Goal: Task Accomplishment & Management: Complete application form

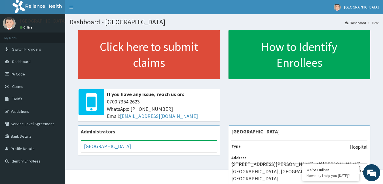
drag, startPoint x: 387, startPoint y: 3, endPoint x: 251, endPoint y: 99, distance: 166.1
click at [251, 99] on div "Click here to submit claims If you have any issue, reach us on: 0700 7354 2623 …" at bounding box center [223, 78] width 309 height 96
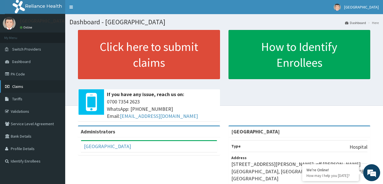
click at [28, 82] on link "Claims" at bounding box center [32, 86] width 65 height 12
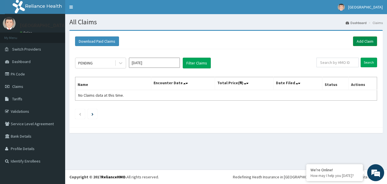
click at [362, 43] on link "Add Claim" at bounding box center [365, 42] width 24 height 10
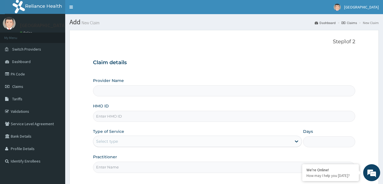
type input "[GEOGRAPHIC_DATA]"
click at [125, 112] on input "HMO ID" at bounding box center [224, 116] width 262 height 11
type input "JIO/10052/A"
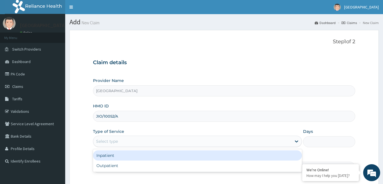
click at [121, 142] on div "Select type" at bounding box center [192, 141] width 198 height 9
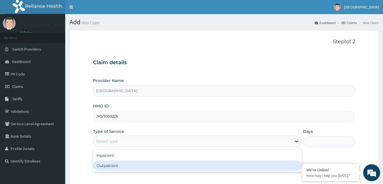
click at [120, 163] on div "Outpatient" at bounding box center [197, 166] width 209 height 10
type input "1"
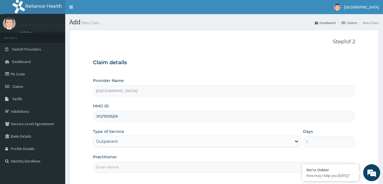
click at [120, 166] on input "Practitioner" at bounding box center [224, 167] width 262 height 11
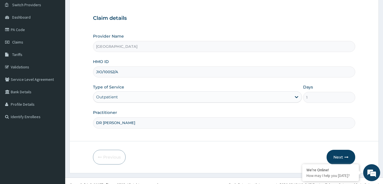
scroll to position [52, 0]
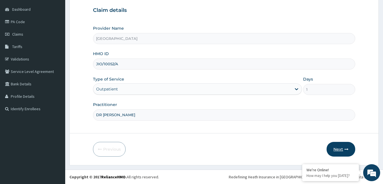
type input "DR MARGARET"
click at [334, 146] on button "Next" at bounding box center [340, 149] width 29 height 15
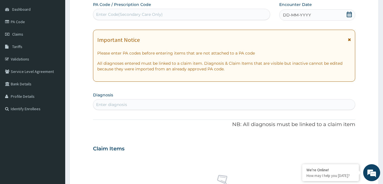
click at [166, 12] on div "Enter Code(Secondary Care Only)" at bounding box center [181, 14] width 177 height 9
type input "PA/45C42B"
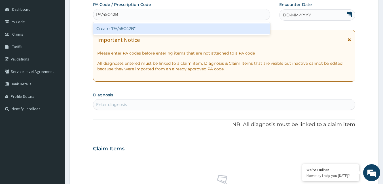
click at [169, 29] on div "Create "PA/45C42B"" at bounding box center [181, 29] width 177 height 10
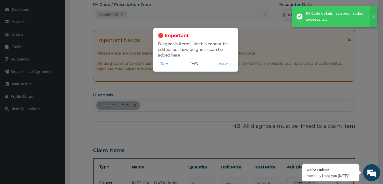
scroll to position [57, 0]
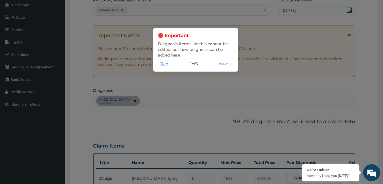
click at [166, 65] on button "Skip" at bounding box center [164, 64] width 12 height 6
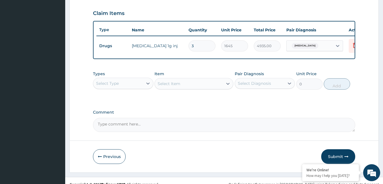
scroll to position [201, 0]
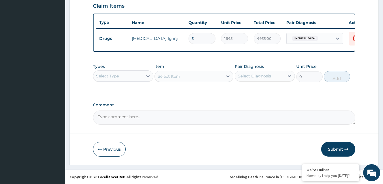
click at [172, 78] on div "Select Item" at bounding box center [193, 76] width 79 height 11
click at [169, 76] on div "Select Item" at bounding box center [193, 76] width 79 height 11
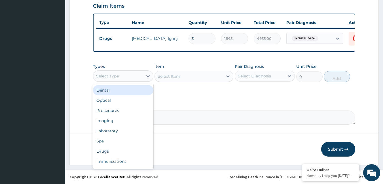
click at [133, 75] on div "Select Type" at bounding box center [118, 76] width 50 height 9
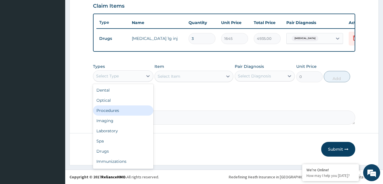
click at [119, 110] on div "Procedures" at bounding box center [123, 111] width 60 height 10
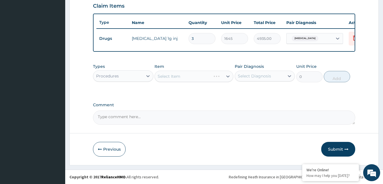
click at [169, 77] on div "Select Item" at bounding box center [193, 76] width 79 height 11
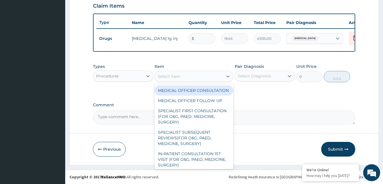
click at [169, 77] on div "Select Item" at bounding box center [168, 77] width 23 height 6
click at [183, 96] on div "MEDICAL OFFICER CONSULTATION" at bounding box center [193, 91] width 79 height 10
type input "1500"
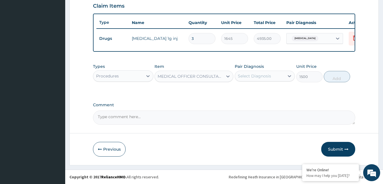
click at [265, 75] on div "Select Diagnosis" at bounding box center [254, 76] width 33 height 6
click at [269, 86] on div "Bacterial sepsis" at bounding box center [265, 91] width 60 height 12
checkbox input "true"
click at [338, 78] on button "Add" at bounding box center [336, 76] width 26 height 11
type input "0"
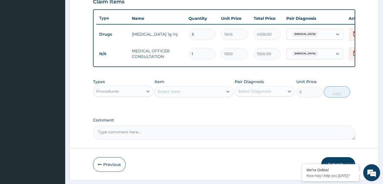
click at [348, 162] on button "Submit" at bounding box center [338, 164] width 34 height 15
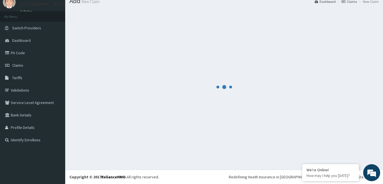
scroll to position [21, 0]
click at [303, 165] on em at bounding box center [302, 165] width 6 height 6
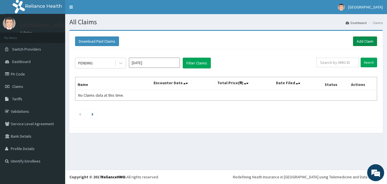
click at [369, 43] on link "Add Claim" at bounding box center [365, 42] width 24 height 10
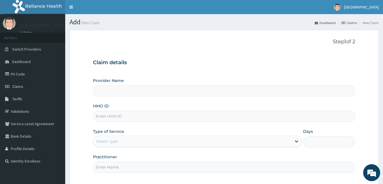
click at [110, 118] on input "HMO ID" at bounding box center [224, 116] width 262 height 11
type input "Omolewa Medical centre"
type input "JIO/10052/A"
click at [123, 136] on div "Type of Service Select type" at bounding box center [197, 138] width 209 height 19
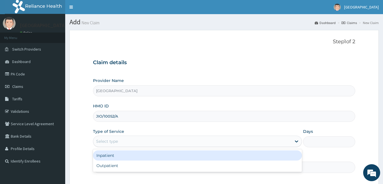
click at [124, 143] on div "Select type" at bounding box center [192, 141] width 198 height 9
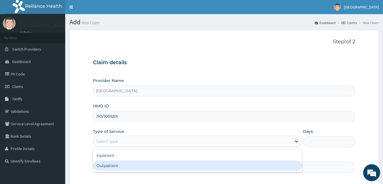
click at [120, 168] on div "Outpatient" at bounding box center [197, 166] width 209 height 10
type input "1"
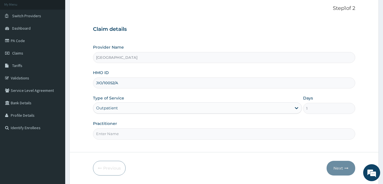
scroll to position [52, 0]
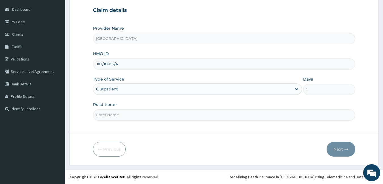
click at [118, 114] on input "Practitioner" at bounding box center [224, 115] width 262 height 11
type input "DR MARGARET"
click at [345, 152] on button "Next" at bounding box center [340, 149] width 29 height 15
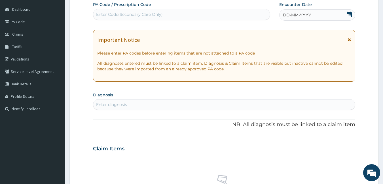
click at [129, 17] on div "Enter Code(Secondary Care Only)" at bounding box center [129, 15] width 67 height 6
type input "PA/E45B24"
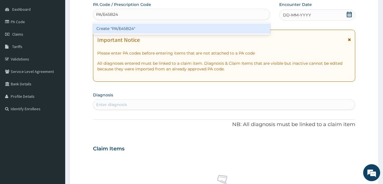
click at [137, 26] on div "Create "PA/E45B24"" at bounding box center [181, 29] width 177 height 10
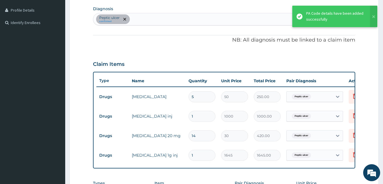
scroll to position [132, 0]
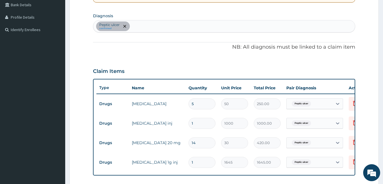
click at [136, 25] on div "Peptic ulcer confirmed" at bounding box center [224, 26] width 262 height 12
type input "PLAS"
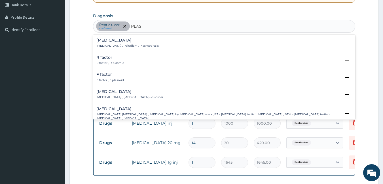
click at [140, 43] on div "Malaria Malaria , Paludism , Plasmodiosis" at bounding box center [127, 43] width 62 height 10
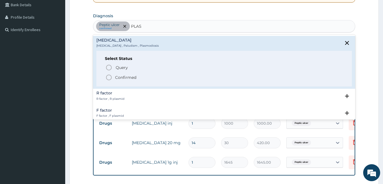
click at [132, 75] on p "Confirmed" at bounding box center [125, 78] width 21 height 6
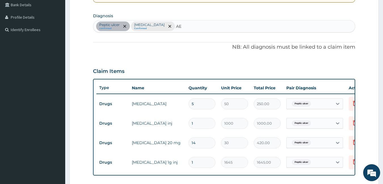
type input "A"
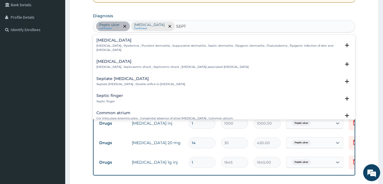
type input "SEPTI"
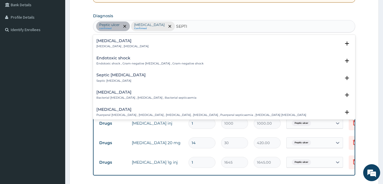
scroll to position [72, 0]
click at [134, 91] on h4 "[MEDICAL_DATA]" at bounding box center [146, 93] width 100 height 4
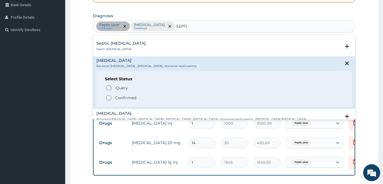
scroll to position [112, 0]
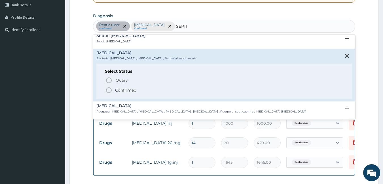
click at [127, 88] on p "Confirmed" at bounding box center [125, 91] width 21 height 6
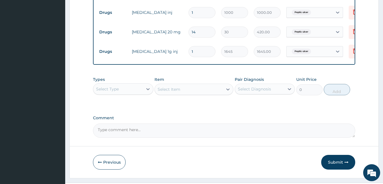
scroll to position [244, 0]
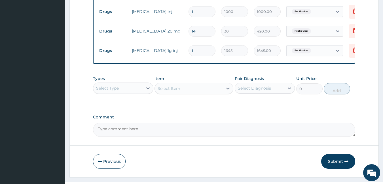
click at [130, 93] on div "Select Type" at bounding box center [118, 88] width 50 height 9
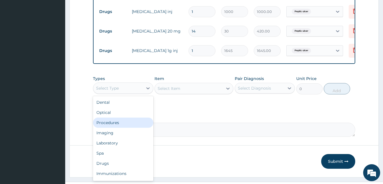
click at [127, 125] on div "Procedures" at bounding box center [123, 123] width 60 height 10
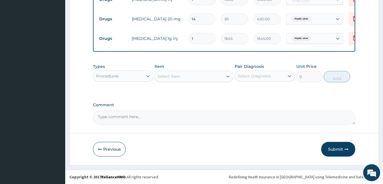
scroll to position [260, 0]
click at [186, 78] on div "Select Item" at bounding box center [189, 76] width 68 height 9
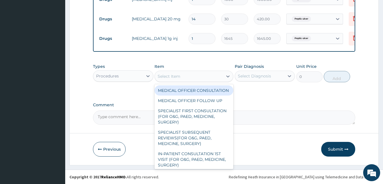
click at [186, 92] on div "MEDICAL OFFICER CONSULTATION" at bounding box center [193, 91] width 79 height 10
type input "1500"
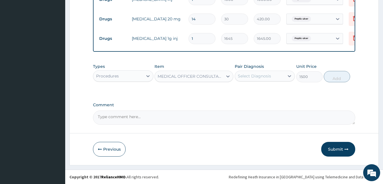
click at [269, 74] on div "Select Diagnosis" at bounding box center [254, 76] width 33 height 6
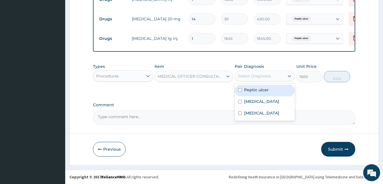
click at [267, 90] on label "Peptic ulcer" at bounding box center [256, 90] width 25 height 6
checkbox input "true"
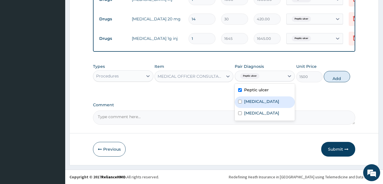
click at [267, 99] on div "[MEDICAL_DATA]" at bounding box center [265, 103] width 60 height 12
checkbox input "true"
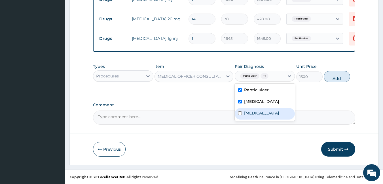
click at [267, 110] on div "[MEDICAL_DATA]" at bounding box center [265, 114] width 60 height 12
checkbox input "true"
click at [333, 78] on button "Add" at bounding box center [336, 76] width 26 height 11
type input "0"
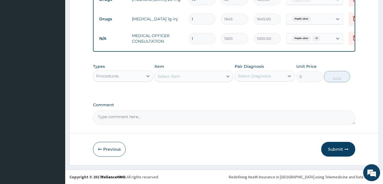
scroll to position [280, 0]
click at [139, 77] on div "Procedures" at bounding box center [118, 76] width 50 height 9
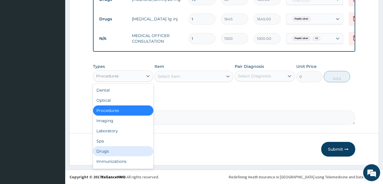
click at [129, 153] on div "Drugs" at bounding box center [123, 151] width 60 height 10
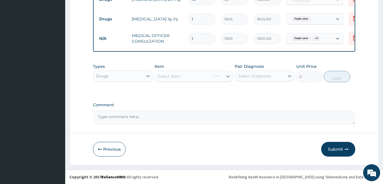
click at [171, 75] on div "Select Item" at bounding box center [193, 76] width 79 height 11
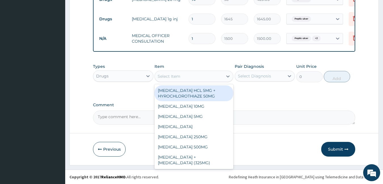
click at [189, 79] on div "Select Item" at bounding box center [189, 76] width 68 height 9
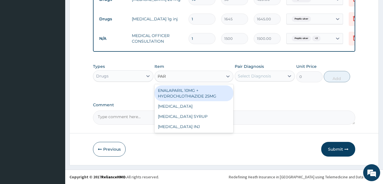
type input "PARA"
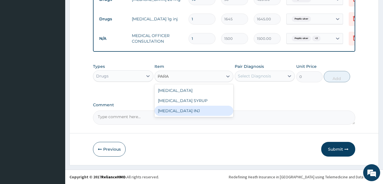
click at [198, 112] on div "PARACETAMOL INJ" at bounding box center [193, 111] width 79 height 10
type input "350"
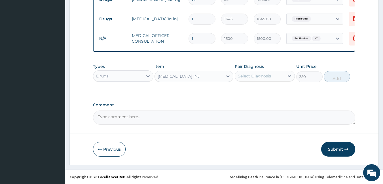
click at [254, 79] on div "Select Diagnosis" at bounding box center [260, 76] width 50 height 9
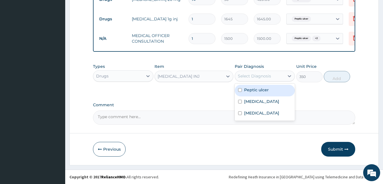
click at [255, 92] on label "Peptic ulcer" at bounding box center [256, 90] width 25 height 6
checkbox input "true"
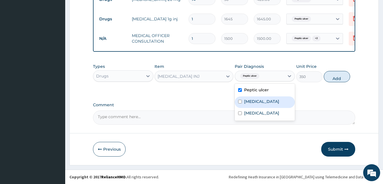
click at [256, 102] on label "Malaria" at bounding box center [261, 102] width 35 height 6
checkbox input "true"
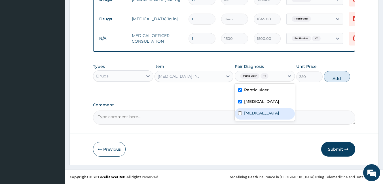
click at [257, 116] on div "Bacterial sepsis" at bounding box center [265, 114] width 60 height 12
checkbox input "true"
click at [337, 76] on button "Add" at bounding box center [336, 76] width 26 height 11
type input "0"
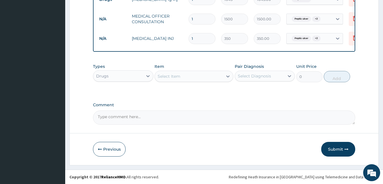
scroll to position [299, 0]
click at [191, 75] on div "Select Item" at bounding box center [189, 76] width 68 height 9
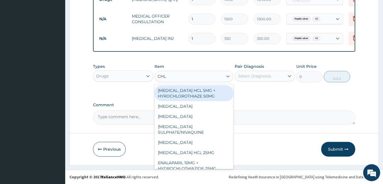
type input "CHLO"
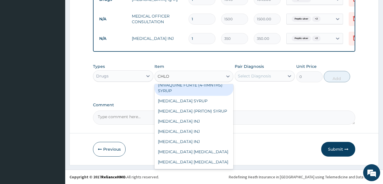
scroll to position [116, 0]
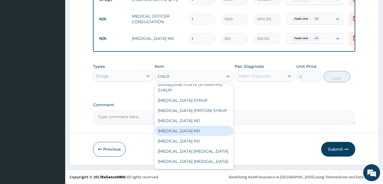
click at [203, 135] on div "CHLOROQUINE INJ" at bounding box center [193, 131] width 79 height 10
type input "560"
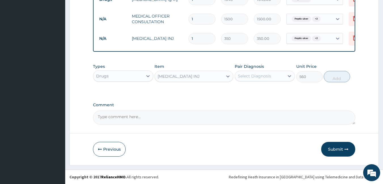
click at [255, 78] on div "Select Diagnosis" at bounding box center [254, 76] width 33 height 6
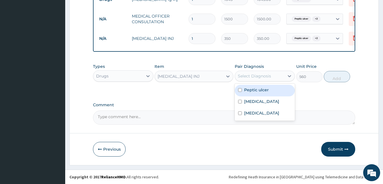
drag, startPoint x: 254, startPoint y: 88, endPoint x: 253, endPoint y: 99, distance: 10.8
click at [253, 99] on div "Peptic ulcer Malaria Bacterial sepsis" at bounding box center [265, 102] width 60 height 37
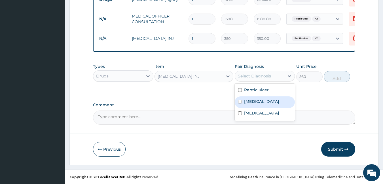
click at [253, 99] on label "Malaria" at bounding box center [261, 102] width 35 height 6
checkbox input "true"
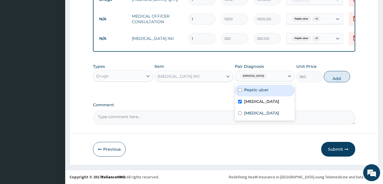
click at [252, 91] on label "Peptic ulcer" at bounding box center [256, 90] width 25 height 6
checkbox input "true"
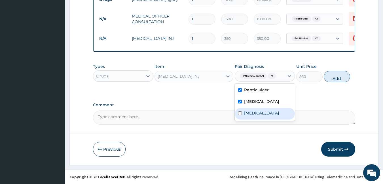
click at [261, 117] on div "Bacterial sepsis" at bounding box center [265, 114] width 60 height 12
checkbox input "true"
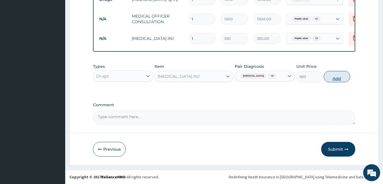
click at [340, 78] on button "Add" at bounding box center [336, 76] width 26 height 11
type input "0"
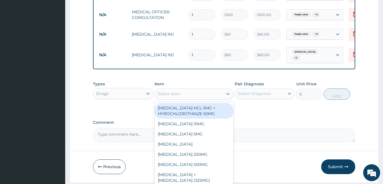
click at [187, 98] on div "Select Item" at bounding box center [189, 94] width 68 height 9
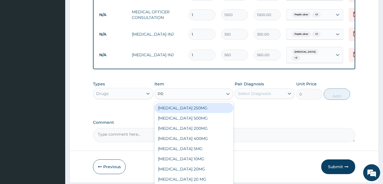
type input "PRO"
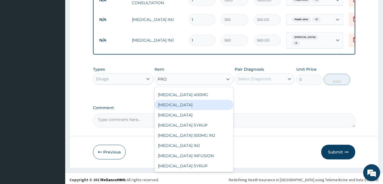
scroll to position [310, 0]
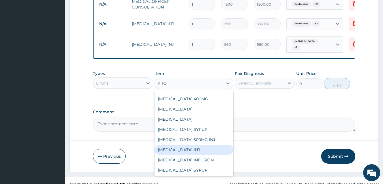
click at [185, 150] on div "PROMETHAZINE INJ" at bounding box center [193, 150] width 79 height 10
type input "280"
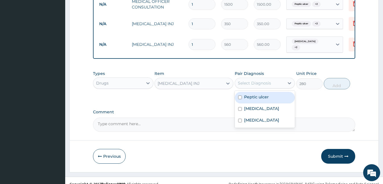
click at [271, 84] on div "Select Diagnosis" at bounding box center [260, 83] width 50 height 9
click at [269, 101] on div "Peptic ulcer" at bounding box center [265, 98] width 60 height 12
checkbox input "true"
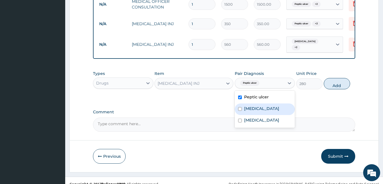
click at [268, 109] on div "Malaria" at bounding box center [265, 110] width 60 height 12
checkbox input "true"
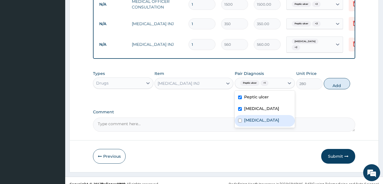
click at [268, 120] on label "Bacterial sepsis" at bounding box center [261, 121] width 35 height 6
checkbox input "true"
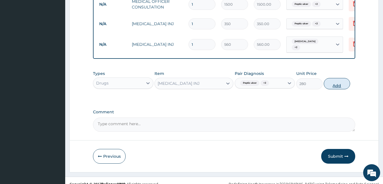
click at [337, 82] on button "Add" at bounding box center [336, 83] width 26 height 11
type input "0"
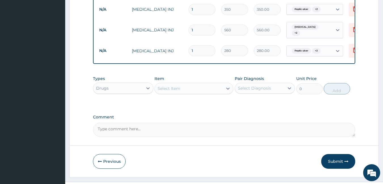
scroll to position [338, 0]
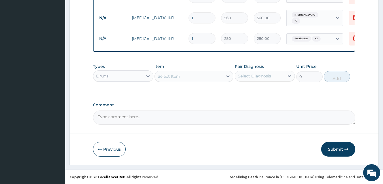
click at [197, 75] on div "Select Item" at bounding box center [189, 76] width 68 height 9
type input "B"
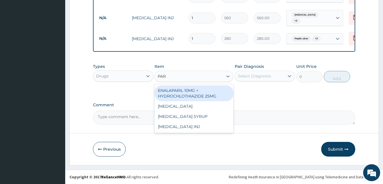
type input "PARA"
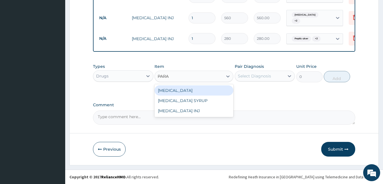
click at [208, 90] on div "PARACETAMOL" at bounding box center [193, 91] width 79 height 10
type input "15"
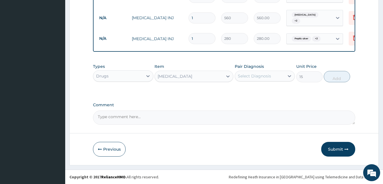
click at [246, 75] on div "Select Diagnosis" at bounding box center [254, 76] width 33 height 6
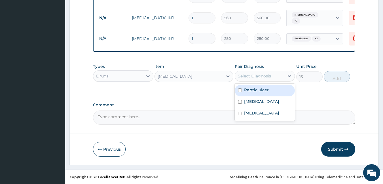
click at [254, 86] on div "Peptic ulcer" at bounding box center [265, 91] width 60 height 12
checkbox input "true"
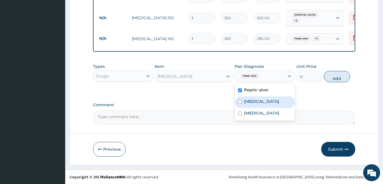
click at [260, 101] on div "Malaria" at bounding box center [265, 103] width 60 height 12
checkbox input "true"
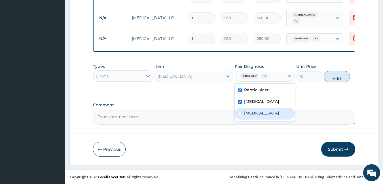
click at [268, 114] on label "Bacterial sepsis" at bounding box center [261, 113] width 35 height 6
checkbox input "true"
click at [336, 80] on button "Add" at bounding box center [336, 76] width 26 height 11
type input "0"
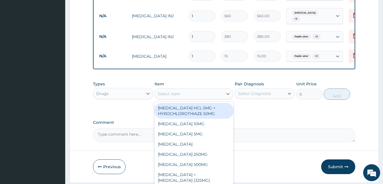
click at [199, 100] on div "Select Item" at bounding box center [193, 93] width 79 height 11
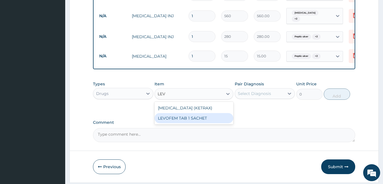
type input "LEV"
click at [203, 131] on textarea "Comment" at bounding box center [224, 135] width 262 height 14
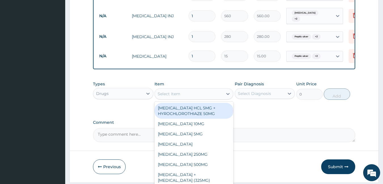
click at [179, 93] on div "Select Item" at bounding box center [168, 94] width 23 height 6
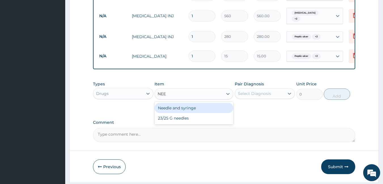
type input "NEED"
click at [191, 111] on div "Needle and syringe" at bounding box center [193, 108] width 79 height 10
type input "50"
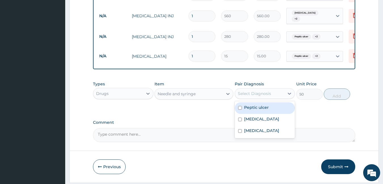
click at [265, 98] on div "Select Diagnosis" at bounding box center [260, 93] width 50 height 9
click at [265, 107] on label "Peptic ulcer" at bounding box center [256, 108] width 25 height 6
checkbox input "true"
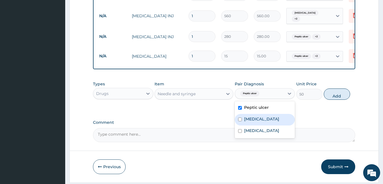
click at [260, 125] on div "Malaria" at bounding box center [265, 120] width 60 height 12
checkbox input "true"
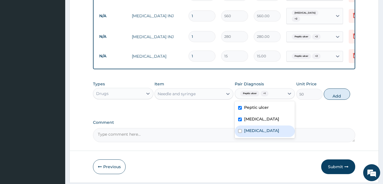
click at [260, 134] on label "Bacterial sepsis" at bounding box center [261, 131] width 35 height 6
checkbox input "true"
click at [339, 100] on button "Add" at bounding box center [336, 94] width 26 height 11
type input "0"
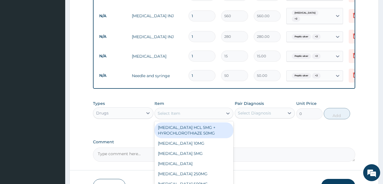
click at [193, 114] on div "Select Item" at bounding box center [189, 113] width 68 height 9
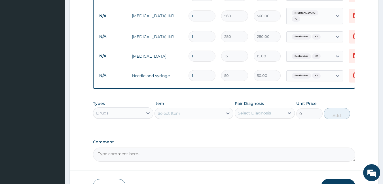
click at [197, 75] on input "1" at bounding box center [201, 75] width 27 height 11
type input "0.00"
type input "8"
type input "400.00"
type input "8"
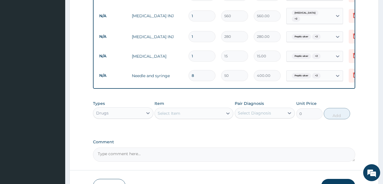
click at [196, 53] on input "1" at bounding box center [201, 56] width 27 height 11
type input "0.00"
type input "2"
type input "30.00"
type input "24"
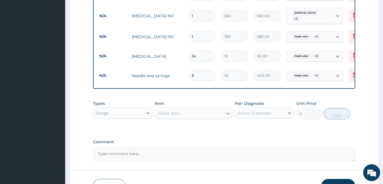
type input "360.00"
type input "24"
click at [198, 34] on input "1" at bounding box center [201, 36] width 27 height 11
type input "0.00"
type input "2"
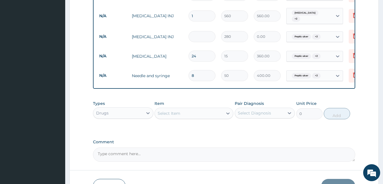
type input "560.00"
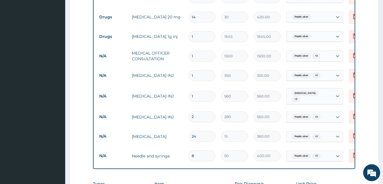
scroll to position [250, 0]
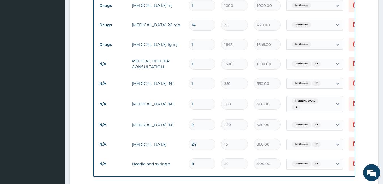
type input "2"
click at [204, 103] on input "1" at bounding box center [201, 104] width 27 height 11
type input "0.00"
type input "6"
type input "3360.00"
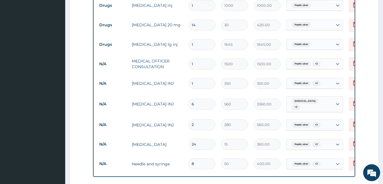
type input "6"
click at [204, 84] on input "1" at bounding box center [201, 83] width 27 height 11
type input "0.00"
type input "6"
type input "2100.00"
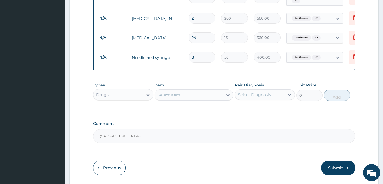
scroll to position [377, 0]
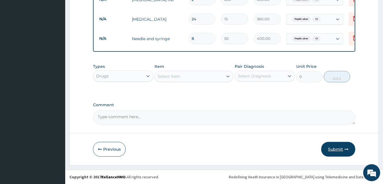
type input "6"
click at [344, 152] on button "Submit" at bounding box center [338, 149] width 34 height 15
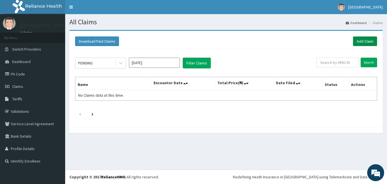
click at [367, 43] on link "Add Claim" at bounding box center [365, 42] width 24 height 10
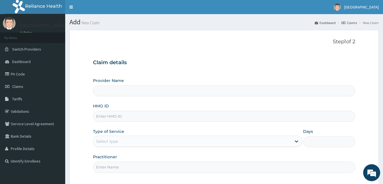
type input "[GEOGRAPHIC_DATA]"
click at [132, 117] on input "HMO ID" at bounding box center [224, 116] width 262 height 11
type input "XER/10027/A"
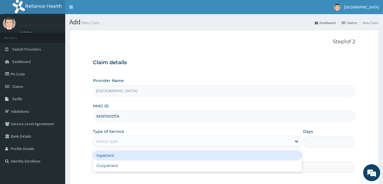
click at [108, 143] on div "Select type" at bounding box center [107, 142] width 22 height 6
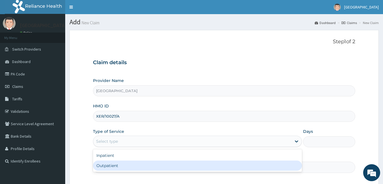
click at [118, 164] on div "Outpatient" at bounding box center [197, 166] width 209 height 10
type input "1"
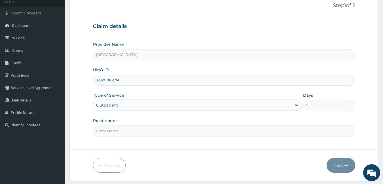
scroll to position [52, 0]
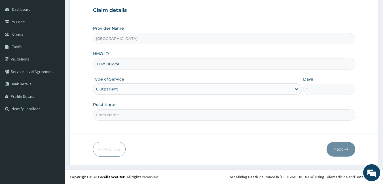
click at [116, 114] on input "Practitioner" at bounding box center [224, 115] width 262 height 11
type input "DR MARGARET"
click at [342, 147] on button "Next" at bounding box center [340, 149] width 29 height 15
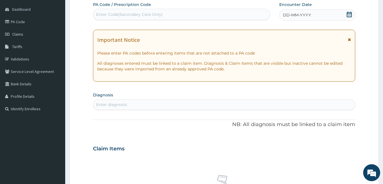
click at [165, 14] on div "Enter Code(Secondary Care Only)" at bounding box center [181, 14] width 177 height 9
type input "PA/0F25AD"
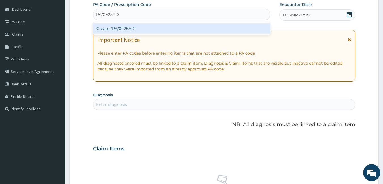
click at [170, 23] on div "Create "PA/0F25AD"" at bounding box center [181, 28] width 177 height 12
click at [170, 27] on div "Create "PA/0F25AD"" at bounding box center [181, 29] width 177 height 10
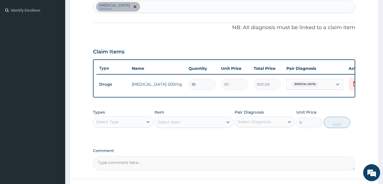
scroll to position [152, 0]
click at [144, 5] on div "Malaria confirmed" at bounding box center [224, 7] width 262 height 12
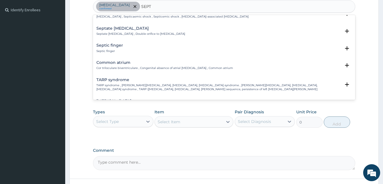
scroll to position [52, 0]
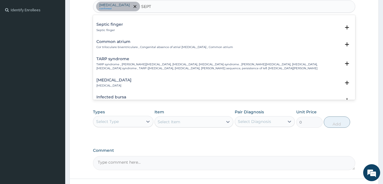
type input "SEPTI"
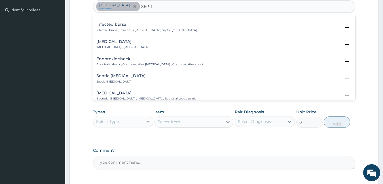
click at [139, 91] on h4 "Bacterial sepsis" at bounding box center [146, 93] width 100 height 4
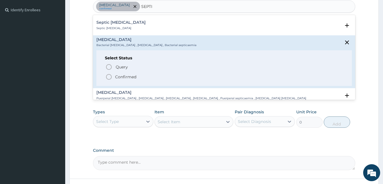
scroll to position [111, 0]
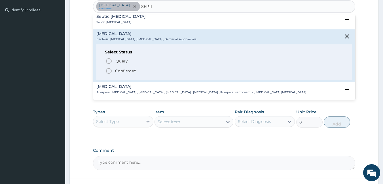
click at [123, 68] on p "Confirmed" at bounding box center [125, 71] width 21 height 6
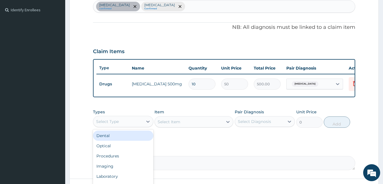
click at [121, 124] on div "Select Type" at bounding box center [118, 121] width 50 height 9
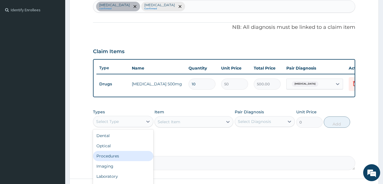
click at [122, 161] on div "Procedures" at bounding box center [123, 156] width 60 height 10
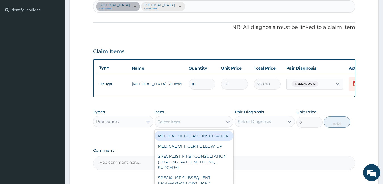
click at [176, 124] on div "Select Item" at bounding box center [168, 122] width 23 height 6
click at [181, 141] on div "MEDICAL OFFICER CONSULTATION" at bounding box center [193, 136] width 79 height 10
type input "1500"
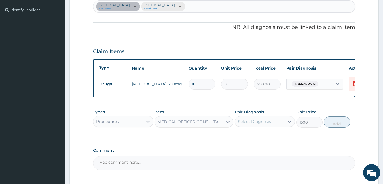
scroll to position [201, 0]
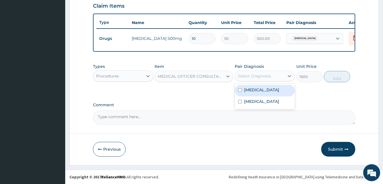
click at [244, 74] on div "Select Diagnosis" at bounding box center [254, 76] width 33 height 6
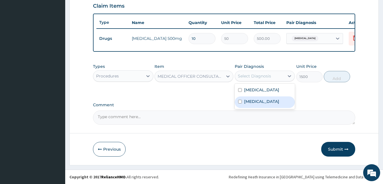
click at [254, 97] on div "Bacterial sepsis" at bounding box center [265, 103] width 60 height 12
checkbox input "true"
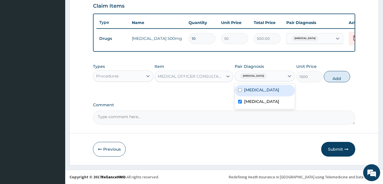
click at [254, 93] on label "[MEDICAL_DATA]" at bounding box center [261, 90] width 35 height 6
checkbox input "true"
click at [339, 78] on button "Add" at bounding box center [336, 76] width 26 height 11
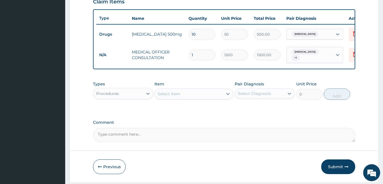
click at [123, 92] on div "Procedures" at bounding box center [118, 93] width 50 height 9
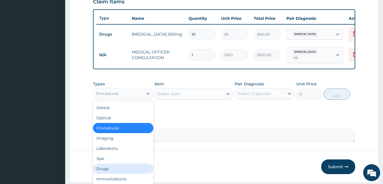
click at [120, 170] on div "Drugs" at bounding box center [123, 169] width 60 height 10
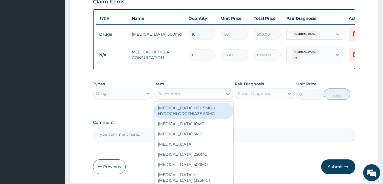
click at [179, 96] on div "Select Item" at bounding box center [168, 94] width 23 height 6
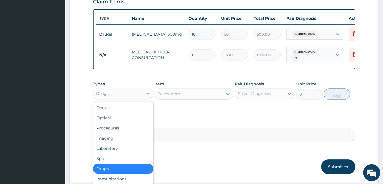
click at [123, 95] on div "Drugs" at bounding box center [118, 93] width 50 height 9
click at [113, 152] on div "Laboratory" at bounding box center [123, 149] width 60 height 10
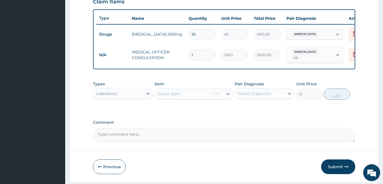
click at [174, 100] on div "Select Item" at bounding box center [193, 93] width 79 height 11
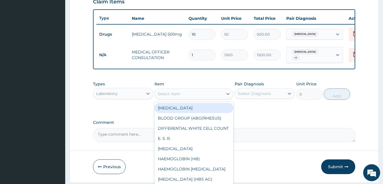
click at [174, 99] on div "Select Item" at bounding box center [189, 94] width 68 height 9
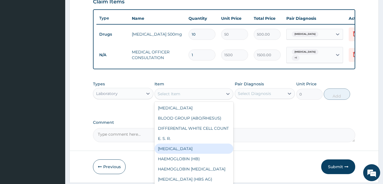
click at [188, 154] on div "FULL BLOOD COUNT" at bounding box center [193, 149] width 79 height 10
type input "3000"
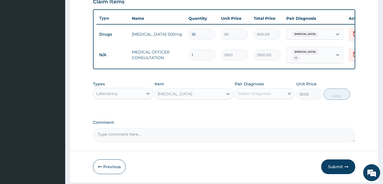
click at [269, 93] on div "Select Diagnosis" at bounding box center [254, 94] width 33 height 6
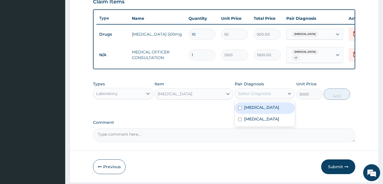
click at [269, 111] on div "[MEDICAL_DATA]" at bounding box center [265, 109] width 60 height 12
checkbox input "true"
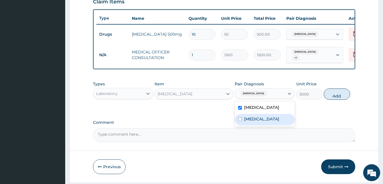
click at [269, 124] on div "Bacterial sepsis" at bounding box center [265, 120] width 60 height 12
checkbox input "true"
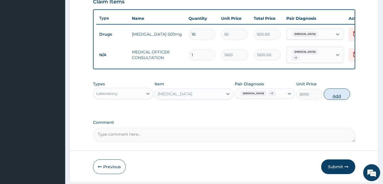
click at [342, 96] on button "Add" at bounding box center [336, 94] width 26 height 11
type input "0"
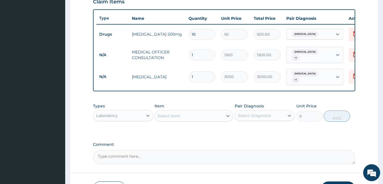
click at [175, 117] on div "Select Item" at bounding box center [168, 116] width 23 height 6
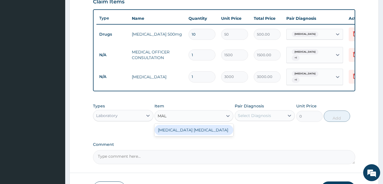
type input "MALA"
click at [187, 129] on div "MALARIA PARASITE" at bounding box center [193, 130] width 79 height 10
type input "800"
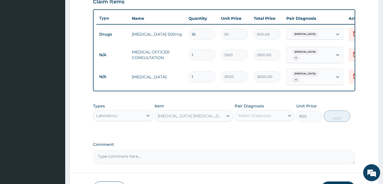
click at [267, 114] on div "Select Diagnosis" at bounding box center [254, 116] width 33 height 6
click at [264, 132] on div "[MEDICAL_DATA]" at bounding box center [265, 131] width 60 height 12
checkbox input "true"
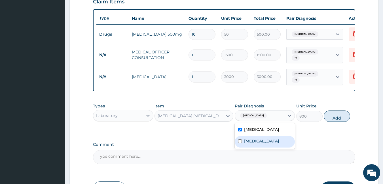
click at [256, 145] on div "Bacterial sepsis" at bounding box center [265, 142] width 60 height 12
checkbox input "true"
click at [342, 117] on button "Add" at bounding box center [336, 116] width 26 height 11
type input "0"
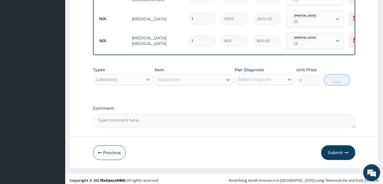
scroll to position [260, 0]
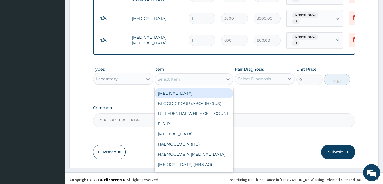
click at [177, 77] on div "Select Item" at bounding box center [168, 79] width 23 height 6
click at [108, 77] on div "Laboratory" at bounding box center [107, 79] width 22 height 6
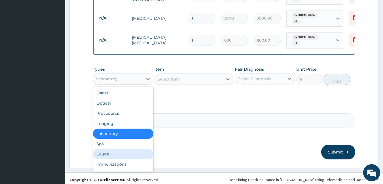
click at [118, 152] on div "Drugs" at bounding box center [123, 154] width 60 height 10
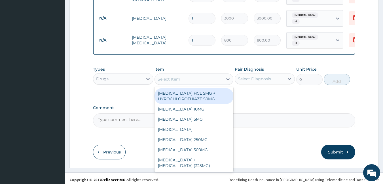
click at [176, 76] on div "Select Item" at bounding box center [168, 79] width 23 height 6
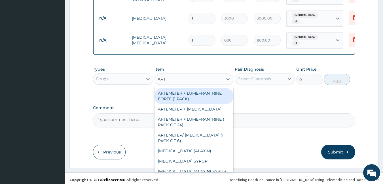
type input "ARTE"
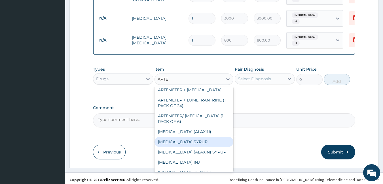
scroll to position [16, 0]
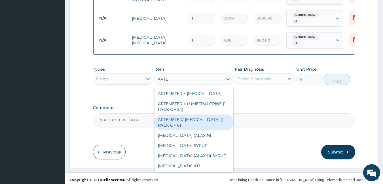
click at [200, 117] on div "ARTEMETER/ [MEDICAL_DATA] (1 PACK OF 6)" at bounding box center [193, 123] width 79 height 16
type input "450"
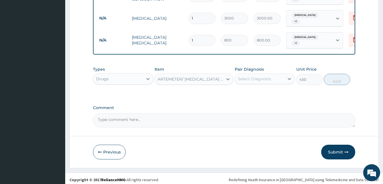
click at [258, 74] on div "Select Diagnosis" at bounding box center [260, 78] width 50 height 9
click at [257, 90] on label "[MEDICAL_DATA]" at bounding box center [261, 93] width 35 height 6
checkbox input "true"
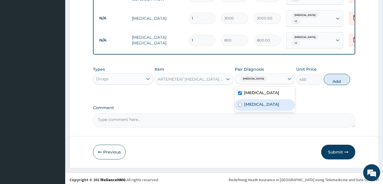
click at [261, 102] on label "Bacterial sepsis" at bounding box center [261, 105] width 35 height 6
checkbox input "true"
click at [336, 82] on button "Add" at bounding box center [336, 79] width 26 height 11
type input "0"
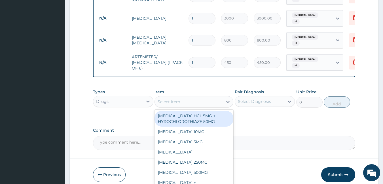
click at [218, 98] on div "Select Item" at bounding box center [189, 101] width 68 height 9
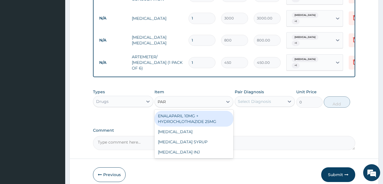
type input "PARA"
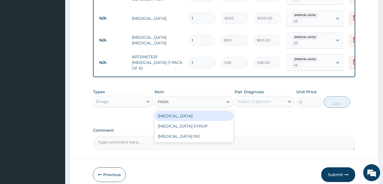
click at [216, 114] on div "[MEDICAL_DATA]" at bounding box center [193, 116] width 79 height 10
type input "15"
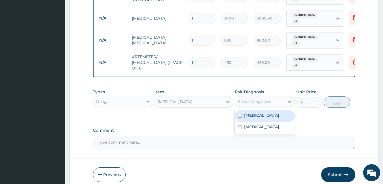
click at [263, 99] on div "Select Diagnosis" at bounding box center [254, 102] width 33 height 6
click at [264, 114] on div "[MEDICAL_DATA]" at bounding box center [265, 116] width 60 height 12
checkbox input "true"
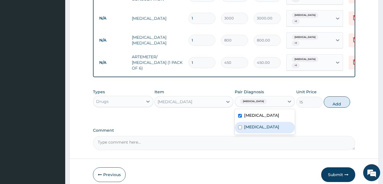
click at [266, 125] on label "Bacterial sepsis" at bounding box center [261, 127] width 35 height 6
checkbox input "true"
click at [339, 104] on button "Add" at bounding box center [336, 102] width 26 height 11
type input "0"
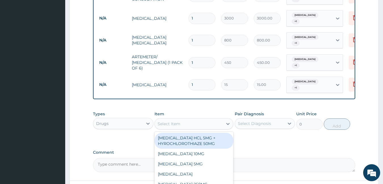
click at [207, 120] on div "Select Item" at bounding box center [189, 124] width 68 height 9
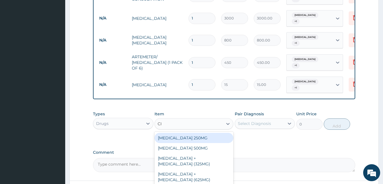
type input "CIP"
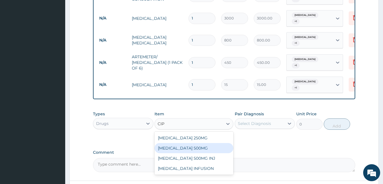
click at [190, 145] on div "[MEDICAL_DATA] 500MG" at bounding box center [193, 148] width 79 height 10
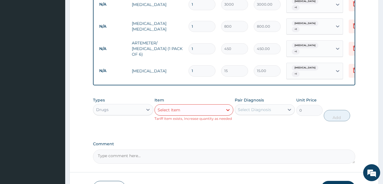
scroll to position [274, 0]
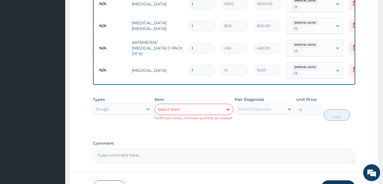
click at [207, 65] on input "1" at bounding box center [201, 70] width 27 height 11
type input "0.00"
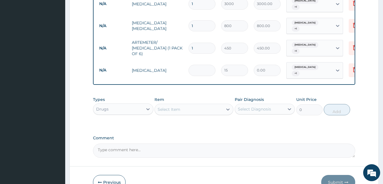
type input "2"
type input "30.00"
type input "24"
type input "360.00"
type input "24"
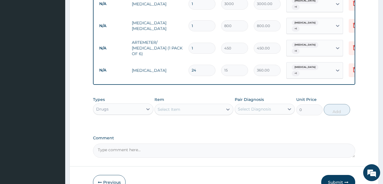
click at [336, 179] on button "Submit" at bounding box center [338, 182] width 34 height 15
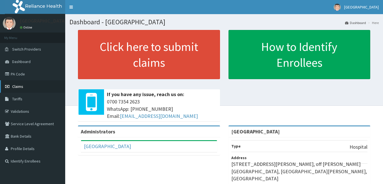
click at [38, 87] on link "Claims" at bounding box center [32, 86] width 65 height 12
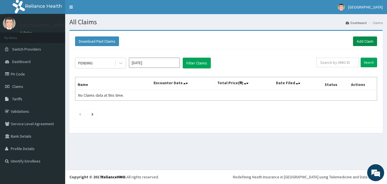
click at [366, 41] on link "Add Claim" at bounding box center [365, 42] width 24 height 10
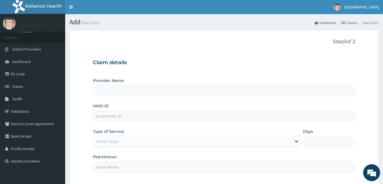
type input "[GEOGRAPHIC_DATA]"
click at [131, 118] on input "HMO ID" at bounding box center [224, 116] width 262 height 11
type input "NKK/10012/B"
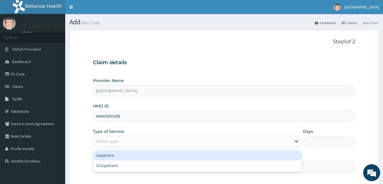
click at [125, 144] on div "Select type" at bounding box center [192, 141] width 198 height 9
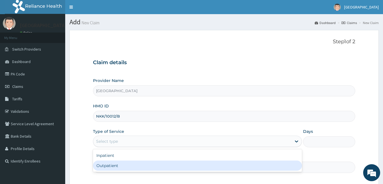
click at [119, 164] on div "Outpatient" at bounding box center [197, 166] width 209 height 10
type input "1"
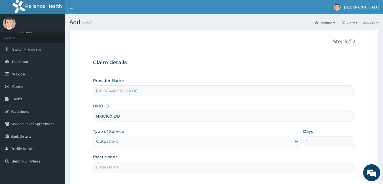
click at [116, 167] on input "Practitioner" at bounding box center [224, 167] width 262 height 11
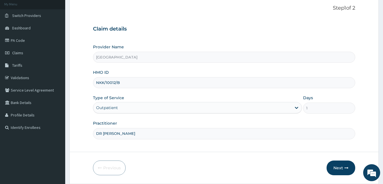
scroll to position [52, 0]
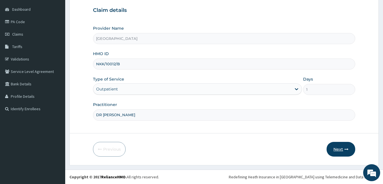
type input "DR [PERSON_NAME]"
click at [334, 146] on button "Next" at bounding box center [340, 149] width 29 height 15
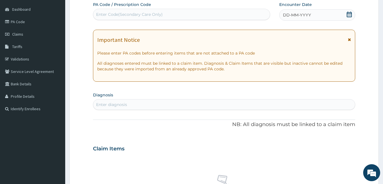
click at [135, 12] on div "Enter Code(Secondary Care Only)" at bounding box center [129, 15] width 67 height 6
type input "PA/D686CA"
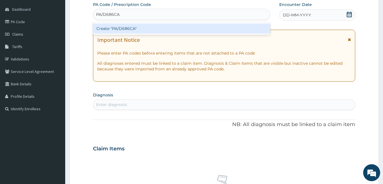
click at [145, 30] on div "Create "PA/D686CA"" at bounding box center [181, 29] width 177 height 10
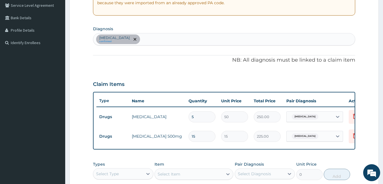
scroll to position [116, 0]
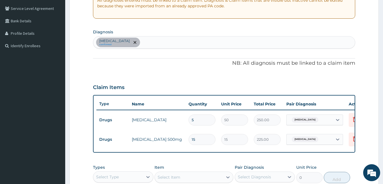
click at [171, 40] on div "[MEDICAL_DATA] confirmed" at bounding box center [224, 43] width 262 height 12
type input "MALARI"
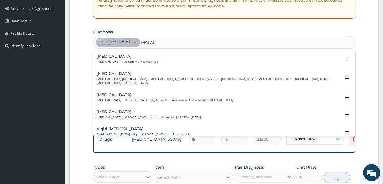
click at [141, 57] on h4 "[MEDICAL_DATA]" at bounding box center [127, 56] width 62 height 4
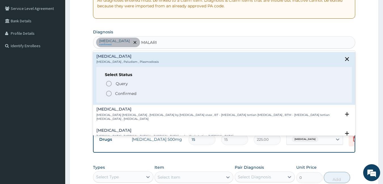
click at [130, 94] on p "Confirmed" at bounding box center [125, 94] width 21 height 6
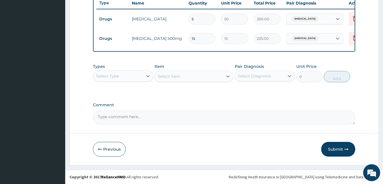
scroll to position [221, 0]
click at [120, 83] on div "Types Select Type Item Select Item Pair Diagnosis Select Diagnosis Unit Price 0…" at bounding box center [224, 73] width 262 height 24
click at [118, 78] on div "Select Type" at bounding box center [107, 76] width 23 height 6
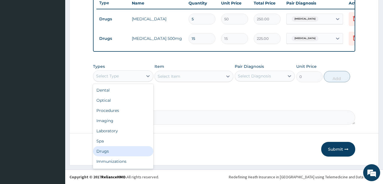
click at [119, 148] on div "Drugs" at bounding box center [123, 151] width 60 height 10
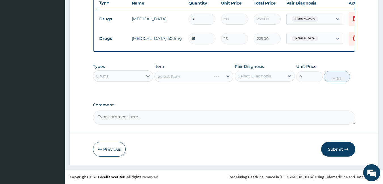
click at [173, 75] on div "Select Item" at bounding box center [193, 76] width 79 height 11
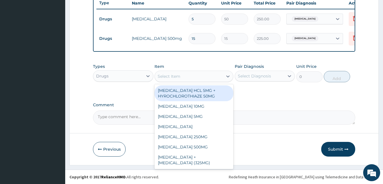
click at [173, 75] on div "Select Item" at bounding box center [168, 77] width 23 height 6
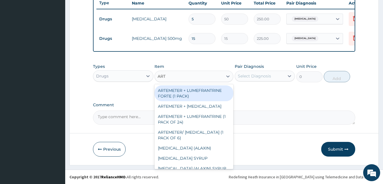
type input "ARTE"
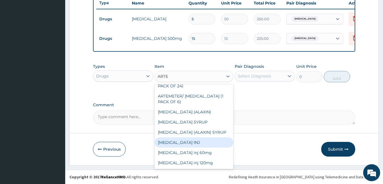
scroll to position [42, 0]
click at [193, 139] on div "[MEDICAL_DATA] INJ" at bounding box center [193, 143] width 79 height 10
type input "490"
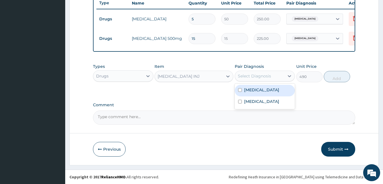
click at [263, 79] on div "Select Diagnosis" at bounding box center [260, 76] width 50 height 9
click at [261, 91] on label "Upper respiratory infection" at bounding box center [261, 90] width 35 height 6
checkbox input "true"
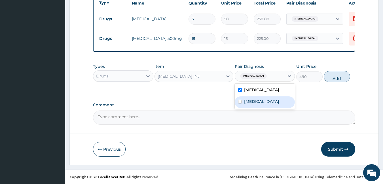
click at [259, 106] on div "Malaria" at bounding box center [265, 103] width 60 height 12
checkbox input "true"
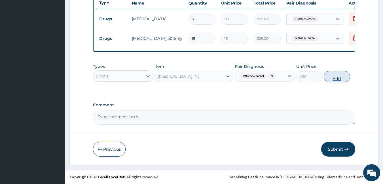
click at [340, 78] on button "Add" at bounding box center [336, 76] width 26 height 11
type input "0"
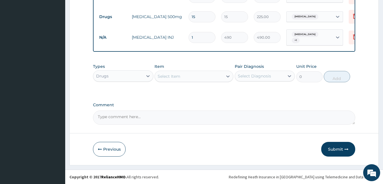
scroll to position [243, 0]
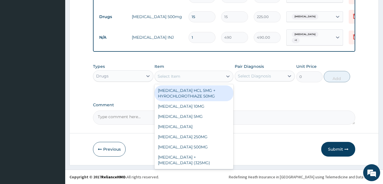
click at [179, 76] on div "Select Item" at bounding box center [168, 77] width 23 height 6
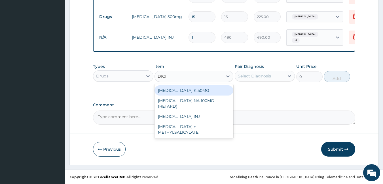
type input "DICLO"
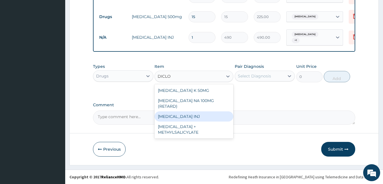
click at [187, 112] on div "[MEDICAL_DATA] INJ" at bounding box center [193, 117] width 79 height 10
type input "420"
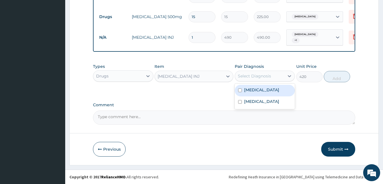
click at [265, 75] on div "Select Diagnosis" at bounding box center [254, 76] width 33 height 6
click at [264, 87] on div "[MEDICAL_DATA]" at bounding box center [265, 91] width 60 height 12
checkbox input "true"
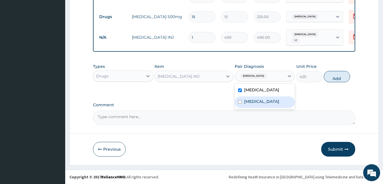
click at [258, 105] on label "[MEDICAL_DATA]" at bounding box center [261, 102] width 35 height 6
checkbox input "true"
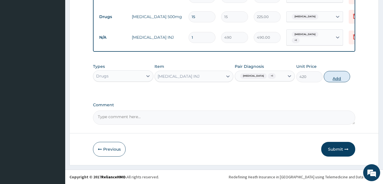
click at [337, 81] on button "Add" at bounding box center [336, 76] width 26 height 11
type input "0"
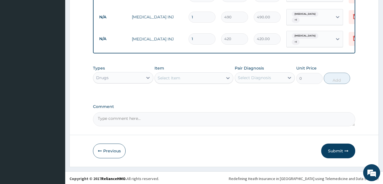
scroll to position [265, 0]
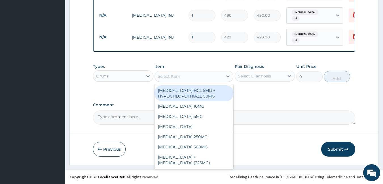
click at [204, 76] on div "Select Item" at bounding box center [189, 76] width 68 height 9
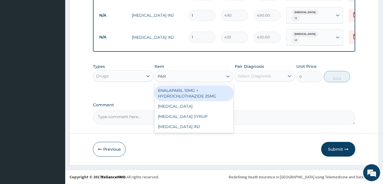
type input "PARA"
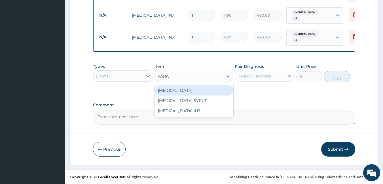
click at [207, 88] on div "[MEDICAL_DATA]" at bounding box center [193, 91] width 79 height 10
type input "15"
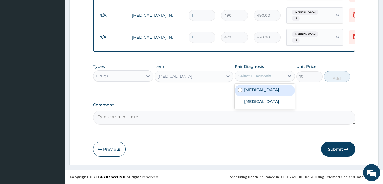
click at [257, 79] on div "Select Diagnosis" at bounding box center [260, 76] width 50 height 9
click at [259, 93] on label "[MEDICAL_DATA]" at bounding box center [261, 90] width 35 height 6
checkbox input "true"
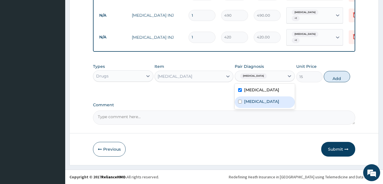
click at [261, 107] on div "[MEDICAL_DATA]" at bounding box center [265, 103] width 60 height 12
checkbox input "true"
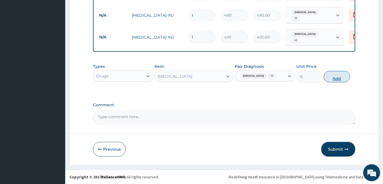
click at [337, 82] on button "Add" at bounding box center [336, 76] width 26 height 11
type input "0"
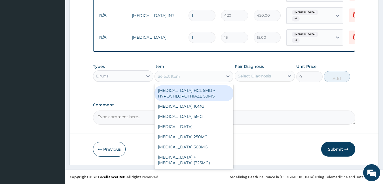
click at [188, 75] on div "Select Item" at bounding box center [189, 76] width 68 height 9
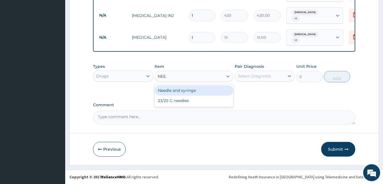
type input "NEED"
click at [212, 90] on div "Needle and syringe" at bounding box center [193, 91] width 79 height 10
type input "50"
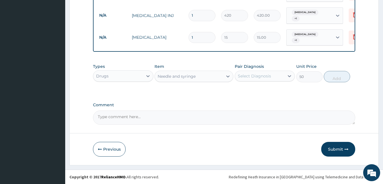
click at [267, 74] on div "Select Diagnosis" at bounding box center [254, 76] width 33 height 6
click at [266, 92] on label "[MEDICAL_DATA]" at bounding box center [261, 90] width 35 height 6
checkbox input "true"
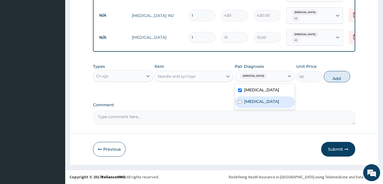
click at [265, 107] on div "Malaria" at bounding box center [265, 103] width 60 height 12
checkbox input "true"
click at [336, 81] on button "Add" at bounding box center [336, 76] width 26 height 11
type input "0"
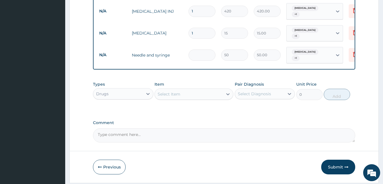
type input "0.00"
type input "4"
type input "200.00"
type input "4"
click at [196, 36] on input "1" at bounding box center [201, 33] width 27 height 11
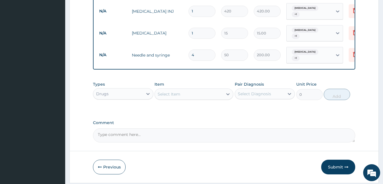
type input "0.00"
type input "2"
type input "30.00"
type input "24"
type input "360.00"
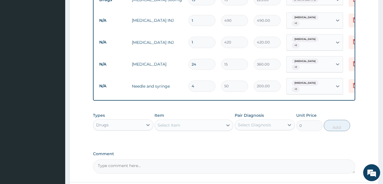
scroll to position [309, 0]
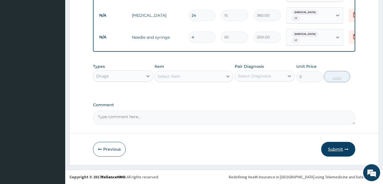
type input "24"
click at [337, 150] on button "Submit" at bounding box center [338, 149] width 34 height 15
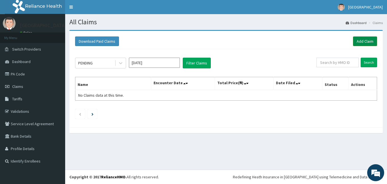
click at [361, 42] on link "Add Claim" at bounding box center [365, 42] width 24 height 10
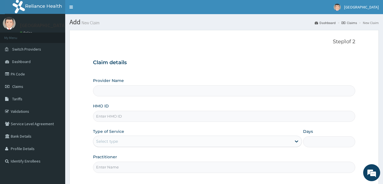
click at [133, 116] on input "HMO ID" at bounding box center [224, 116] width 262 height 11
type input "[GEOGRAPHIC_DATA]"
type input "ICN/10216/A"
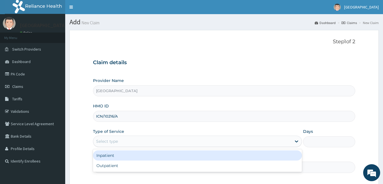
click at [110, 139] on div "Select type" at bounding box center [107, 142] width 22 height 6
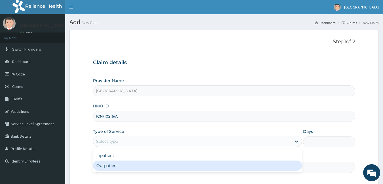
click at [114, 166] on div "Outpatient" at bounding box center [197, 166] width 209 height 10
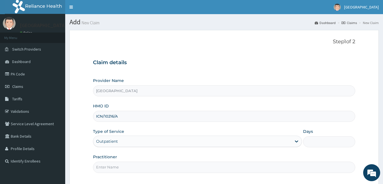
type input "1"
click at [120, 167] on input "Practitioner" at bounding box center [224, 167] width 262 height 11
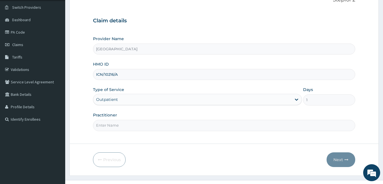
scroll to position [52, 0]
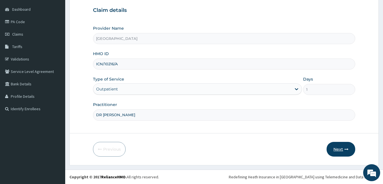
type input "DR [PERSON_NAME]"
click at [337, 150] on button "Next" at bounding box center [340, 149] width 29 height 15
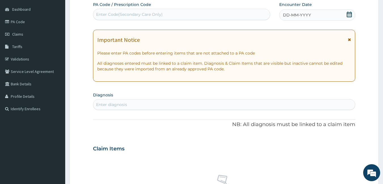
click at [118, 13] on div "Enter Code(Secondary Care Only)" at bounding box center [129, 15] width 67 height 6
type input "PA/2706C1"
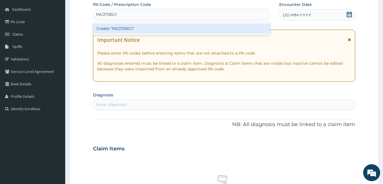
click at [150, 28] on div "Create "PA/2706C1"" at bounding box center [181, 29] width 177 height 10
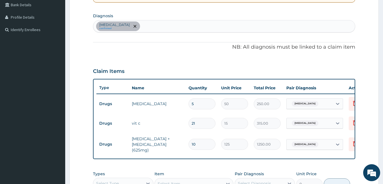
scroll to position [128, 0]
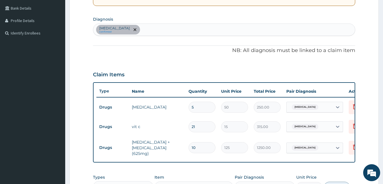
click at [165, 25] on div "[MEDICAL_DATA] confirmed" at bounding box center [224, 30] width 262 height 12
type input "PLAS"
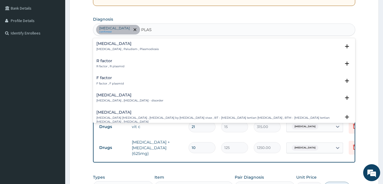
click at [127, 46] on h4 "[MEDICAL_DATA]" at bounding box center [127, 44] width 62 height 4
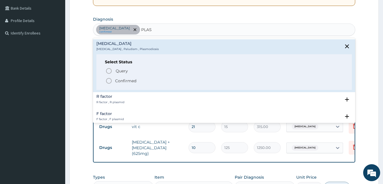
click at [122, 80] on p "Confirmed" at bounding box center [125, 81] width 21 height 6
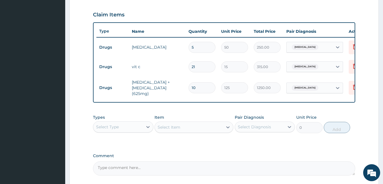
scroll to position [189, 0]
click at [117, 128] on div "Select Type" at bounding box center [107, 127] width 23 height 6
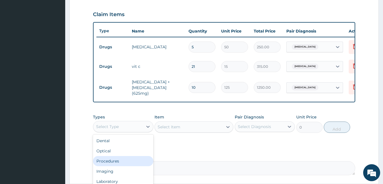
click at [124, 160] on div "Procedures" at bounding box center [123, 161] width 60 height 10
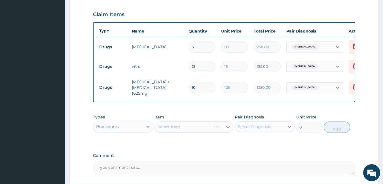
click at [196, 126] on div "Select Item" at bounding box center [193, 127] width 79 height 11
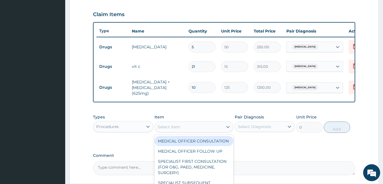
click at [196, 126] on div "Select Item" at bounding box center [189, 127] width 68 height 9
click at [191, 146] on div "MEDICAL OFFICER CONSULTATION" at bounding box center [193, 141] width 79 height 10
type input "1500"
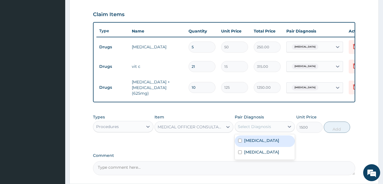
click at [273, 130] on div "Select Diagnosis" at bounding box center [260, 126] width 50 height 9
click at [269, 143] on label "[MEDICAL_DATA]" at bounding box center [261, 141] width 35 height 6
checkbox input "true"
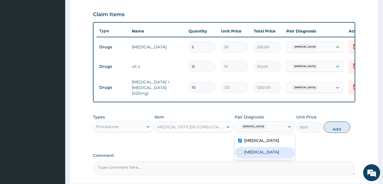
click at [265, 159] on div "[MEDICAL_DATA]" at bounding box center [265, 153] width 60 height 12
checkbox input "true"
click at [341, 133] on button "Add" at bounding box center [336, 127] width 26 height 11
type input "0"
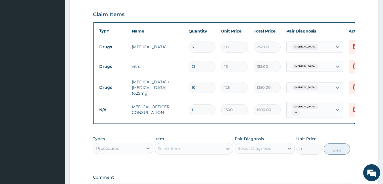
scroll to position [242, 0]
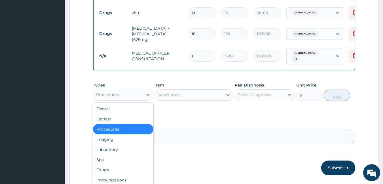
click at [119, 95] on div "Procedures" at bounding box center [118, 94] width 50 height 9
click at [112, 171] on div "Drugs" at bounding box center [123, 170] width 60 height 10
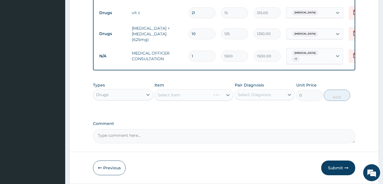
click at [181, 93] on div "Select Item" at bounding box center [193, 95] width 79 height 11
click at [181, 93] on div "Select Item" at bounding box center [189, 95] width 68 height 9
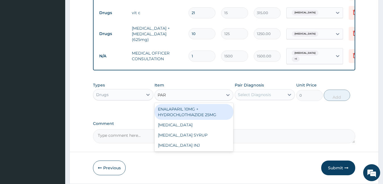
type input "PARA"
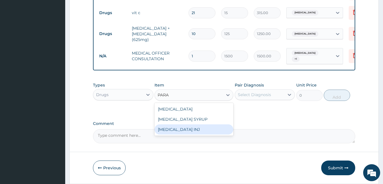
click at [201, 131] on div "[MEDICAL_DATA] INJ" at bounding box center [193, 130] width 79 height 10
type input "350"
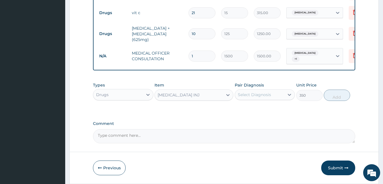
click at [257, 94] on div "Select Diagnosis" at bounding box center [254, 95] width 33 height 6
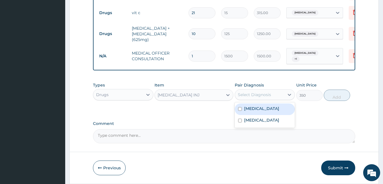
click at [256, 112] on label "[MEDICAL_DATA]" at bounding box center [261, 109] width 35 height 6
checkbox input "true"
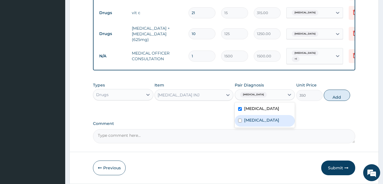
click at [257, 128] on div "[MEDICAL_DATA] [MEDICAL_DATA]" at bounding box center [265, 115] width 60 height 25
click at [259, 127] on div "[MEDICAL_DATA]" at bounding box center [265, 121] width 60 height 12
checkbox input "true"
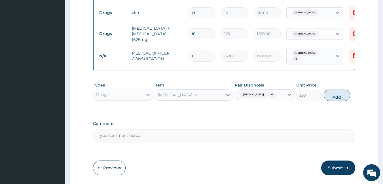
click at [335, 101] on button "Add" at bounding box center [336, 95] width 26 height 11
type input "0"
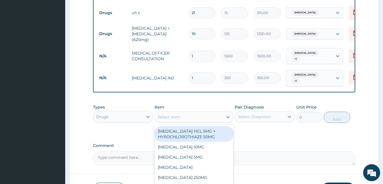
click at [178, 119] on div "Select Item" at bounding box center [168, 117] width 23 height 6
type input "PARA"
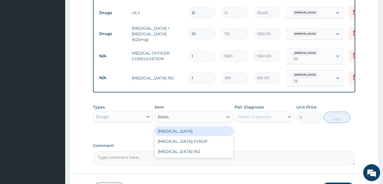
click at [193, 131] on div "[MEDICAL_DATA]" at bounding box center [193, 131] width 79 height 10
type input "15"
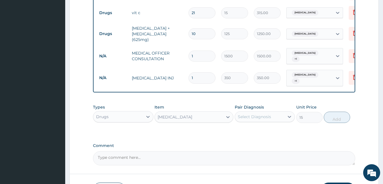
click at [278, 118] on div "Select Diagnosis" at bounding box center [260, 116] width 50 height 9
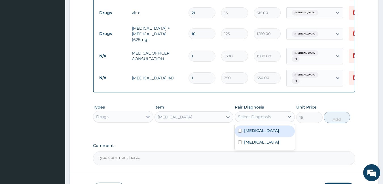
click at [271, 134] on label "[MEDICAL_DATA]" at bounding box center [261, 131] width 35 height 6
checkbox input "true"
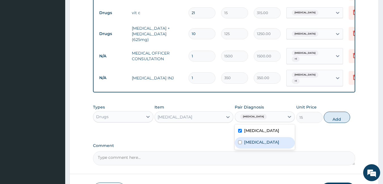
click at [269, 146] on div "[MEDICAL_DATA]" at bounding box center [265, 143] width 60 height 12
checkbox input "true"
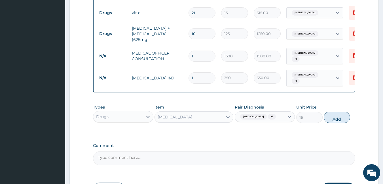
click at [340, 120] on button "Add" at bounding box center [336, 117] width 26 height 11
type input "0"
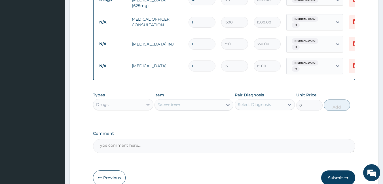
scroll to position [304, 0]
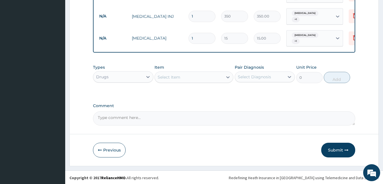
click at [177, 80] on div "Select Item" at bounding box center [168, 77] width 23 height 6
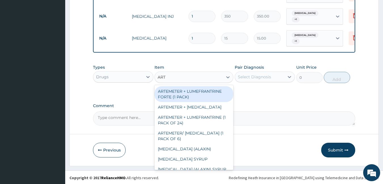
type input "ARTE"
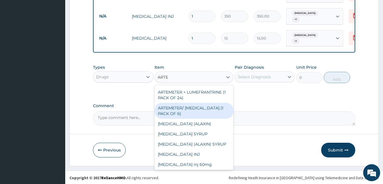
scroll to position [24, 0]
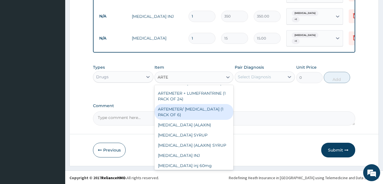
click at [178, 114] on div "ARTEMETER/ [MEDICAL_DATA] (1 PACK OF 6)" at bounding box center [193, 112] width 79 height 16
type input "450"
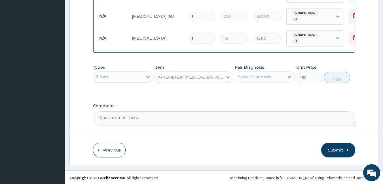
click at [261, 75] on div "Select Diagnosis" at bounding box center [260, 77] width 50 height 9
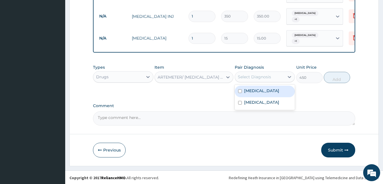
click at [261, 90] on label "[MEDICAL_DATA]" at bounding box center [261, 91] width 35 height 6
checkbox input "true"
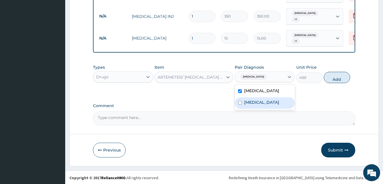
click at [257, 105] on label "[MEDICAL_DATA]" at bounding box center [261, 103] width 35 height 6
checkbox input "true"
click at [335, 83] on button "Add" at bounding box center [336, 77] width 26 height 11
type input "0"
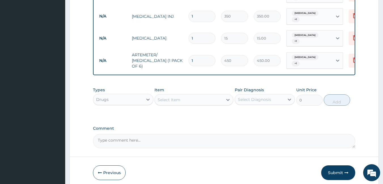
click at [185, 99] on div "Select Item" at bounding box center [189, 99] width 68 height 9
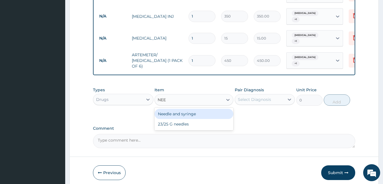
type input "NEED"
click at [196, 112] on div "Needle and syringe" at bounding box center [193, 114] width 79 height 10
type input "50"
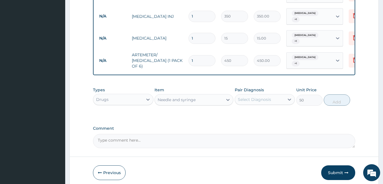
click at [266, 102] on div "Select Diagnosis" at bounding box center [254, 100] width 33 height 6
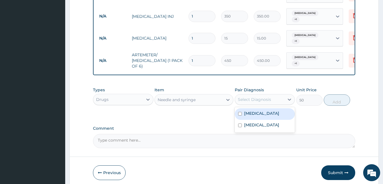
click at [261, 114] on label "[MEDICAL_DATA]" at bounding box center [261, 114] width 35 height 6
checkbox input "true"
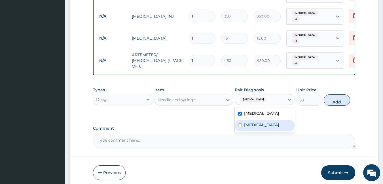
click at [257, 128] on label "[MEDICAL_DATA]" at bounding box center [261, 125] width 35 height 6
checkbox input "true"
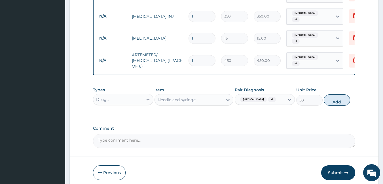
click at [335, 106] on button "Add" at bounding box center [336, 100] width 26 height 11
type input "0"
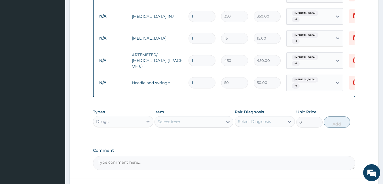
click at [203, 34] on input "1" at bounding box center [201, 38] width 27 height 11
type input "0.00"
type input "2"
type input "30.00"
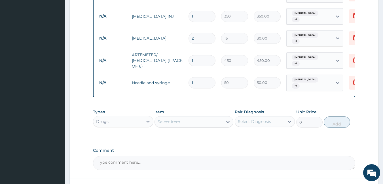
type input "24"
type input "360.00"
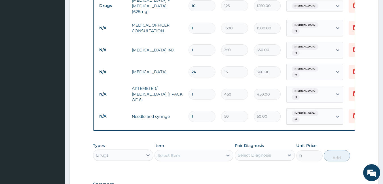
scroll to position [268, 0]
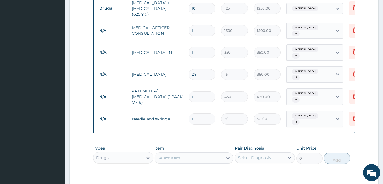
type input "24"
click at [200, 51] on input "1" at bounding box center [201, 52] width 27 height 11
type input "0.00"
type input "3"
type input "1050.00"
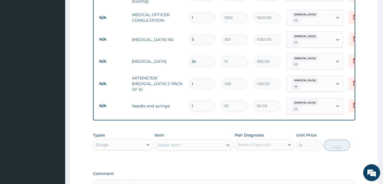
scroll to position [351, 0]
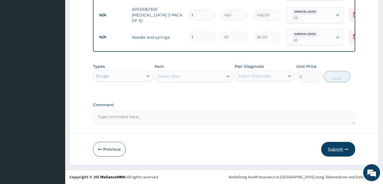
type input "3"
click at [336, 149] on button "Submit" at bounding box center [338, 149] width 34 height 15
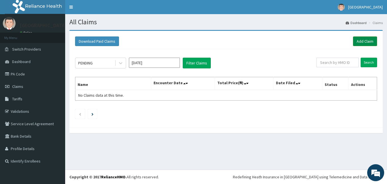
click at [362, 41] on link "Add Claim" at bounding box center [365, 42] width 24 height 10
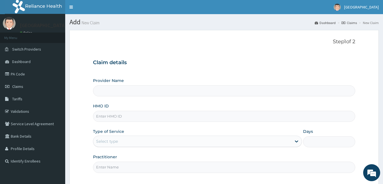
type input "[GEOGRAPHIC_DATA]"
click at [118, 116] on input "HMO ID" at bounding box center [224, 116] width 262 height 11
type input "ICN/10216/A"
click at [115, 141] on div "Select type" at bounding box center [107, 142] width 22 height 6
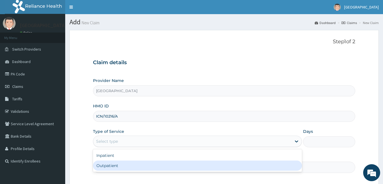
click at [116, 165] on div "Outpatient" at bounding box center [197, 166] width 209 height 10
type input "1"
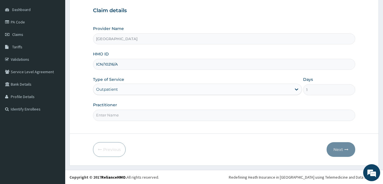
scroll to position [52, 0]
click at [109, 113] on input "Practitioner" at bounding box center [224, 115] width 262 height 11
type input "DR [PERSON_NAME]"
click at [340, 151] on button "Next" at bounding box center [340, 149] width 29 height 15
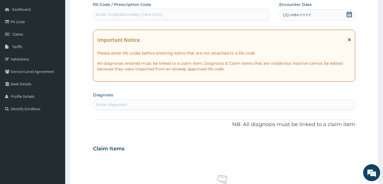
click at [135, 12] on div "Enter Code(Secondary Care Only)" at bounding box center [129, 15] width 67 height 6
type input "PA/4ED348"
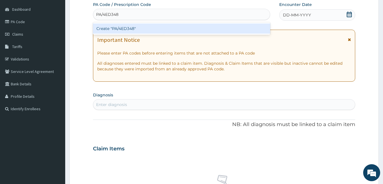
click at [143, 29] on div "Create "PA/4ED348"" at bounding box center [181, 29] width 177 height 10
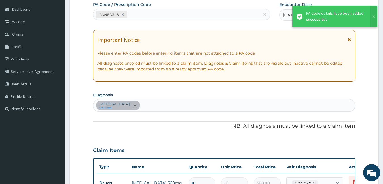
scroll to position [57, 0]
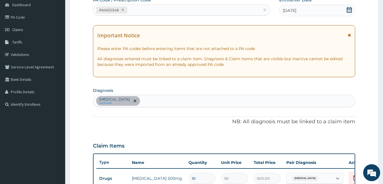
click at [155, 102] on div "[MEDICAL_DATA] confirmed" at bounding box center [224, 101] width 262 height 12
type input "PLAS"
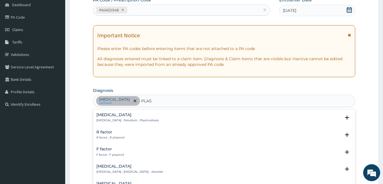
click at [138, 113] on h4 "[MEDICAL_DATA]" at bounding box center [127, 115] width 62 height 4
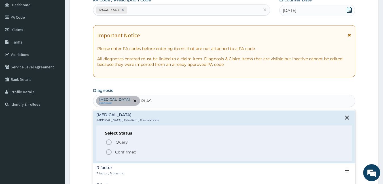
click at [126, 153] on p "Confirmed" at bounding box center [125, 153] width 21 height 6
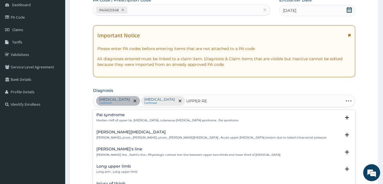
type input "UPPER RES"
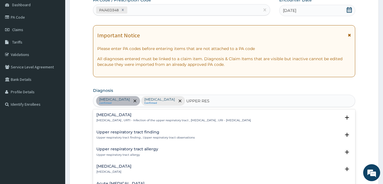
click at [143, 117] on h4 "[MEDICAL_DATA]" at bounding box center [173, 115] width 154 height 4
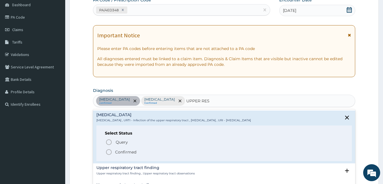
click at [131, 153] on p "Confirmed" at bounding box center [125, 153] width 21 height 6
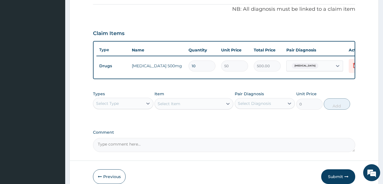
scroll to position [178, 0]
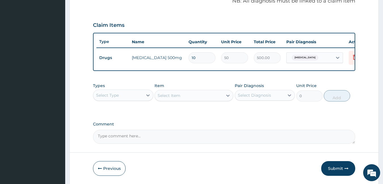
click at [140, 100] on div "Select Type" at bounding box center [118, 95] width 50 height 9
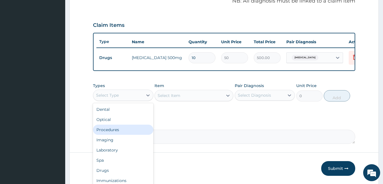
click at [128, 133] on div "Procedures" at bounding box center [123, 130] width 60 height 10
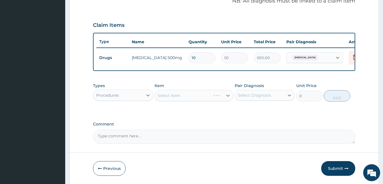
click at [198, 99] on div "Select Item" at bounding box center [193, 95] width 79 height 11
click at [198, 99] on div "Select Item" at bounding box center [189, 95] width 68 height 9
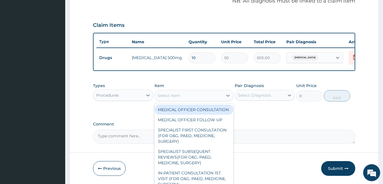
click at [190, 115] on div "MEDICAL OFFICER CONSULTATION" at bounding box center [193, 110] width 79 height 10
type input "1500"
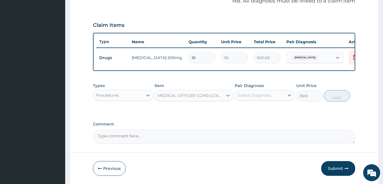
click at [263, 98] on div "Select Diagnosis" at bounding box center [254, 96] width 33 height 6
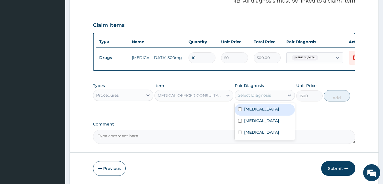
click at [260, 112] on label "[MEDICAL_DATA]" at bounding box center [261, 110] width 35 height 6
checkbox input "true"
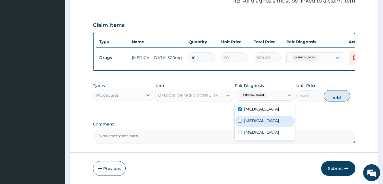
click at [259, 123] on div "[MEDICAL_DATA]" at bounding box center [265, 122] width 60 height 12
checkbox input "true"
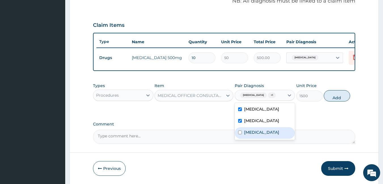
click at [261, 135] on label "[MEDICAL_DATA]" at bounding box center [261, 133] width 35 height 6
checkbox input "true"
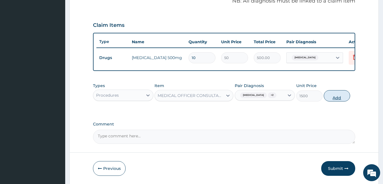
click at [338, 101] on button "Add" at bounding box center [336, 95] width 26 height 11
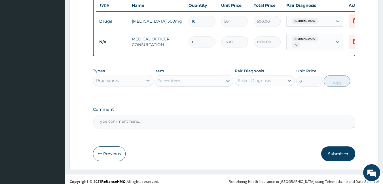
scroll to position [221, 0]
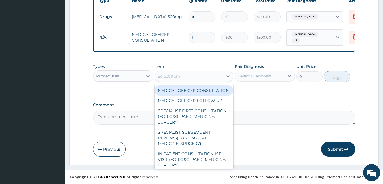
click at [202, 75] on div "Select Item" at bounding box center [189, 76] width 68 height 9
click at [120, 74] on div "Procedures" at bounding box center [118, 76] width 50 height 9
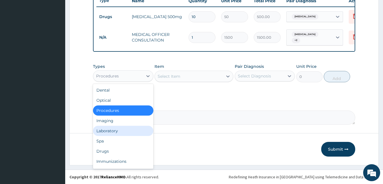
click at [117, 129] on div "Laboratory" at bounding box center [123, 131] width 60 height 10
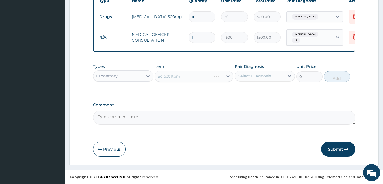
click at [190, 73] on div "Select Item" at bounding box center [193, 76] width 79 height 11
click at [189, 73] on div "Select Item" at bounding box center [189, 76] width 68 height 9
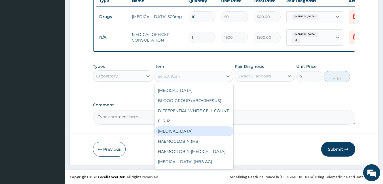
click at [196, 136] on div "[MEDICAL_DATA]" at bounding box center [193, 131] width 79 height 10
type input "3000"
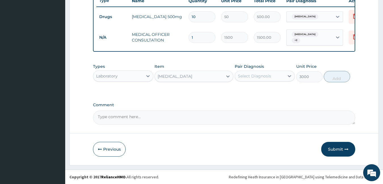
click at [267, 77] on div "Select Diagnosis" at bounding box center [254, 76] width 33 height 6
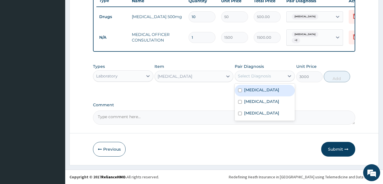
click at [263, 88] on label "[MEDICAL_DATA]" at bounding box center [261, 90] width 35 height 6
checkbox input "true"
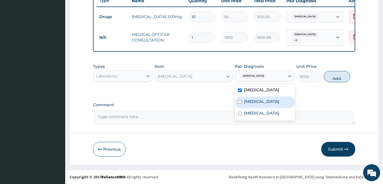
click at [261, 104] on div "Malaria" at bounding box center [265, 103] width 60 height 12
checkbox input "true"
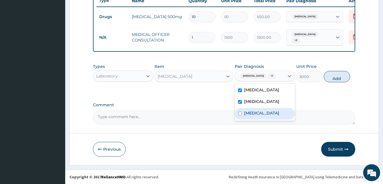
click at [260, 116] on label "Upper respiratory infection" at bounding box center [261, 113] width 35 height 6
checkbox input "true"
click at [340, 78] on button "Add" at bounding box center [336, 76] width 26 height 11
type input "0"
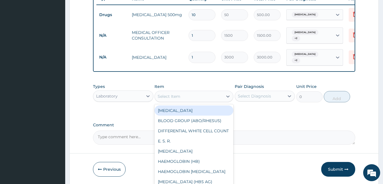
click at [208, 95] on div "Select Item" at bounding box center [189, 96] width 68 height 9
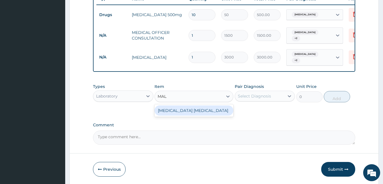
type input "MALA"
click at [212, 109] on div "MALARIA PARASITE" at bounding box center [193, 111] width 79 height 10
type input "800"
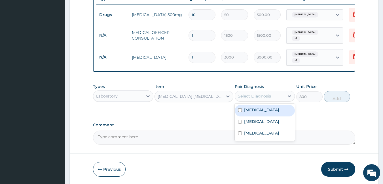
click at [272, 97] on div "Select Diagnosis" at bounding box center [260, 96] width 50 height 9
click at [270, 110] on label "Allergic rhinitis" at bounding box center [261, 110] width 35 height 6
checkbox input "true"
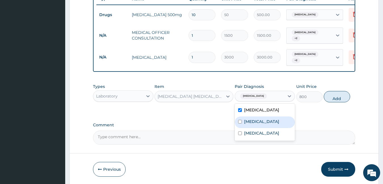
click at [267, 119] on div "[MEDICAL_DATA]" at bounding box center [265, 123] width 60 height 12
checkbox input "true"
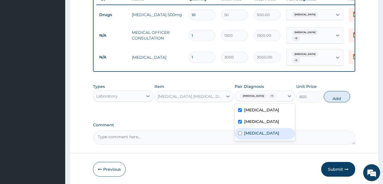
click at [269, 133] on label "Upper respiratory infection" at bounding box center [261, 134] width 35 height 6
checkbox input "true"
click at [339, 94] on button "Add" at bounding box center [336, 96] width 26 height 11
type input "0"
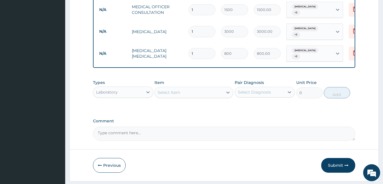
scroll to position [260, 0]
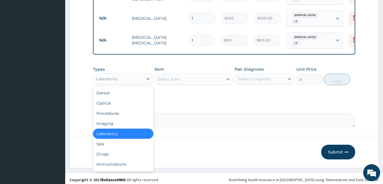
click at [134, 76] on div "Laboratory" at bounding box center [118, 78] width 50 height 9
click at [123, 152] on div "Drugs" at bounding box center [123, 154] width 60 height 10
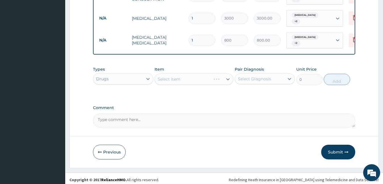
click at [178, 76] on div "Select Item" at bounding box center [193, 79] width 79 height 11
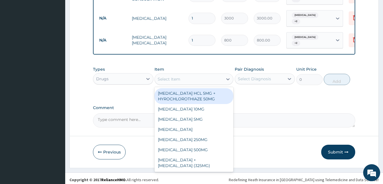
click at [178, 76] on div "Select Item" at bounding box center [168, 79] width 23 height 6
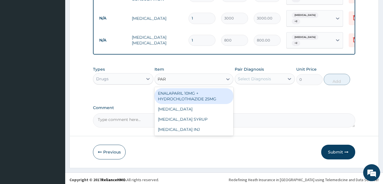
type input "PARA"
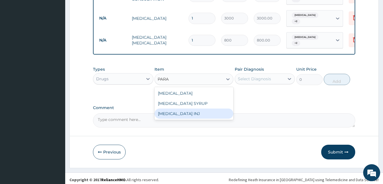
click at [182, 112] on div "[MEDICAL_DATA] INJ" at bounding box center [193, 114] width 79 height 10
type input "350"
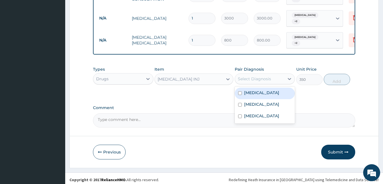
click at [265, 76] on div "Select Diagnosis" at bounding box center [254, 79] width 33 height 6
click at [265, 88] on div "Allergic rhinitis" at bounding box center [265, 94] width 60 height 12
checkbox input "true"
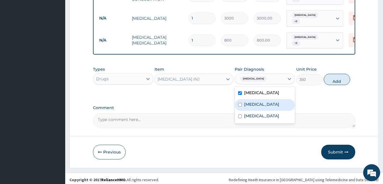
click at [264, 103] on div "[MEDICAL_DATA]" at bounding box center [265, 105] width 60 height 12
checkbox input "true"
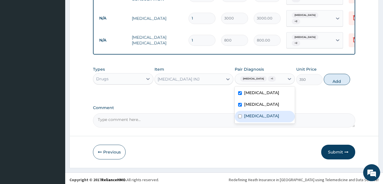
click at [265, 116] on label "Upper respiratory infection" at bounding box center [261, 116] width 35 height 6
checkbox input "true"
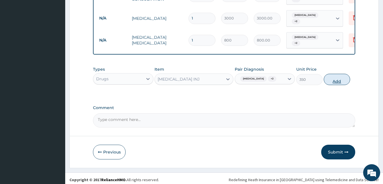
click at [346, 75] on button "Add" at bounding box center [336, 79] width 26 height 11
type input "0"
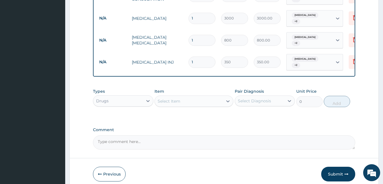
scroll to position [280, 0]
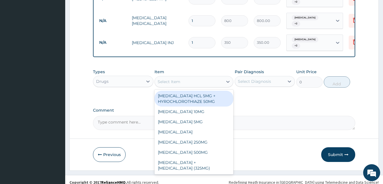
click at [197, 77] on div "Select Item" at bounding box center [189, 81] width 68 height 9
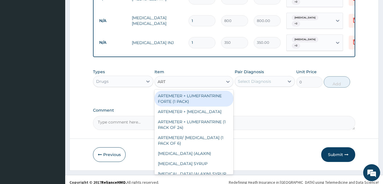
type input "ARTE"
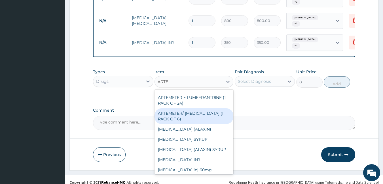
scroll to position [42, 0]
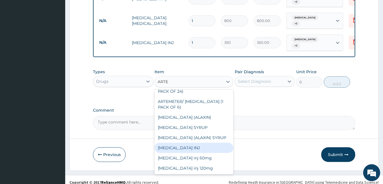
click at [192, 143] on div "ARTEMETHER INJ" at bounding box center [193, 148] width 79 height 10
type input "490"
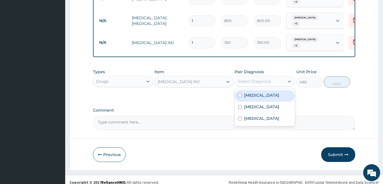
click at [278, 77] on div "Select Diagnosis" at bounding box center [260, 81] width 50 height 9
click at [266, 93] on label "Allergic rhinitis" at bounding box center [261, 96] width 35 height 6
checkbox input "true"
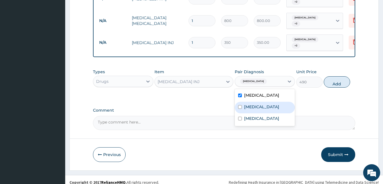
click at [260, 105] on div "Malaria" at bounding box center [265, 108] width 60 height 12
checkbox input "true"
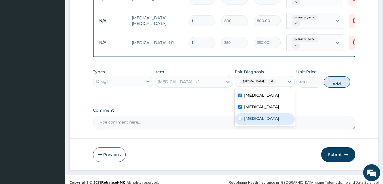
click at [258, 116] on label "Upper respiratory infection" at bounding box center [261, 119] width 35 height 6
checkbox input "true"
click at [340, 76] on button "Add" at bounding box center [336, 81] width 26 height 11
type input "0"
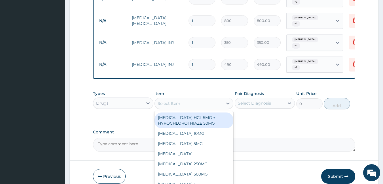
click at [207, 98] on div "Select Item" at bounding box center [193, 103] width 79 height 11
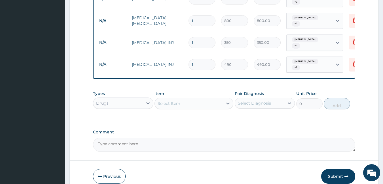
click at [206, 99] on div "Select Item" at bounding box center [189, 103] width 68 height 9
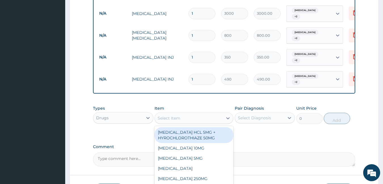
scroll to position [276, 0]
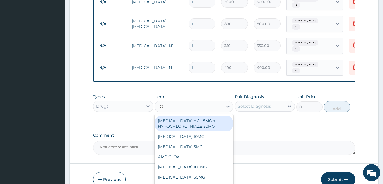
type input "LOR"
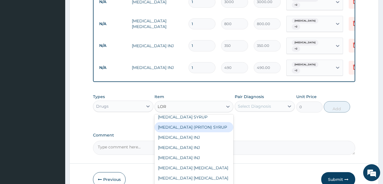
scroll to position [135, 0]
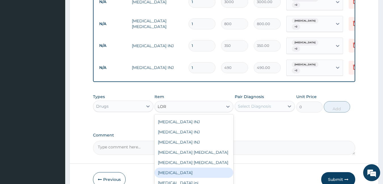
click at [179, 168] on div "[MEDICAL_DATA]" at bounding box center [193, 173] width 79 height 10
type input "50"
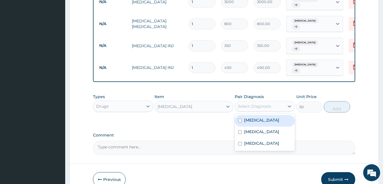
click at [256, 104] on div "Select Diagnosis" at bounding box center [254, 107] width 33 height 6
click at [256, 118] on label "Allergic rhinitis" at bounding box center [261, 121] width 35 height 6
checkbox input "true"
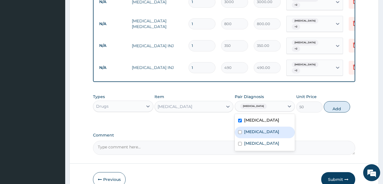
click at [256, 129] on label "[MEDICAL_DATA]" at bounding box center [261, 132] width 35 height 6
checkbox input "true"
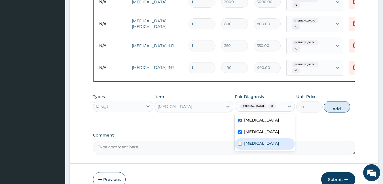
click at [260, 141] on label "Upper respiratory infection" at bounding box center [261, 144] width 35 height 6
checkbox input "true"
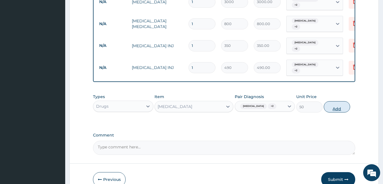
click at [337, 101] on button "Add" at bounding box center [336, 106] width 26 height 11
type input "0"
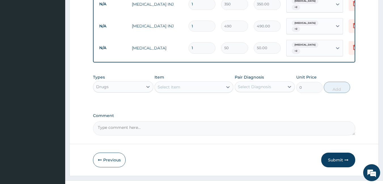
scroll to position [318, 0]
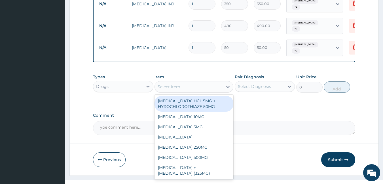
click at [190, 81] on div "Select Item" at bounding box center [193, 86] width 79 height 11
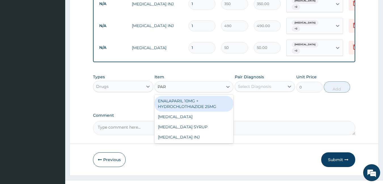
type input "PARA"
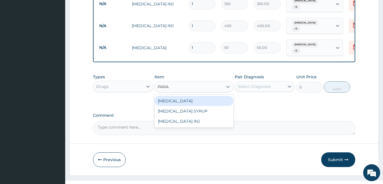
click at [192, 96] on div "[MEDICAL_DATA]" at bounding box center [193, 101] width 79 height 10
type input "15"
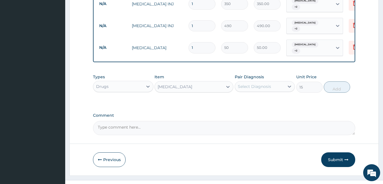
click at [247, 82] on div "Pair Diagnosis Select Diagnosis" at bounding box center [265, 83] width 60 height 19
click at [247, 82] on div "Select Diagnosis" at bounding box center [265, 86] width 60 height 11
click at [246, 84] on div "Select Diagnosis" at bounding box center [254, 87] width 33 height 6
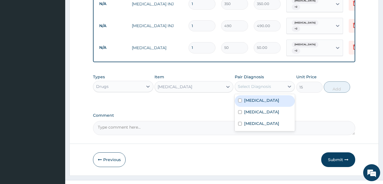
click at [251, 95] on div "Allergic rhinitis" at bounding box center [265, 101] width 60 height 12
checkbox input "true"
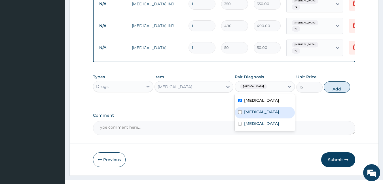
click at [254, 107] on div "[MEDICAL_DATA]" at bounding box center [265, 113] width 60 height 12
checkbox input "true"
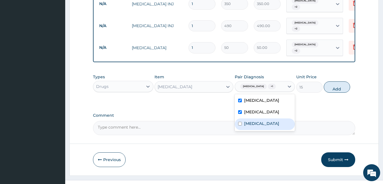
click at [255, 121] on label "Upper respiratory infection" at bounding box center [261, 124] width 35 height 6
checkbox input "true"
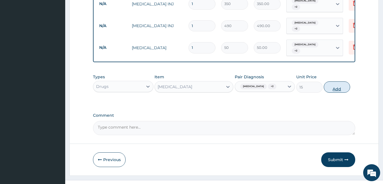
click at [337, 82] on button "Add" at bounding box center [336, 87] width 26 height 11
type input "0"
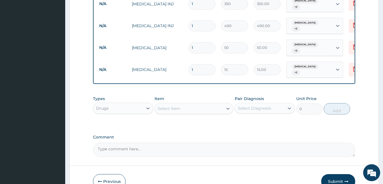
click at [209, 104] on div "Select Item" at bounding box center [189, 108] width 68 height 9
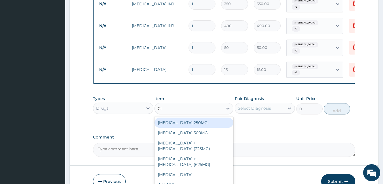
type input "CIP"
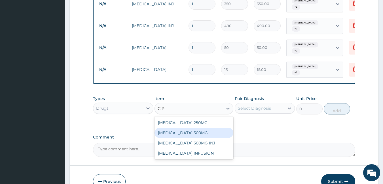
click at [206, 128] on div "CIPROFLOXACIN 500MG" at bounding box center [193, 133] width 79 height 10
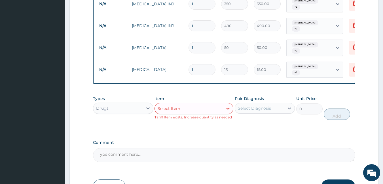
click at [249, 106] on div "Select Diagnosis" at bounding box center [254, 109] width 33 height 6
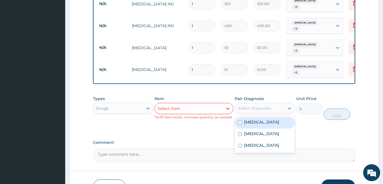
click at [205, 148] on textarea "Comment" at bounding box center [224, 155] width 262 height 14
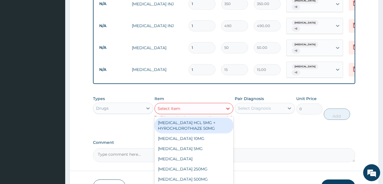
click at [181, 104] on div "Select Item" at bounding box center [189, 108] width 68 height 9
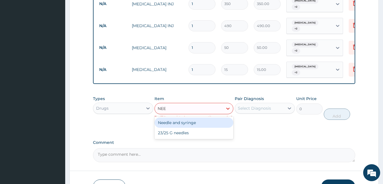
type input "NEED"
click at [198, 118] on div "Needle and syringe" at bounding box center [193, 123] width 79 height 10
type input "50"
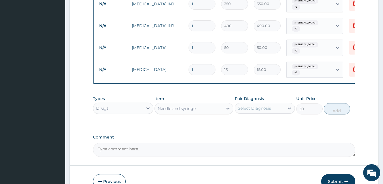
click at [254, 106] on div "Select Diagnosis" at bounding box center [254, 109] width 33 height 6
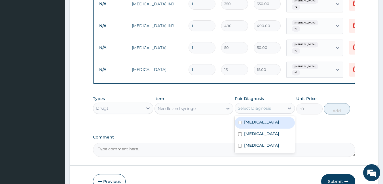
click at [274, 117] on div "Allergic rhinitis" at bounding box center [265, 123] width 60 height 12
checkbox input "true"
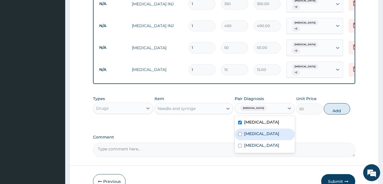
click at [269, 129] on div "[MEDICAL_DATA]" at bounding box center [265, 135] width 60 height 12
checkbox input "true"
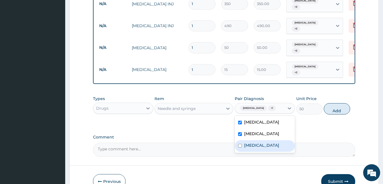
click at [268, 143] on label "Upper respiratory infection" at bounding box center [261, 146] width 35 height 6
checkbox input "true"
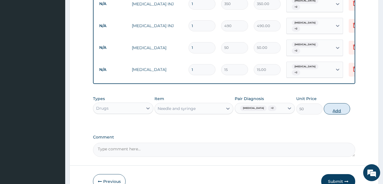
click at [340, 103] on button "Add" at bounding box center [336, 108] width 26 height 11
type input "0"
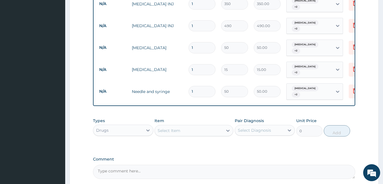
type input "0.00"
type input "2"
type input "100.00"
type input "2"
click at [199, 64] on input "1" at bounding box center [201, 69] width 27 height 11
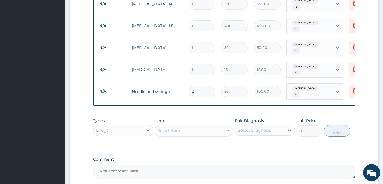
type input "0.00"
type input "2"
type input "30.00"
type input "24"
type input "360.00"
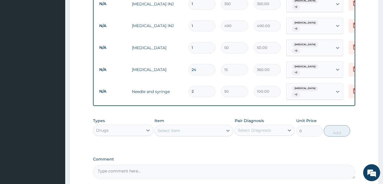
type input "24"
click at [198, 42] on input "1" at bounding box center [201, 47] width 27 height 11
type input "0.00"
type input "5"
type input "250.00"
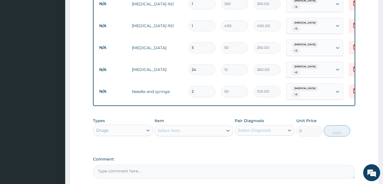
type input "5"
click at [200, 20] on input "1" at bounding box center [201, 25] width 27 height 11
type input "0.00"
type input "2"
type input "980.00"
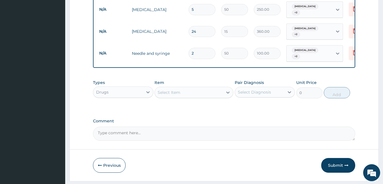
scroll to position [358, 0]
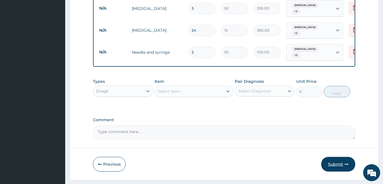
type input "2"
click at [331, 157] on button "Submit" at bounding box center [338, 164] width 34 height 15
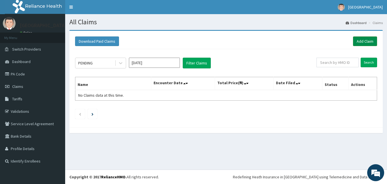
click at [368, 42] on link "Add Claim" at bounding box center [365, 42] width 24 height 10
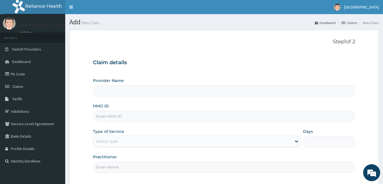
click at [113, 114] on input "HMO ID" at bounding box center [224, 116] width 262 height 11
type input "Omolewa Medical centre"
type input "MWX/10050/A"
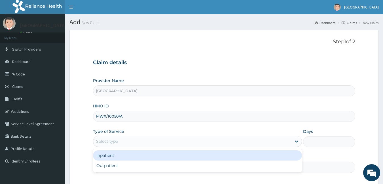
click at [120, 141] on div "Select type" at bounding box center [192, 141] width 198 height 9
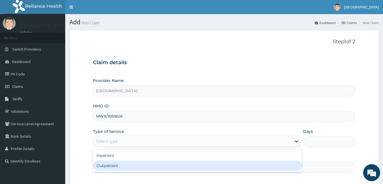
click at [116, 167] on div "Outpatient" at bounding box center [197, 166] width 209 height 10
type input "1"
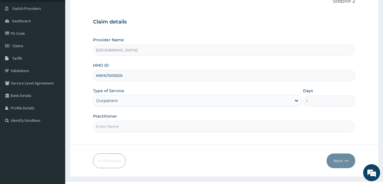
scroll to position [52, 0]
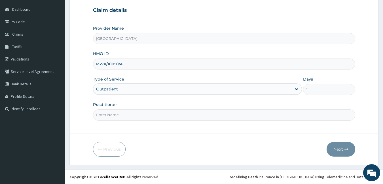
click at [106, 111] on input "Practitioner" at bounding box center [224, 115] width 262 height 11
type input "DR [PERSON_NAME]"
click at [343, 146] on button "Next" at bounding box center [340, 149] width 29 height 15
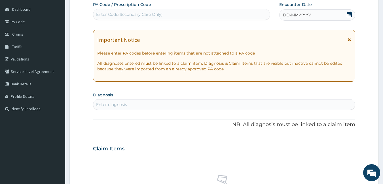
click at [169, 14] on div "Enter Code(Secondary Care Only)" at bounding box center [181, 14] width 177 height 9
type input "PA/20F116"
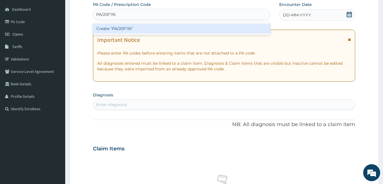
click at [168, 29] on div "Create "PA/20F116"" at bounding box center [181, 29] width 177 height 10
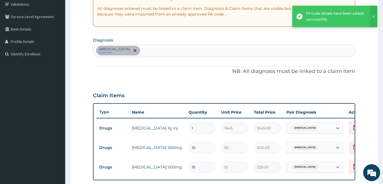
scroll to position [108, 0]
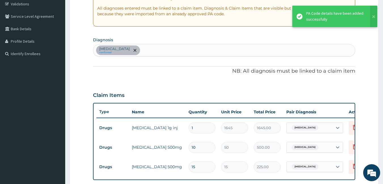
click at [132, 47] on div "Sepsis confirmed" at bounding box center [224, 50] width 262 height 12
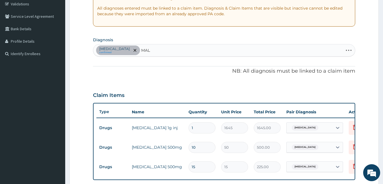
type input "MALA"
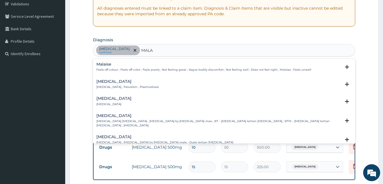
click at [117, 86] on p "[MEDICAL_DATA] , Paludism , Plasmodiosis" at bounding box center [127, 87] width 62 height 4
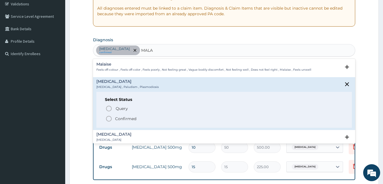
click at [122, 119] on p "Confirmed" at bounding box center [125, 119] width 21 height 6
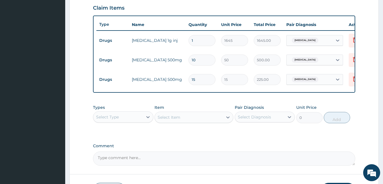
scroll to position [219, 0]
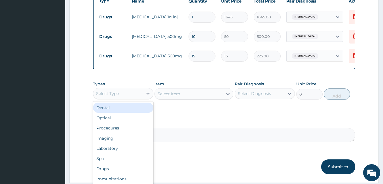
click at [120, 98] on div "Select Type" at bounding box center [118, 93] width 50 height 9
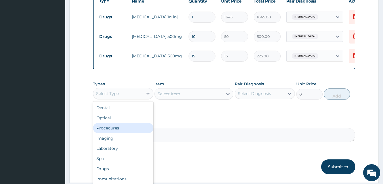
click at [120, 130] on div "Procedures" at bounding box center [123, 128] width 60 height 10
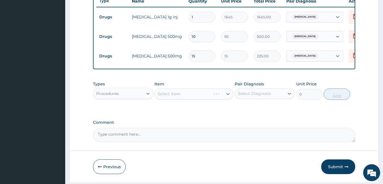
click at [175, 99] on div "Select Item" at bounding box center [193, 93] width 79 height 11
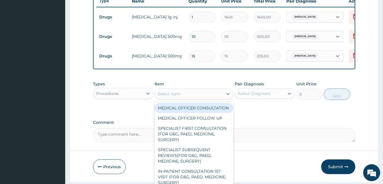
click at [175, 97] on div "Select Item" at bounding box center [168, 94] width 23 height 6
click at [178, 113] on div "MEDICAL OFFICER CONSULTATION" at bounding box center [193, 108] width 79 height 10
type input "1500"
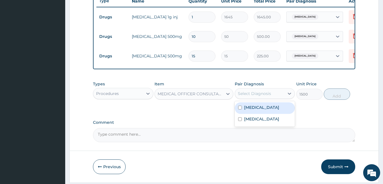
click at [252, 97] on div "Select Diagnosis" at bounding box center [254, 94] width 33 height 6
click at [252, 110] on label "Sepsis" at bounding box center [261, 108] width 35 height 6
checkbox input "true"
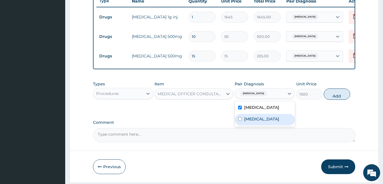
click at [249, 122] on label "Malaria" at bounding box center [261, 119] width 35 height 6
checkbox input "true"
click at [337, 98] on button "Add" at bounding box center [336, 94] width 26 height 11
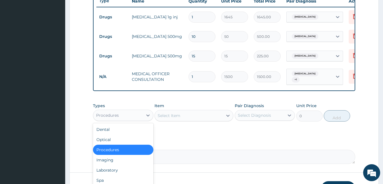
click at [131, 115] on div "Procedures" at bounding box center [118, 115] width 50 height 9
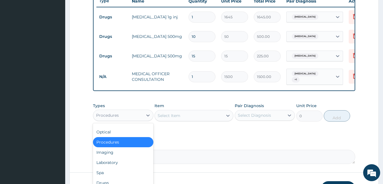
scroll to position [6, 0]
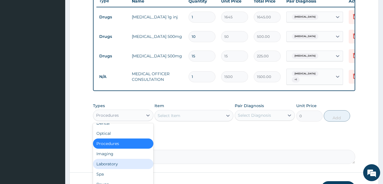
click at [117, 165] on div "Laboratory" at bounding box center [123, 164] width 60 height 10
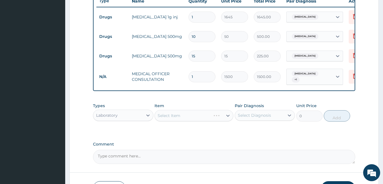
click at [178, 118] on div "Select Item" at bounding box center [193, 115] width 79 height 11
click at [178, 118] on div "Select Item" at bounding box center [168, 116] width 23 height 6
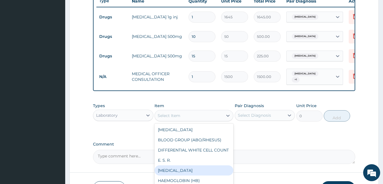
click at [186, 176] on div "FULL BLOOD COUNT" at bounding box center [193, 171] width 79 height 10
type input "3000"
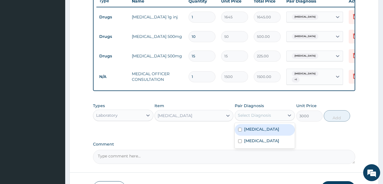
click at [267, 116] on div "Select Diagnosis" at bounding box center [254, 116] width 33 height 6
click at [257, 135] on div "Sepsis" at bounding box center [265, 130] width 60 height 12
checkbox input "true"
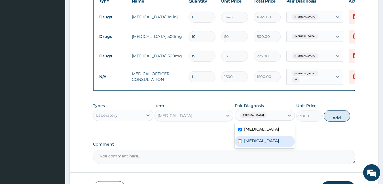
click at [255, 143] on label "Malaria" at bounding box center [261, 141] width 35 height 6
checkbox input "true"
click at [335, 122] on button "Add" at bounding box center [336, 115] width 26 height 11
type input "0"
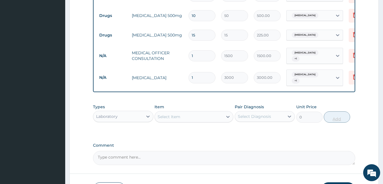
scroll to position [280, 0]
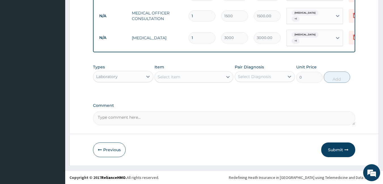
click at [179, 73] on div "Select Item" at bounding box center [189, 77] width 68 height 9
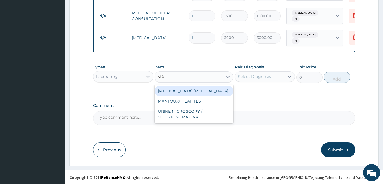
type input "MAL"
click at [210, 90] on div "MALARIA PARASITE" at bounding box center [193, 91] width 79 height 10
type input "800"
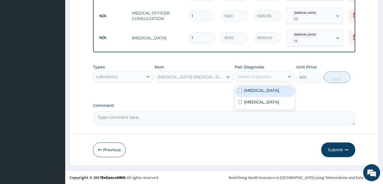
click at [266, 76] on div "Select Diagnosis" at bounding box center [254, 77] width 33 height 6
click at [265, 93] on div "Sepsis" at bounding box center [265, 92] width 60 height 12
checkbox input "true"
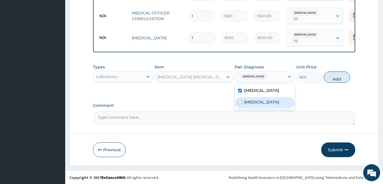
click at [263, 103] on div "Malaria" at bounding box center [265, 103] width 60 height 12
checkbox input "true"
click at [337, 79] on button "Add" at bounding box center [336, 77] width 26 height 11
type input "0"
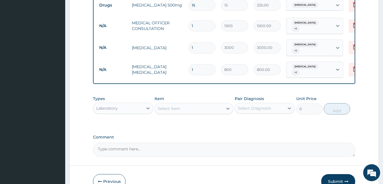
scroll to position [276, 0]
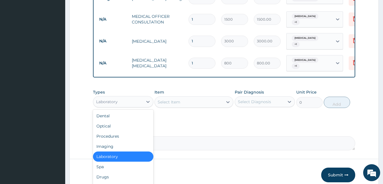
click at [141, 100] on div "Laboratory" at bounding box center [118, 101] width 50 height 9
click at [124, 174] on div "Drugs" at bounding box center [123, 177] width 60 height 10
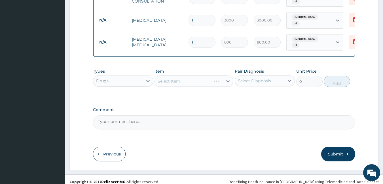
scroll to position [299, 0]
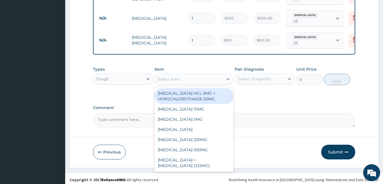
click at [180, 76] on div "Select Item" at bounding box center [189, 79] width 68 height 9
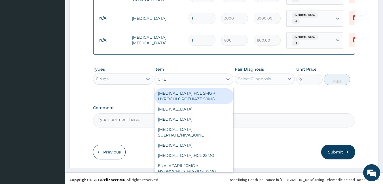
type input "CHLO"
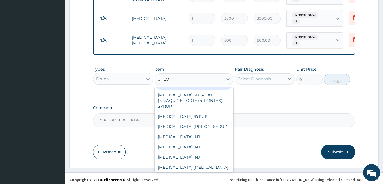
scroll to position [103, 0]
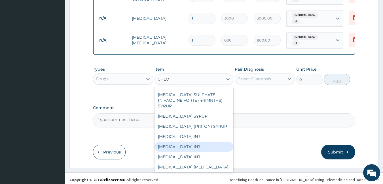
click at [193, 148] on div "CHLOROQUINE INJ" at bounding box center [193, 147] width 79 height 10
type input "560"
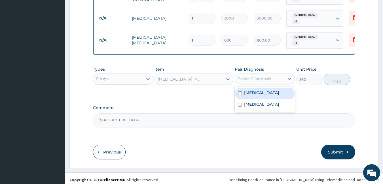
click at [265, 76] on div "Select Diagnosis" at bounding box center [254, 79] width 33 height 6
click at [266, 93] on div "Sepsis" at bounding box center [265, 94] width 60 height 12
checkbox input "true"
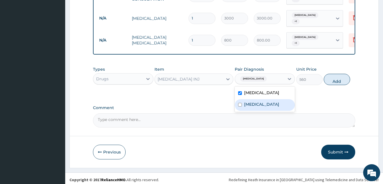
click at [266, 99] on div "Malaria" at bounding box center [265, 105] width 60 height 12
checkbox input "true"
click at [337, 77] on button "Add" at bounding box center [336, 79] width 26 height 11
type input "0"
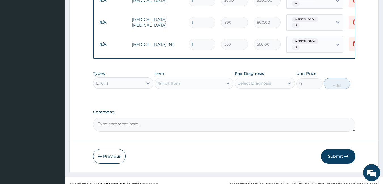
scroll to position [319, 0]
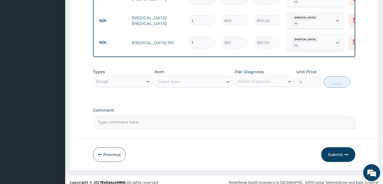
click at [209, 77] on div "Select Item" at bounding box center [189, 81] width 68 height 9
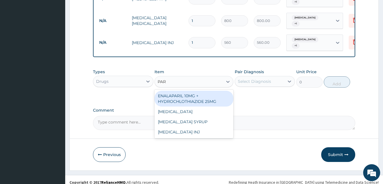
type input "PARA"
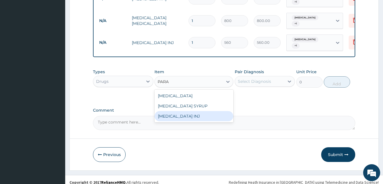
click at [195, 111] on div "PARACETAMOL INJ" at bounding box center [193, 116] width 79 height 10
type input "350"
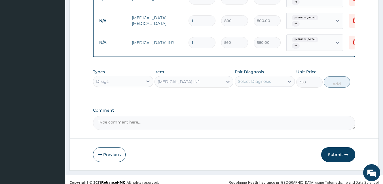
click at [256, 79] on div "Select Diagnosis" at bounding box center [254, 82] width 33 height 6
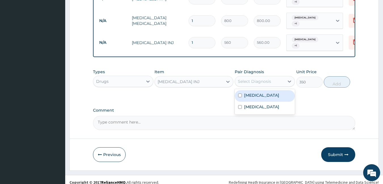
click at [257, 93] on div "Sepsis" at bounding box center [265, 96] width 60 height 12
checkbox input "true"
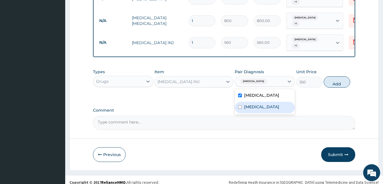
click at [257, 104] on label "Malaria" at bounding box center [261, 107] width 35 height 6
checkbox input "true"
click at [331, 78] on button "Add" at bounding box center [336, 81] width 26 height 11
type input "0"
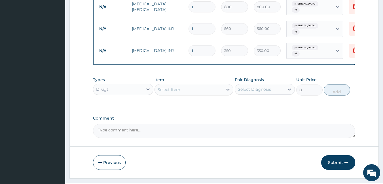
scroll to position [338, 0]
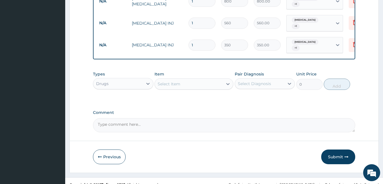
click at [207, 80] on div "Select Item" at bounding box center [189, 84] width 68 height 9
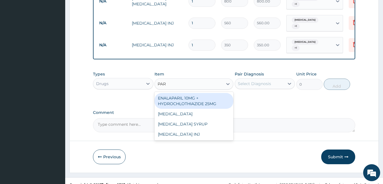
type input "PARA"
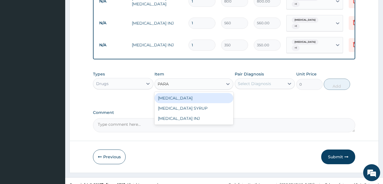
click at [210, 93] on div "PARACETAMOL" at bounding box center [193, 98] width 79 height 10
type input "15"
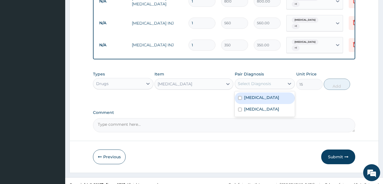
click at [244, 80] on div "Select Diagnosis" at bounding box center [260, 83] width 50 height 9
click at [246, 95] on label "Sepsis" at bounding box center [261, 98] width 35 height 6
checkbox input "true"
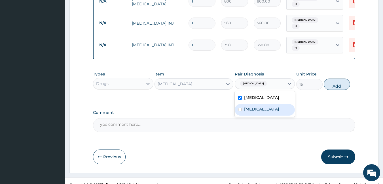
click at [246, 107] on label "Malaria" at bounding box center [261, 110] width 35 height 6
checkbox input "true"
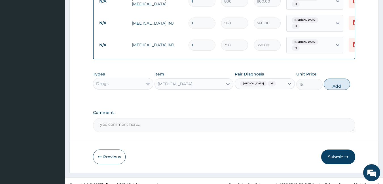
click at [337, 79] on button "Add" at bounding box center [336, 84] width 26 height 11
type input "0"
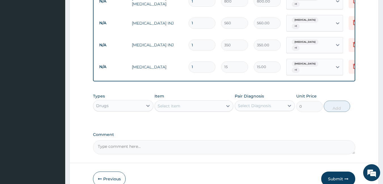
click at [188, 93] on div "Item Select Item" at bounding box center [193, 102] width 79 height 19
click at [184, 102] on div "Select Item" at bounding box center [189, 106] width 68 height 9
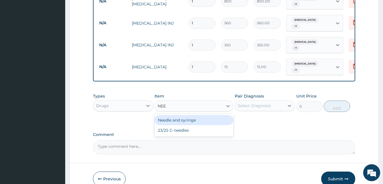
type input "NEED"
click at [210, 115] on div "Needle and syringe" at bounding box center [193, 120] width 79 height 10
type input "50"
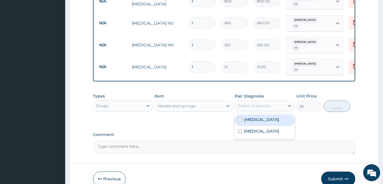
click at [271, 101] on div "Select Diagnosis" at bounding box center [260, 105] width 50 height 9
click at [271, 115] on div "Sepsis" at bounding box center [265, 121] width 60 height 12
checkbox input "true"
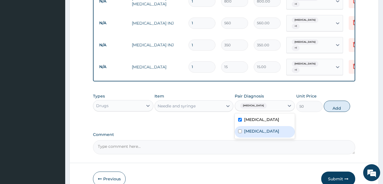
click at [268, 126] on div "Malaria" at bounding box center [265, 132] width 60 height 12
checkbox input "true"
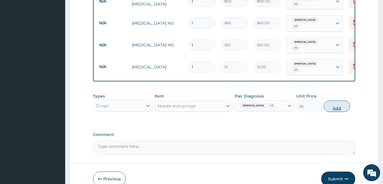
click at [343, 101] on button "Add" at bounding box center [336, 106] width 26 height 11
type input "0"
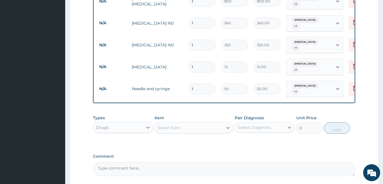
type input "0.00"
type input "8"
type input "400.00"
type input "8"
click at [201, 61] on input "1" at bounding box center [201, 66] width 27 height 11
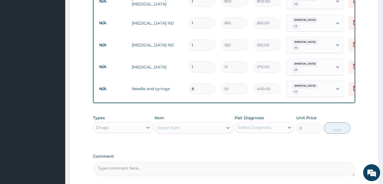
type input "18"
type input "270.00"
type input "18"
click at [201, 40] on input "1" at bounding box center [201, 45] width 27 height 11
type input "0.00"
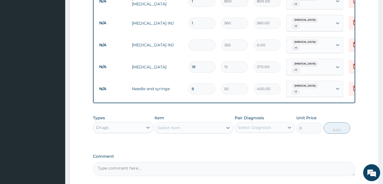
type input "3"
type input "1050.00"
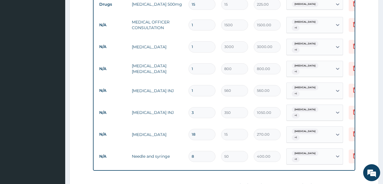
scroll to position [264, 0]
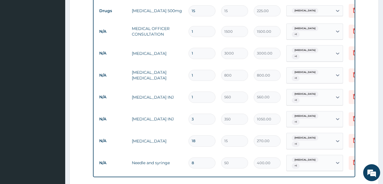
type input "3"
click at [200, 92] on input "1" at bounding box center [201, 97] width 27 height 11
type input "0.00"
type input "6"
type input "3360.00"
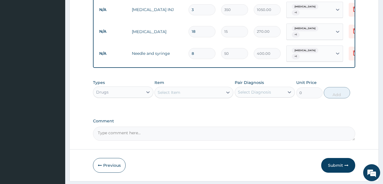
scroll to position [377, 0]
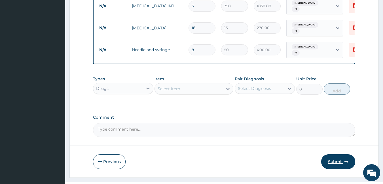
type input "6"
click at [341, 155] on button "Submit" at bounding box center [338, 162] width 34 height 15
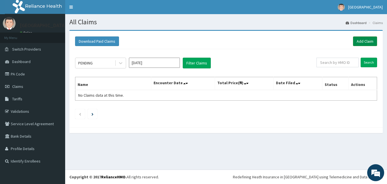
click at [361, 39] on link "Add Claim" at bounding box center [365, 42] width 24 height 10
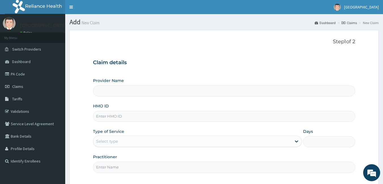
type input "[GEOGRAPHIC_DATA]"
click at [108, 119] on input "HMO ID" at bounding box center [224, 116] width 262 height 11
type input "MWX/10050/A"
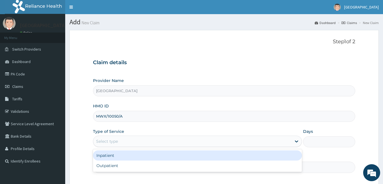
click at [105, 140] on div "Select type" at bounding box center [107, 142] width 22 height 6
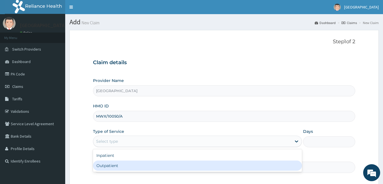
click at [111, 168] on div "Outpatient" at bounding box center [197, 166] width 209 height 10
type input "1"
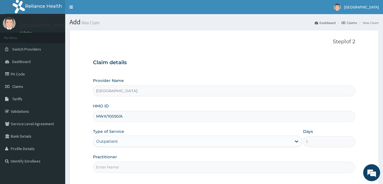
click at [111, 168] on input "Practitioner" at bounding box center [224, 167] width 262 height 11
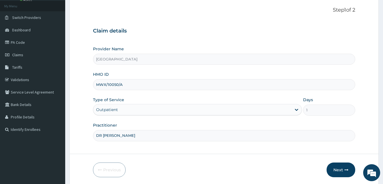
scroll to position [50, 0]
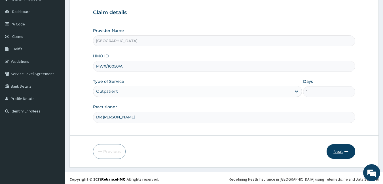
type input "DR [PERSON_NAME]"
click at [342, 151] on button "Next" at bounding box center [340, 151] width 29 height 15
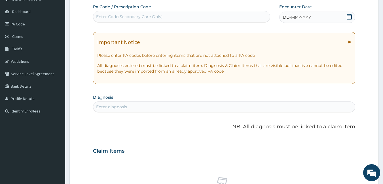
click at [114, 16] on div "Enter Code(Secondary Care Only)" at bounding box center [129, 17] width 67 height 6
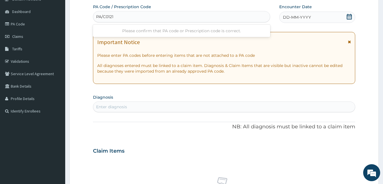
type input "PA/C01210"
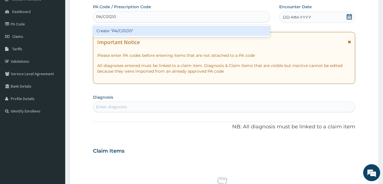
click at [138, 28] on div "Create "PA/C01210"" at bounding box center [181, 31] width 177 height 10
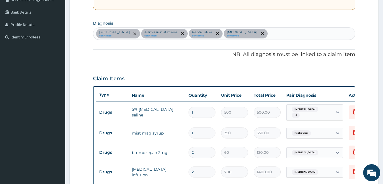
scroll to position [121, 0]
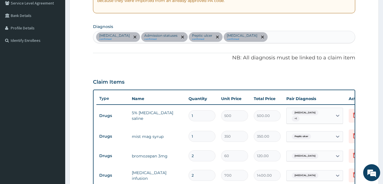
click at [243, 34] on div "[MEDICAL_DATA] confirmed Admission statuses confirmed [MEDICAL_DATA] confirmed …" at bounding box center [224, 37] width 262 height 12
type input "PLAS"
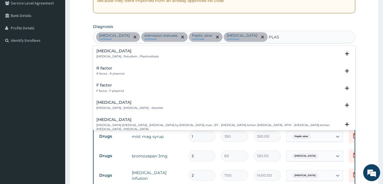
click at [143, 51] on div "[MEDICAL_DATA] [MEDICAL_DATA] , Paludism , Plasmodiosis" at bounding box center [224, 54] width 256 height 10
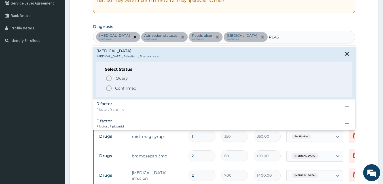
click at [143, 51] on div "[MEDICAL_DATA] [MEDICAL_DATA] , Paludism , Plasmodiosis" at bounding box center [224, 54] width 256 height 10
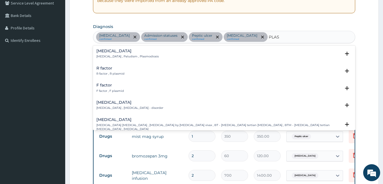
click at [117, 51] on h4 "[MEDICAL_DATA]" at bounding box center [127, 51] width 62 height 4
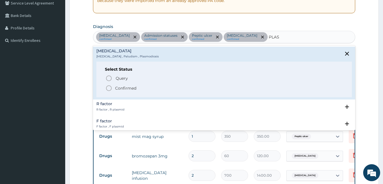
click at [127, 87] on p "Confirmed" at bounding box center [125, 89] width 21 height 6
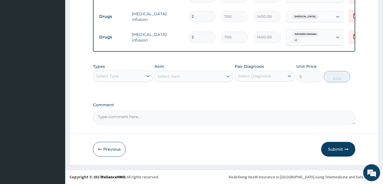
scroll to position [282, 0]
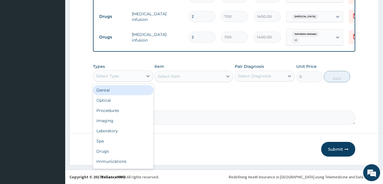
click at [132, 80] on div "Select Type" at bounding box center [118, 76] width 50 height 9
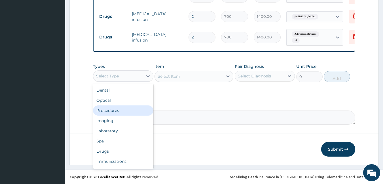
click at [123, 114] on div "Procedures" at bounding box center [123, 111] width 60 height 10
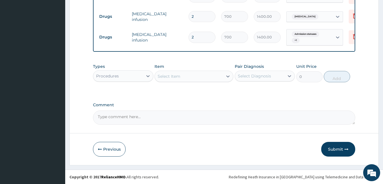
click at [184, 74] on div "Select Item" at bounding box center [189, 76] width 68 height 9
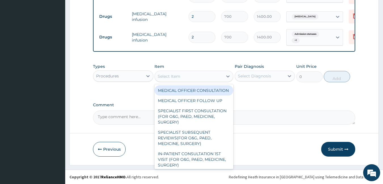
click at [179, 93] on div "MEDICAL OFFICER CONSULTATION" at bounding box center [193, 91] width 79 height 10
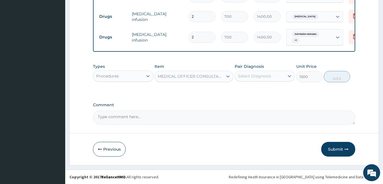
type input "1500"
click at [267, 75] on div "Select Diagnosis" at bounding box center [254, 76] width 33 height 6
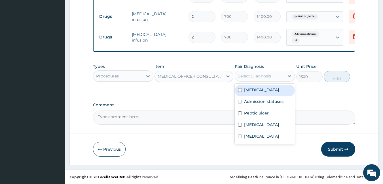
click at [249, 94] on div "[MEDICAL_DATA]" at bounding box center [265, 91] width 60 height 12
checkbox input "true"
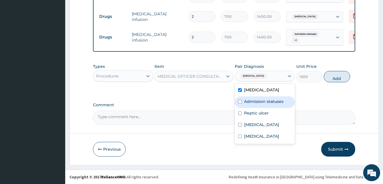
click at [253, 104] on label "Admission statuses" at bounding box center [263, 102] width 39 height 6
checkbox input "true"
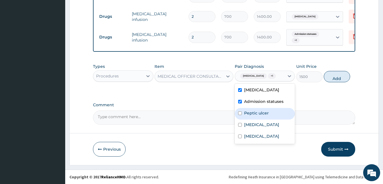
click at [253, 114] on label "Peptic ulcer" at bounding box center [256, 113] width 25 height 6
checkbox input "true"
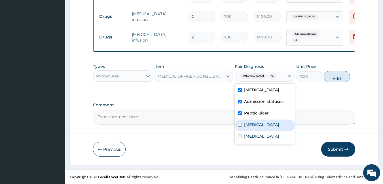
click at [252, 129] on div "[MEDICAL_DATA]" at bounding box center [265, 126] width 60 height 12
checkbox input "true"
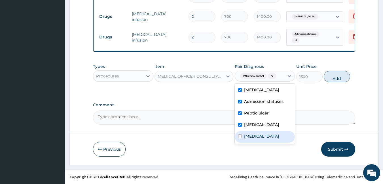
click at [252, 140] on div "[MEDICAL_DATA]" at bounding box center [265, 137] width 60 height 12
checkbox input "true"
click at [335, 77] on button "Add" at bounding box center [336, 76] width 26 height 11
type input "0"
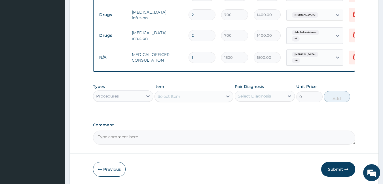
click at [106, 92] on div "Procedures" at bounding box center [118, 96] width 50 height 9
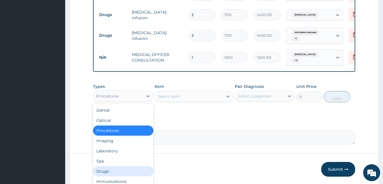
click at [125, 170] on div "Drugs" at bounding box center [123, 172] width 60 height 10
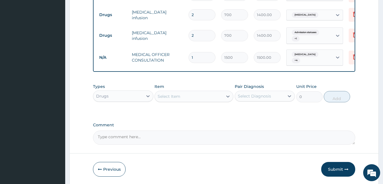
click at [190, 97] on div "Select Item" at bounding box center [189, 96] width 68 height 9
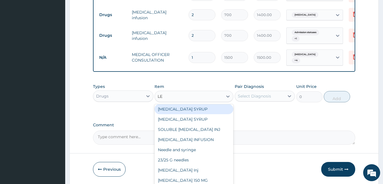
scroll to position [111, 0]
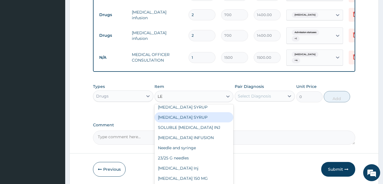
type input "L"
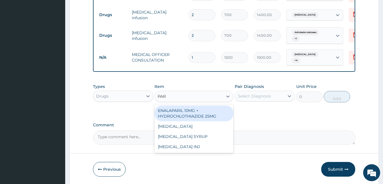
scroll to position [0, 0]
type input "PARA"
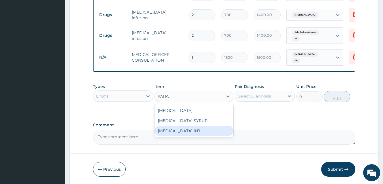
click at [195, 130] on div "[MEDICAL_DATA] INJ" at bounding box center [193, 131] width 79 height 10
type input "350"
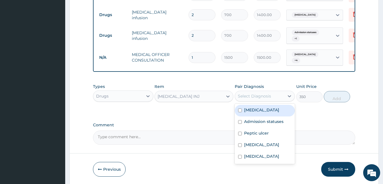
click at [251, 95] on div "Select Diagnosis" at bounding box center [254, 96] width 33 height 6
click at [254, 108] on label "[MEDICAL_DATA]" at bounding box center [261, 110] width 35 height 6
checkbox input "true"
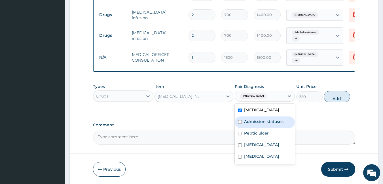
click at [253, 120] on label "Admission statuses" at bounding box center [263, 122] width 39 height 6
checkbox input "true"
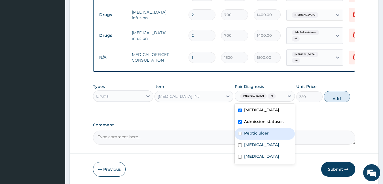
click at [252, 131] on label "Peptic ulcer" at bounding box center [256, 134] width 25 height 6
checkbox input "true"
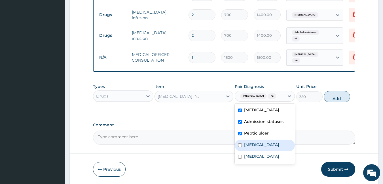
click at [252, 144] on label "[MEDICAL_DATA]" at bounding box center [261, 145] width 35 height 6
checkbox input "true"
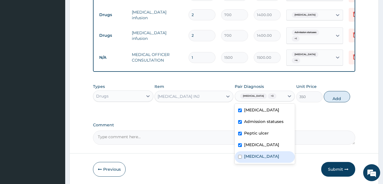
click at [252, 156] on label "[MEDICAL_DATA]" at bounding box center [261, 157] width 35 height 6
checkbox input "true"
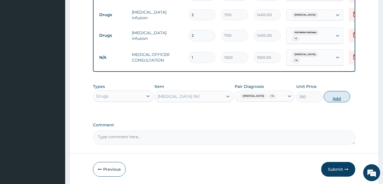
click at [337, 99] on button "Add" at bounding box center [336, 96] width 26 height 11
type input "0"
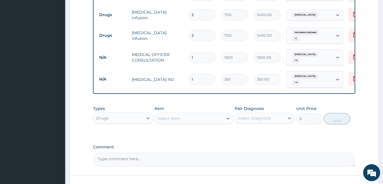
click at [199, 74] on input "1" at bounding box center [201, 79] width 27 height 11
type input "0.00"
type input "5"
type input "1750.00"
type input "0.00"
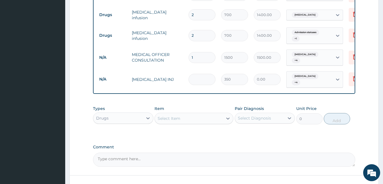
type input "3"
type input "1050.00"
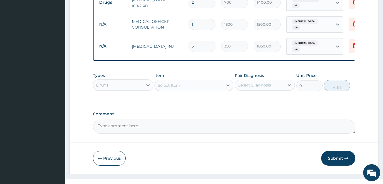
scroll to position [321, 0]
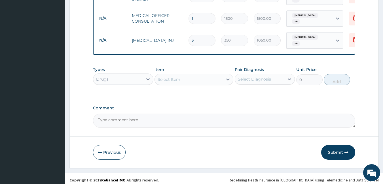
type input "3"
click at [336, 148] on button "Submit" at bounding box center [338, 152] width 34 height 15
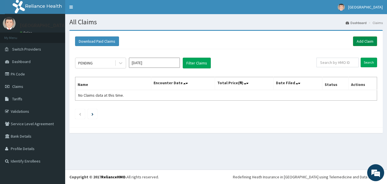
click at [367, 39] on link "Add Claim" at bounding box center [365, 42] width 24 height 10
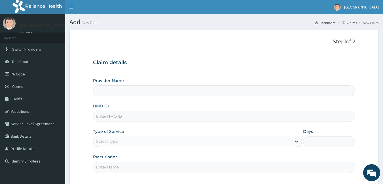
type input "[GEOGRAPHIC_DATA]"
click at [124, 118] on input "HMO ID" at bounding box center [224, 116] width 262 height 11
type input "MWX/10050/A"
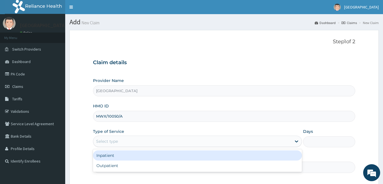
click at [122, 139] on div "Select type" at bounding box center [192, 141] width 198 height 9
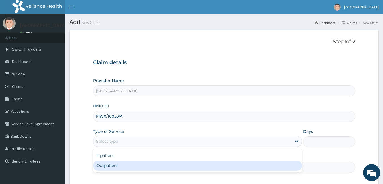
click at [125, 169] on div "Outpatient" at bounding box center [197, 166] width 209 height 10
type input "1"
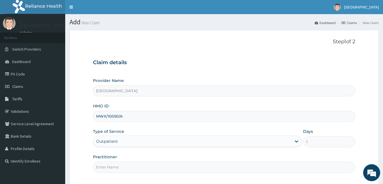
click at [125, 168] on input "Practitioner" at bounding box center [224, 167] width 262 height 11
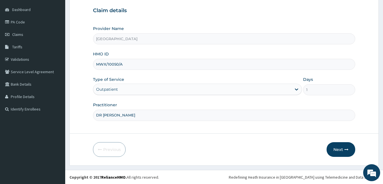
scroll to position [52, 0]
type input "DR [PERSON_NAME]"
click at [333, 147] on button "Next" at bounding box center [340, 149] width 29 height 15
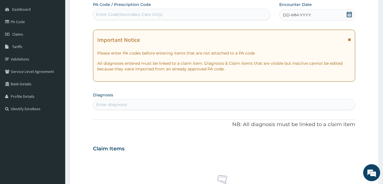
click at [146, 10] on div "Enter Code(Secondary Care Only)" at bounding box center [181, 14] width 177 height 9
type input "PA/3AA28C"
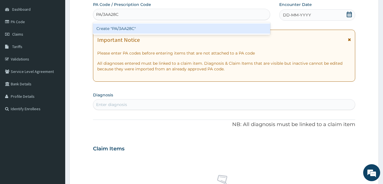
click at [151, 28] on div "Create "PA/3AA28C"" at bounding box center [181, 29] width 177 height 10
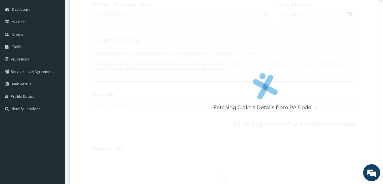
scroll to position [57, 0]
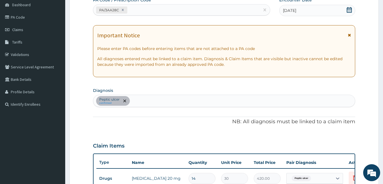
click at [156, 102] on div "[MEDICAL_DATA] confirmed" at bounding box center [224, 101] width 262 height 12
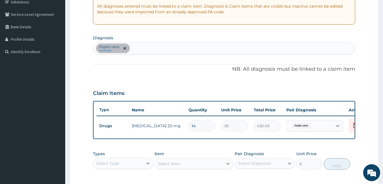
scroll to position [109, 0]
click at [140, 41] on section "Diagnosis [MEDICAL_DATA] confirmed" at bounding box center [224, 44] width 262 height 21
click at [138, 52] on div "[MEDICAL_DATA] confirmed" at bounding box center [224, 49] width 262 height 12
type input "MALA"
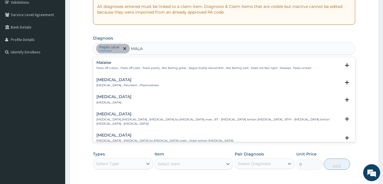
click at [125, 81] on h4 "[MEDICAL_DATA]" at bounding box center [127, 80] width 62 height 4
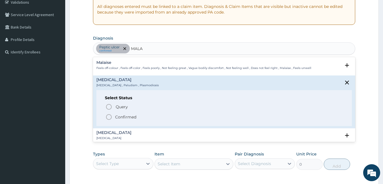
click at [122, 114] on p "Confirmed" at bounding box center [125, 117] width 21 height 6
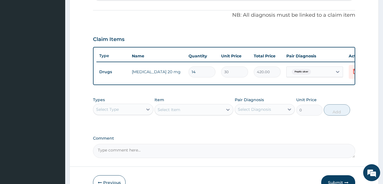
scroll to position [201, 0]
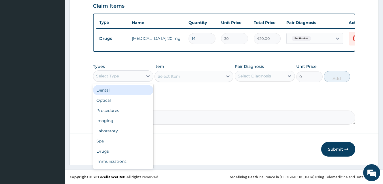
click at [116, 76] on div "Select Type" at bounding box center [107, 76] width 23 height 6
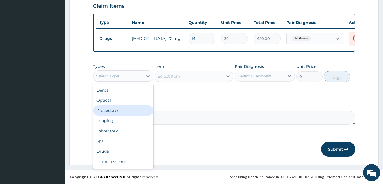
click at [116, 112] on div "Procedures" at bounding box center [123, 111] width 60 height 10
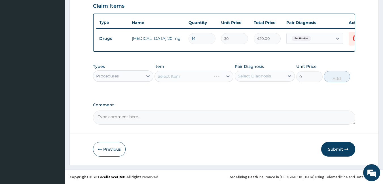
click at [182, 74] on div "Select Item" at bounding box center [193, 76] width 79 height 11
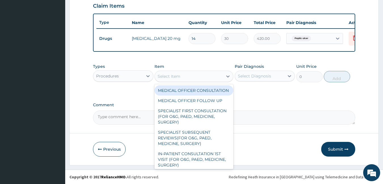
click at [182, 74] on div "Select Item" at bounding box center [189, 76] width 68 height 9
click at [182, 88] on div "MEDICAL OFFICER CONSULTATION" at bounding box center [193, 91] width 79 height 10
type input "1500"
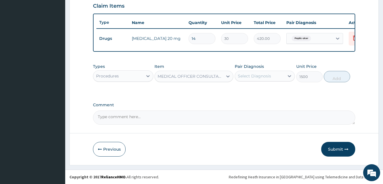
click at [256, 76] on div "Select Diagnosis" at bounding box center [254, 76] width 33 height 6
click at [257, 90] on label "Peptic ulcer" at bounding box center [256, 90] width 25 height 6
checkbox input "true"
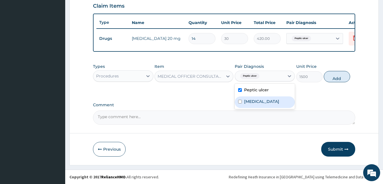
click at [257, 104] on label "[MEDICAL_DATA]" at bounding box center [261, 102] width 35 height 6
checkbox input "true"
click at [335, 82] on div "Types Procedures Item MEDICAL OFFICER CONSULTATION Pair Diagnosis option [MEDIC…" at bounding box center [224, 73] width 262 height 24
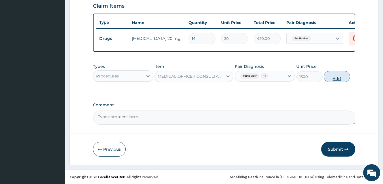
click at [335, 79] on button "Add" at bounding box center [336, 76] width 26 height 11
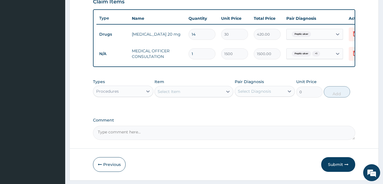
click at [132, 94] on div "Procedures" at bounding box center [118, 91] width 50 height 9
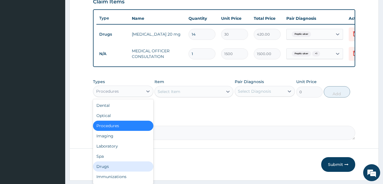
click at [105, 168] on div "Drugs" at bounding box center [123, 167] width 60 height 10
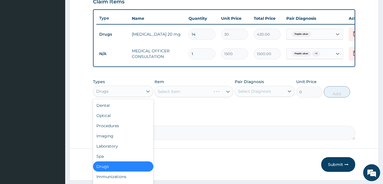
click at [120, 96] on div "Drugs" at bounding box center [118, 91] width 50 height 9
click at [122, 151] on div "Laboratory" at bounding box center [123, 146] width 60 height 10
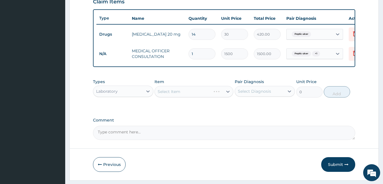
click at [186, 95] on div "Select Item" at bounding box center [193, 91] width 79 height 11
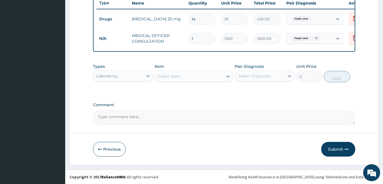
scroll to position [215, 0]
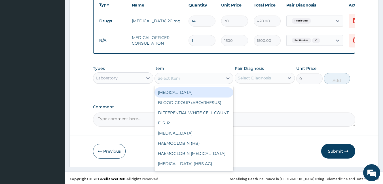
click at [179, 80] on div "Select Item" at bounding box center [168, 79] width 23 height 6
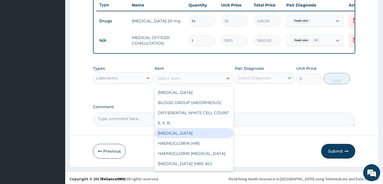
click at [192, 139] on div "[MEDICAL_DATA]" at bounding box center [193, 133] width 79 height 10
type input "3000"
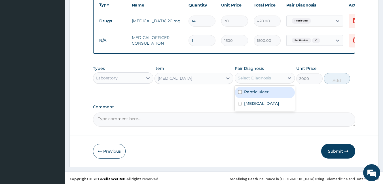
click at [257, 81] on div "Select Diagnosis" at bounding box center [254, 78] width 33 height 6
click at [256, 95] on label "Peptic ulcer" at bounding box center [256, 92] width 25 height 6
checkbox input "true"
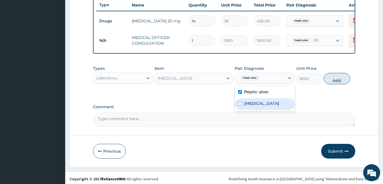
click at [255, 107] on label "[MEDICAL_DATA]" at bounding box center [261, 104] width 35 height 6
checkbox input "true"
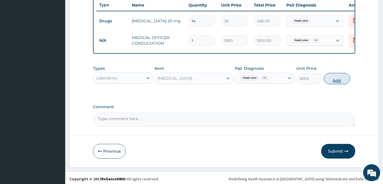
click at [332, 84] on button "Add" at bounding box center [336, 78] width 26 height 11
type input "0"
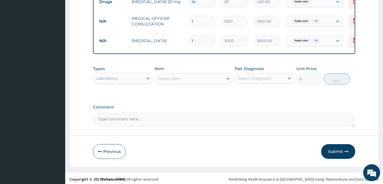
scroll to position [240, 0]
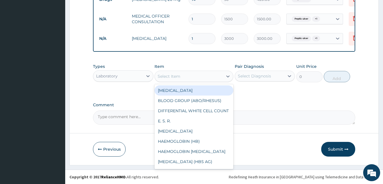
click at [182, 75] on div "Select Item" at bounding box center [189, 76] width 68 height 9
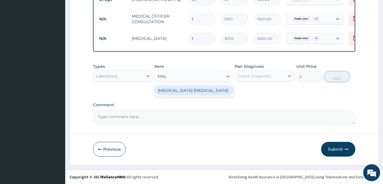
type input "MALA"
click at [195, 92] on div "[MEDICAL_DATA] [MEDICAL_DATA]" at bounding box center [193, 91] width 79 height 10
type input "800"
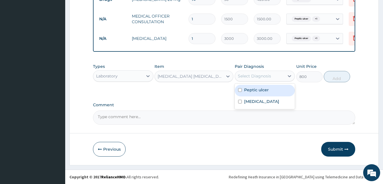
click at [257, 73] on div "Select Diagnosis" at bounding box center [254, 76] width 33 height 6
click at [256, 92] on label "Peptic ulcer" at bounding box center [256, 90] width 25 height 6
checkbox input "true"
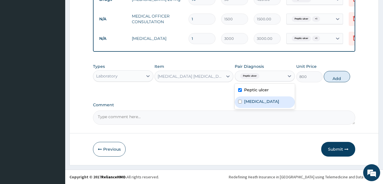
click at [256, 98] on div "[MEDICAL_DATA]" at bounding box center [265, 103] width 60 height 12
checkbox input "true"
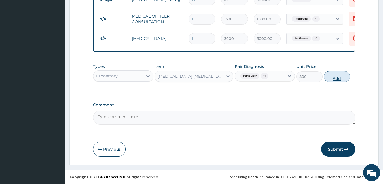
click at [339, 73] on button "Add" at bounding box center [336, 76] width 26 height 11
type input "0"
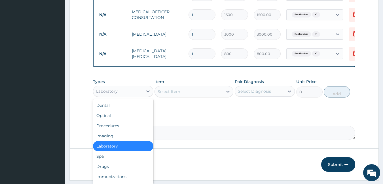
click at [141, 96] on div "Laboratory" at bounding box center [118, 91] width 50 height 9
click at [123, 172] on div "Drugs" at bounding box center [123, 167] width 60 height 10
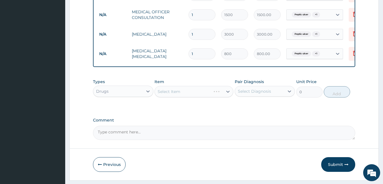
click at [201, 95] on div "Select Item" at bounding box center [193, 91] width 79 height 11
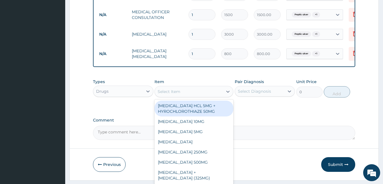
click at [201, 95] on div "Select Item" at bounding box center [189, 91] width 68 height 9
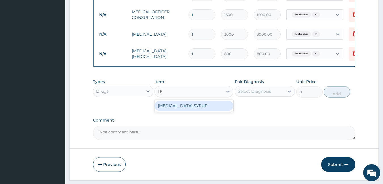
type input "L"
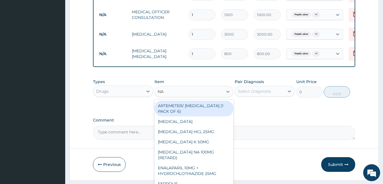
type input "N"
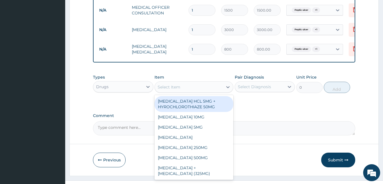
scroll to position [245, 0]
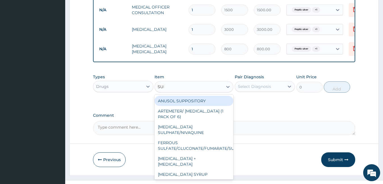
type input "SULP"
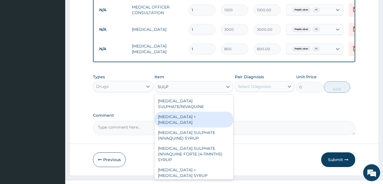
click at [185, 120] on div "SULPHADOXINE + PYRIMETHAMINE" at bounding box center [193, 120] width 79 height 16
type input "50"
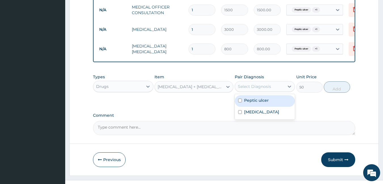
click at [266, 90] on div "Select Diagnosis" at bounding box center [254, 87] width 33 height 6
click at [260, 107] on div "Peptic ulcer" at bounding box center [265, 101] width 60 height 12
checkbox input "true"
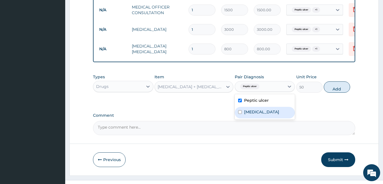
click at [258, 115] on label "Malaria" at bounding box center [261, 112] width 35 height 6
checkbox input "true"
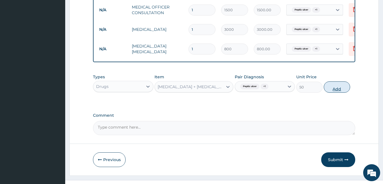
click at [331, 93] on button "Add" at bounding box center [336, 87] width 26 height 11
type input "0"
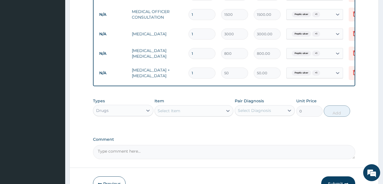
scroll to position [240, 0]
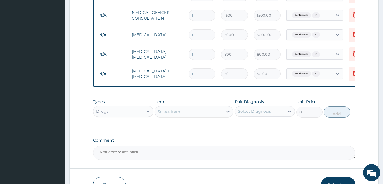
click at [205, 74] on input "1" at bounding box center [201, 74] width 27 height 11
type input "0.00"
type input "6"
type input "300.00"
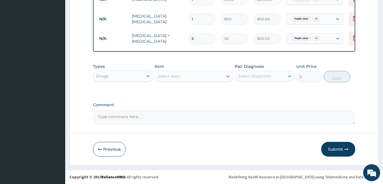
scroll to position [279, 0]
type input "6"
click at [342, 145] on button "Submit" at bounding box center [338, 149] width 34 height 15
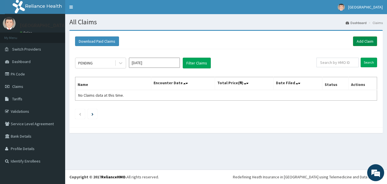
click at [366, 39] on link "Add Claim" at bounding box center [365, 42] width 24 height 10
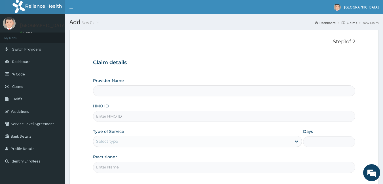
type input "[GEOGRAPHIC_DATA]"
click at [107, 119] on input "HMO ID" at bounding box center [224, 116] width 262 height 11
type input "Y"
type input "XER/10002/A"
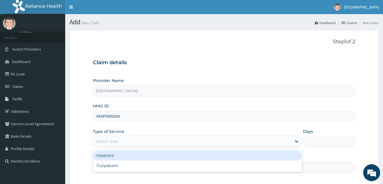
click at [110, 142] on div "Select type" at bounding box center [107, 142] width 22 height 6
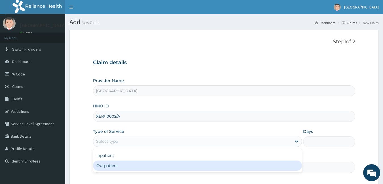
click at [116, 166] on div "Outpatient" at bounding box center [197, 166] width 209 height 10
type input "1"
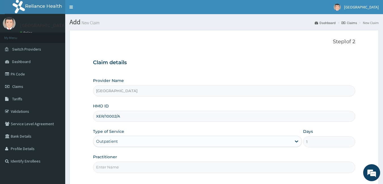
click at [116, 166] on input "Practitioner" at bounding box center [224, 167] width 262 height 11
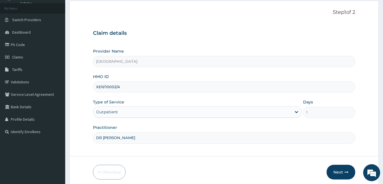
scroll to position [52, 0]
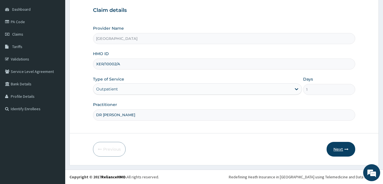
type input "DR [PERSON_NAME]"
click at [342, 148] on button "Next" at bounding box center [340, 149] width 29 height 15
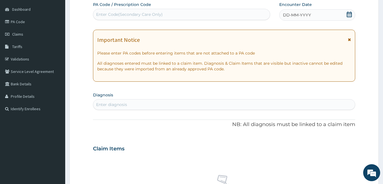
click at [161, 13] on div "Enter Code(Secondary Care Only)" at bounding box center [129, 15] width 67 height 6
type input "PA/3C44FE"
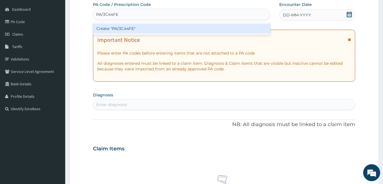
click at [146, 29] on div "Create "PA/3C44FE"" at bounding box center [181, 29] width 177 height 10
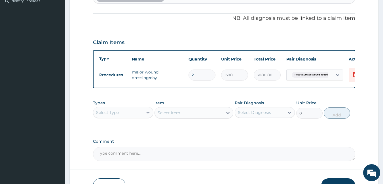
scroll to position [193, 0]
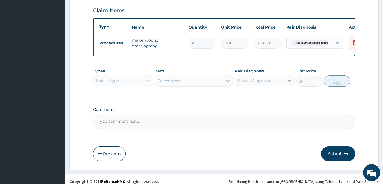
click at [114, 83] on div "Select Type" at bounding box center [107, 81] width 23 height 6
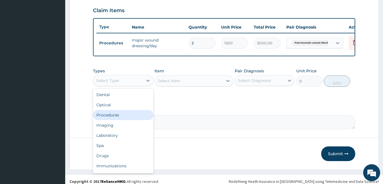
click at [119, 120] on div "Procedures" at bounding box center [123, 115] width 60 height 10
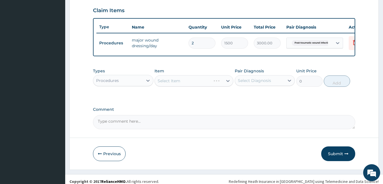
click at [181, 86] on div "Select Item" at bounding box center [193, 80] width 79 height 11
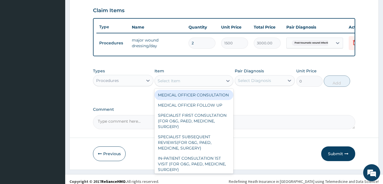
click at [181, 86] on div "Select Item" at bounding box center [189, 80] width 68 height 9
click at [180, 100] on div "MEDICAL OFFICER CONSULTATION" at bounding box center [193, 95] width 79 height 10
type input "1500"
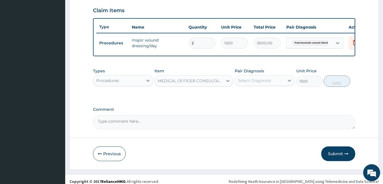
click at [263, 81] on div "Select Diagnosis" at bounding box center [260, 80] width 50 height 9
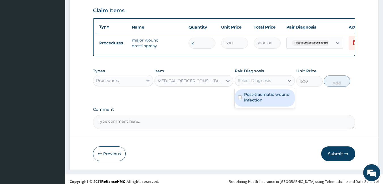
click at [262, 102] on label "Post-traumatic wound infection" at bounding box center [268, 97] width 48 height 11
checkbox input "true"
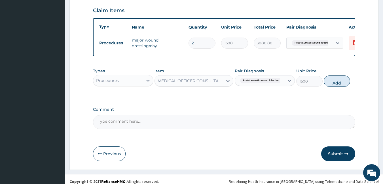
click at [335, 87] on button "Add" at bounding box center [336, 81] width 26 height 11
type input "0"
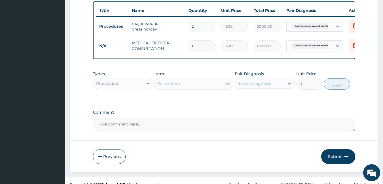
scroll to position [221, 0]
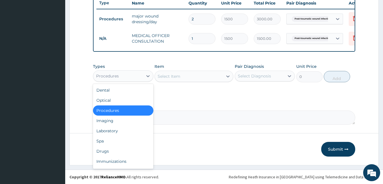
click at [126, 77] on div "Procedures" at bounding box center [118, 76] width 50 height 9
click at [120, 152] on div "Drugs" at bounding box center [123, 151] width 60 height 10
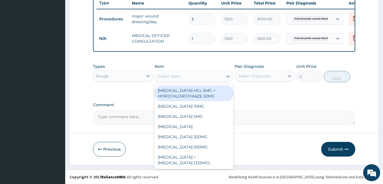
click at [180, 75] on div "Select Item" at bounding box center [168, 77] width 23 height 6
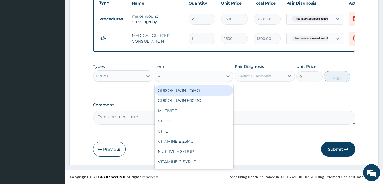
type input "VIT"
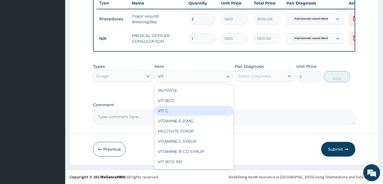
click at [182, 112] on div "VIT C" at bounding box center [193, 111] width 79 height 10
type input "15"
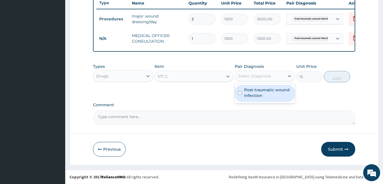
click at [256, 72] on div "Select Diagnosis" at bounding box center [260, 76] width 50 height 9
click at [255, 89] on label "Post-traumatic wound infection" at bounding box center [268, 92] width 48 height 11
checkbox input "true"
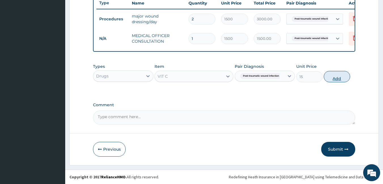
click at [338, 72] on button "Add" at bounding box center [336, 76] width 26 height 11
type input "0"
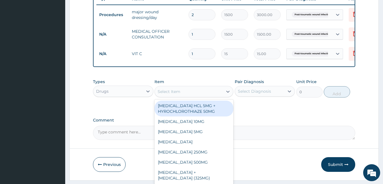
click at [188, 96] on div "Select Item" at bounding box center [189, 91] width 68 height 9
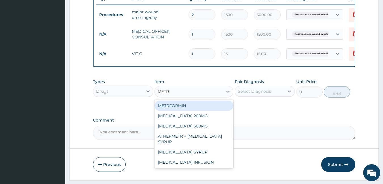
type input "METRO"
click at [190, 111] on div "METRONIDAZOLE 200MG" at bounding box center [193, 106] width 79 height 10
type input "15"
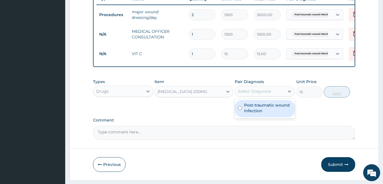
click at [262, 93] on div "Select Diagnosis" at bounding box center [254, 92] width 33 height 6
click at [262, 110] on label "Post-traumatic wound infection" at bounding box center [268, 108] width 48 height 11
checkbox input "true"
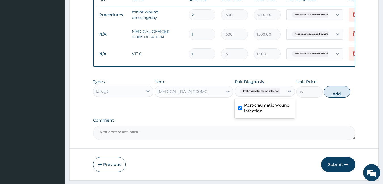
click at [341, 98] on button "Add" at bounding box center [336, 91] width 26 height 11
type input "0"
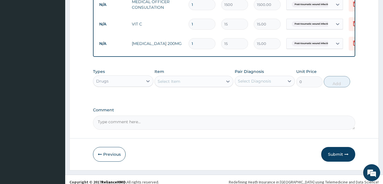
scroll to position [260, 0]
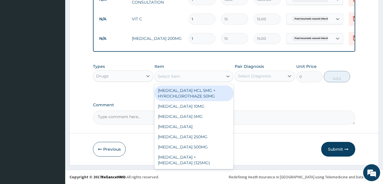
click at [198, 76] on div "Select Item" at bounding box center [189, 76] width 68 height 9
click at [119, 77] on div "Drugs" at bounding box center [118, 76] width 50 height 9
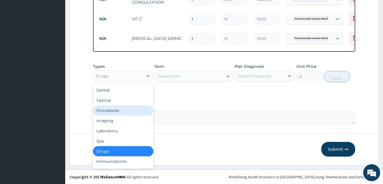
click at [125, 109] on div "Procedures" at bounding box center [123, 111] width 60 height 10
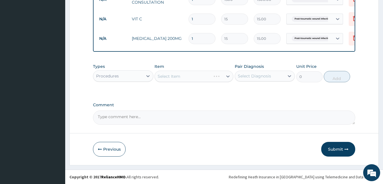
click at [197, 78] on div "Select Item" at bounding box center [193, 76] width 79 height 11
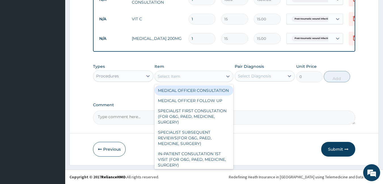
click at [197, 78] on div "Select Item" at bounding box center [189, 76] width 68 height 9
type input "DR"
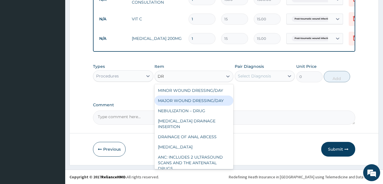
click at [207, 100] on div "MAJOR WOUND DRESSING/DAY" at bounding box center [193, 101] width 79 height 10
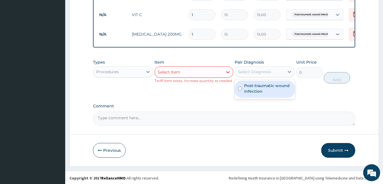
click at [255, 75] on div "Select Diagnosis" at bounding box center [254, 72] width 33 height 6
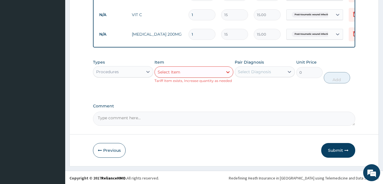
click at [196, 121] on textarea "Comment" at bounding box center [224, 119] width 262 height 14
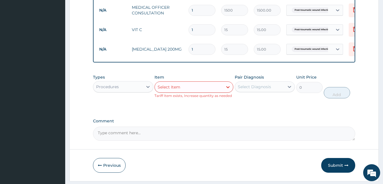
scroll to position [265, 0]
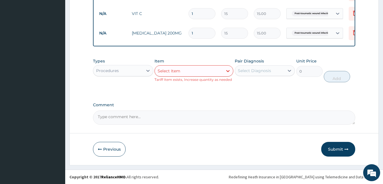
click at [199, 10] on input "1" at bounding box center [201, 13] width 27 height 11
type input "0.00"
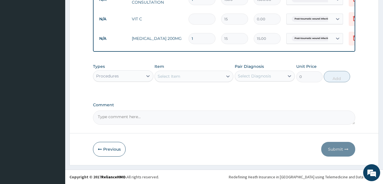
scroll to position [260, 0]
type input "4"
type input "60.00"
type input "42"
type input "630.00"
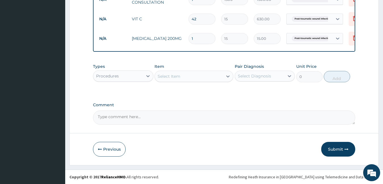
type input "42"
click at [197, 33] on input "1" at bounding box center [201, 38] width 27 height 11
type input "18"
type input "270.00"
type input "18"
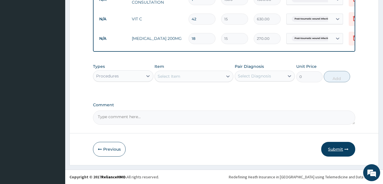
click at [340, 152] on button "Submit" at bounding box center [338, 149] width 34 height 15
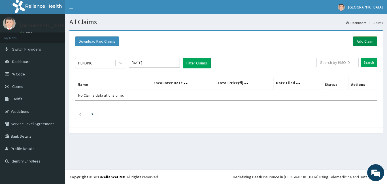
click at [357, 39] on link "Add Claim" at bounding box center [365, 42] width 24 height 10
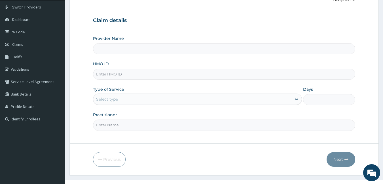
scroll to position [52, 0]
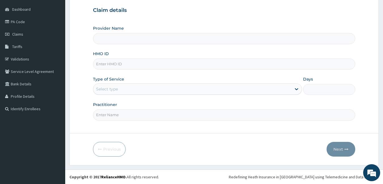
type input "[GEOGRAPHIC_DATA]"
click at [120, 66] on input "HMO ID" at bounding box center [224, 64] width 262 height 11
type input "XER/10002/A"
click at [118, 93] on div "Select type" at bounding box center [192, 89] width 198 height 9
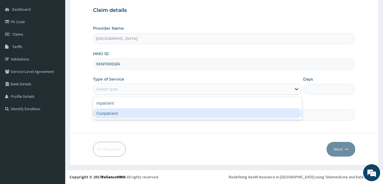
click at [119, 111] on div "Outpatient" at bounding box center [197, 113] width 209 height 10
type input "1"
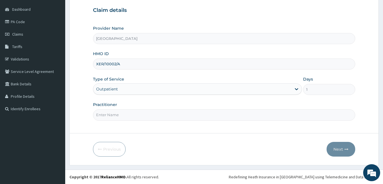
click at [119, 111] on input "Practitioner" at bounding box center [224, 115] width 262 height 11
type input "DR [PERSON_NAME]"
click at [337, 150] on button "Next" at bounding box center [340, 149] width 29 height 15
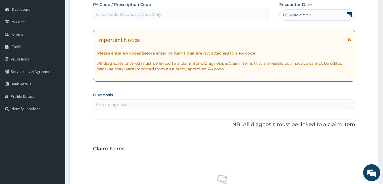
click at [113, 12] on div "Enter Code(Secondary Care Only)" at bounding box center [129, 15] width 67 height 6
type input "PA/3A8646"
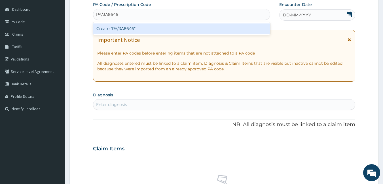
click at [126, 31] on div "Create "PA/3A8646"" at bounding box center [181, 29] width 177 height 10
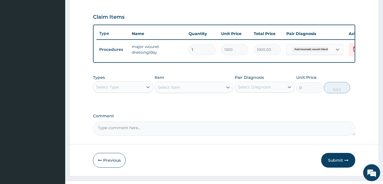
scroll to position [201, 0]
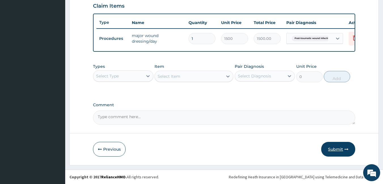
click at [336, 148] on button "Submit" at bounding box center [338, 149] width 34 height 15
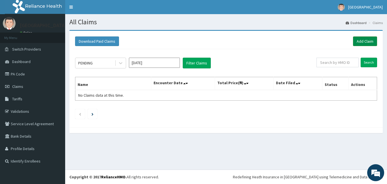
click at [360, 38] on link "Add Claim" at bounding box center [365, 42] width 24 height 10
click at [354, 43] on link "Add Claim" at bounding box center [365, 42] width 24 height 10
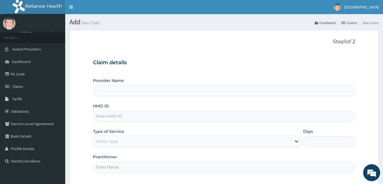
click at [156, 117] on input "HMO ID" at bounding box center [224, 116] width 262 height 11
type input "[GEOGRAPHIC_DATA]"
type input "XER/10002/A"
click at [127, 144] on div "Select type" at bounding box center [192, 141] width 198 height 9
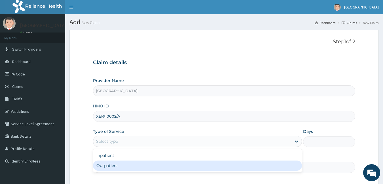
click at [125, 166] on div "Outpatient" at bounding box center [197, 166] width 209 height 10
type input "1"
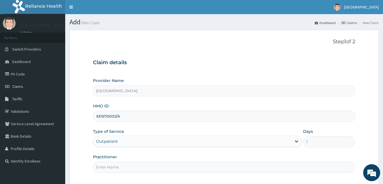
click at [125, 166] on input "Practitioner" at bounding box center [224, 167] width 262 height 11
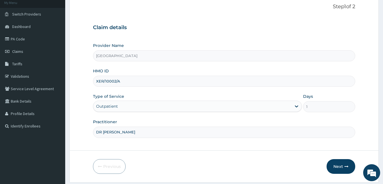
scroll to position [50, 0]
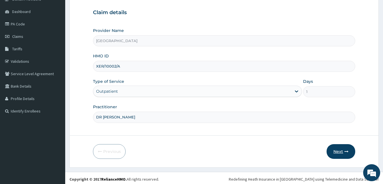
type input "DR [PERSON_NAME]"
click at [346, 150] on icon "button" at bounding box center [346, 152] width 4 height 4
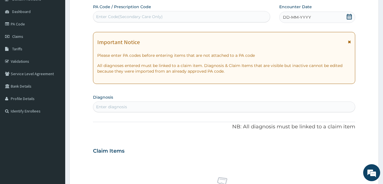
click at [121, 16] on div "Enter Code(Secondary Care Only)" at bounding box center [129, 17] width 67 height 6
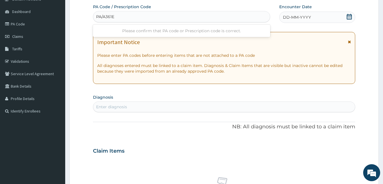
type input "PA/A361EF"
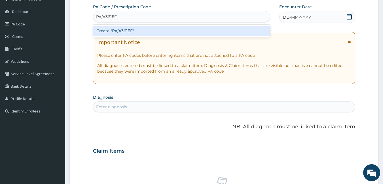
click at [133, 28] on div "Create "PA/A361EF"" at bounding box center [181, 31] width 177 height 10
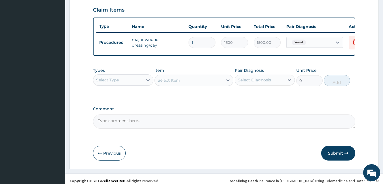
scroll to position [201, 0]
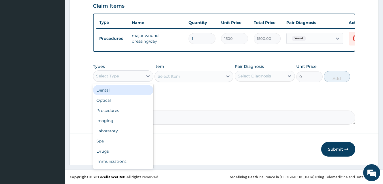
click at [140, 76] on div "Select Type" at bounding box center [118, 76] width 50 height 9
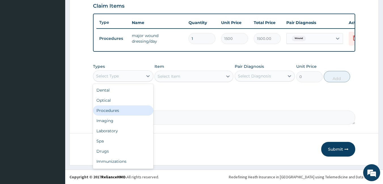
click at [130, 108] on div "Procedures" at bounding box center [123, 111] width 60 height 10
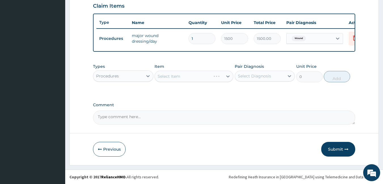
click at [187, 81] on div "Select Item" at bounding box center [193, 76] width 79 height 11
click at [187, 81] on div "Select Item" at bounding box center [189, 76] width 68 height 9
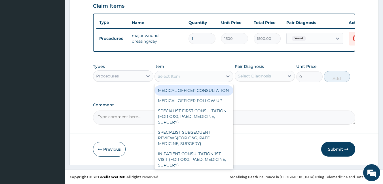
click at [186, 89] on div "MEDICAL OFFICER CONSULTATION" at bounding box center [193, 91] width 79 height 10
type input "1500"
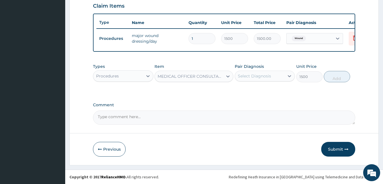
click at [255, 75] on div "Select Diagnosis" at bounding box center [254, 76] width 33 height 6
click at [253, 92] on label "Wound" at bounding box center [251, 90] width 15 height 6
checkbox input "true"
click at [332, 78] on button "Add" at bounding box center [336, 76] width 26 height 11
type input "0"
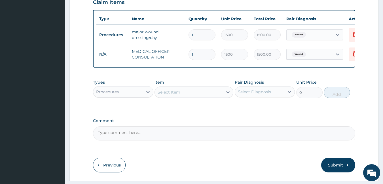
click at [338, 168] on button "Submit" at bounding box center [338, 165] width 34 height 15
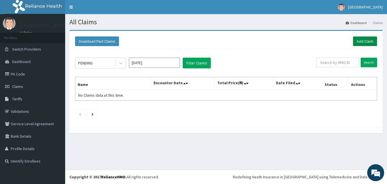
click at [365, 42] on link "Add Claim" at bounding box center [365, 42] width 24 height 10
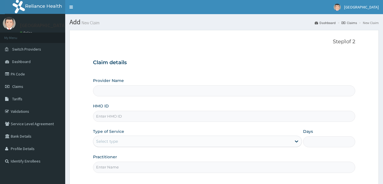
type input "[GEOGRAPHIC_DATA]"
type input "XER/10002/A"
click at [122, 140] on div "Select type" at bounding box center [192, 141] width 198 height 9
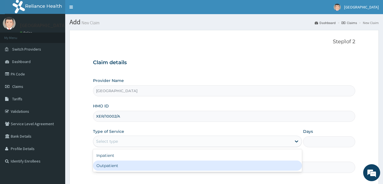
click at [123, 167] on div "Outpatient" at bounding box center [197, 166] width 209 height 10
type input "1"
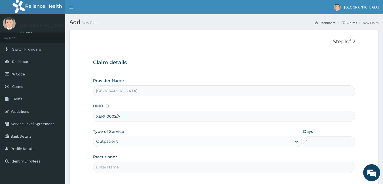
scroll to position [52, 0]
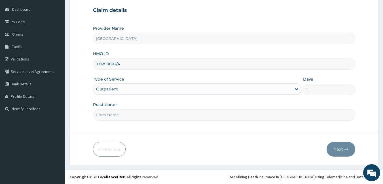
click at [99, 114] on input "Practitioner" at bounding box center [224, 115] width 262 height 11
type input "DR [PERSON_NAME]"
click at [346, 148] on icon "button" at bounding box center [346, 150] width 4 height 4
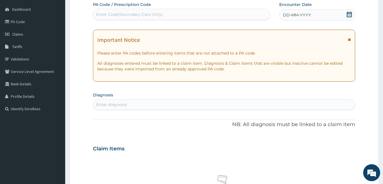
click at [157, 15] on div "Enter Code(Secondary Care Only)" at bounding box center [129, 15] width 67 height 6
type input "PA/09B801"
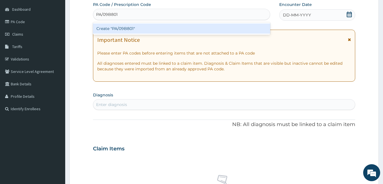
click at [159, 29] on div "Create "PA/09B801"" at bounding box center [181, 29] width 177 height 10
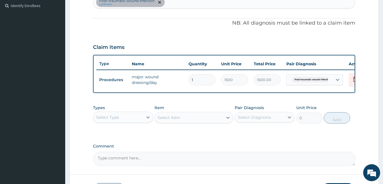
scroll to position [201, 0]
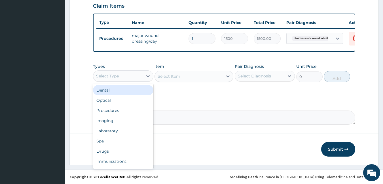
click at [131, 74] on div "Select Type" at bounding box center [118, 76] width 50 height 9
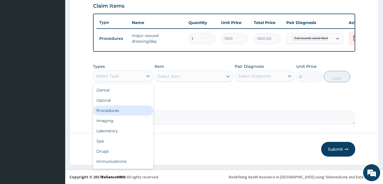
click at [129, 112] on div "Procedures" at bounding box center [123, 111] width 60 height 10
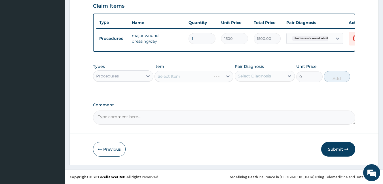
click at [180, 77] on div "Select Item" at bounding box center [193, 76] width 79 height 11
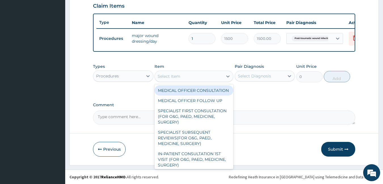
click at [180, 77] on div "Select Item" at bounding box center [189, 76] width 68 height 9
click at [183, 93] on div "MEDICAL OFFICER CONSULTATION" at bounding box center [193, 91] width 79 height 10
type input "1500"
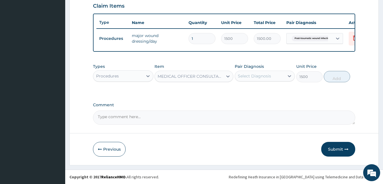
click at [262, 74] on div "Select Diagnosis" at bounding box center [254, 76] width 33 height 6
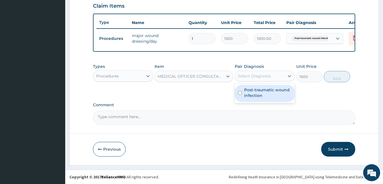
click at [262, 94] on label "Post-traumatic wound infection" at bounding box center [268, 92] width 48 height 11
checkbox input "true"
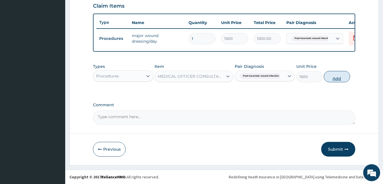
click at [339, 77] on button "Add" at bounding box center [336, 76] width 26 height 11
type input "0"
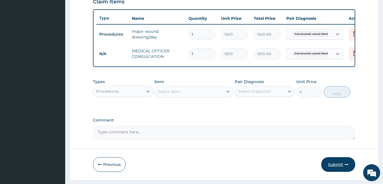
click at [335, 168] on button "Submit" at bounding box center [338, 164] width 34 height 15
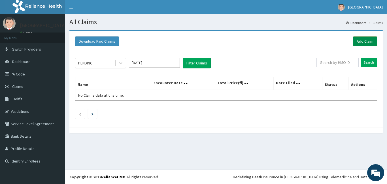
click at [367, 39] on link "Add Claim" at bounding box center [365, 42] width 24 height 10
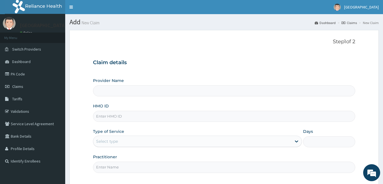
click at [171, 119] on input "HMO ID" at bounding box center [224, 116] width 262 height 11
type input "[GEOGRAPHIC_DATA]"
type input "XER/10002/A"
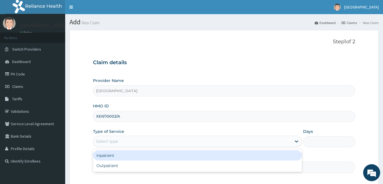
click at [151, 139] on div "Select type" at bounding box center [192, 141] width 198 height 9
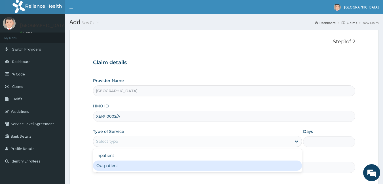
click at [135, 165] on div "Outpatient" at bounding box center [197, 166] width 209 height 10
type input "1"
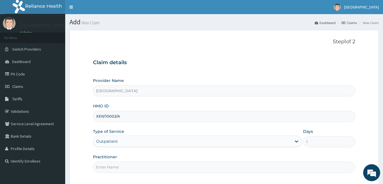
click at [135, 165] on input "Practitioner" at bounding box center [224, 167] width 262 height 11
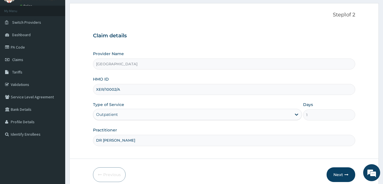
scroll to position [42, 0]
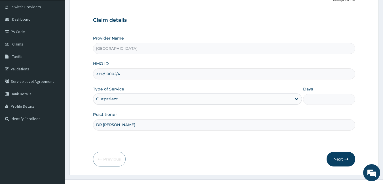
type input "DR [PERSON_NAME]"
click at [342, 156] on button "Next" at bounding box center [340, 159] width 29 height 15
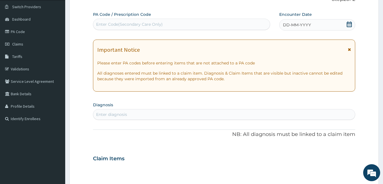
click at [127, 26] on div "Enter Code(Secondary Care Only)" at bounding box center [129, 25] width 67 height 6
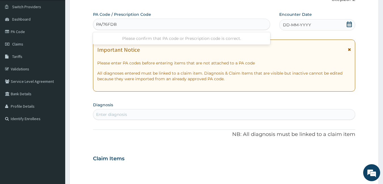
type input "PA/76FDB7"
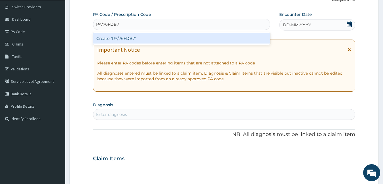
click at [135, 39] on div "Create "PA/76FDB7"" at bounding box center [181, 38] width 177 height 10
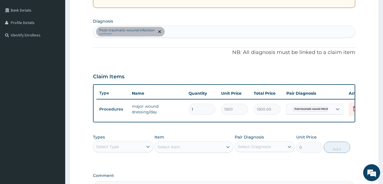
scroll to position [117, 0]
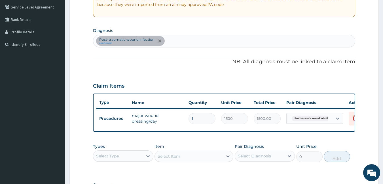
click at [173, 46] on div "Post-traumatic wound infection confirmed" at bounding box center [224, 41] width 262 height 12
type input "PLAS"
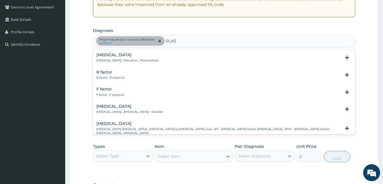
click at [160, 58] on div "Malaria Malaria , Paludism , Plasmodiosis" at bounding box center [224, 58] width 256 height 10
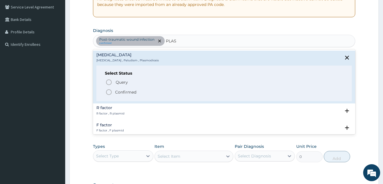
click at [142, 91] on span "Confirmed" at bounding box center [224, 92] width 238 height 7
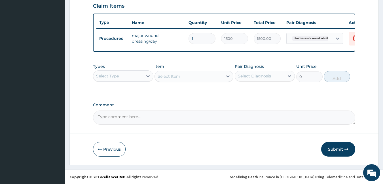
scroll to position [201, 0]
click at [142, 76] on div "Select Type" at bounding box center [118, 76] width 50 height 9
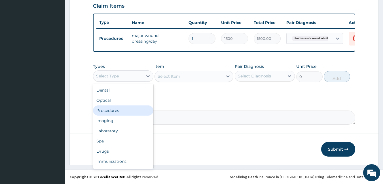
click at [133, 112] on div "Procedures" at bounding box center [123, 111] width 60 height 10
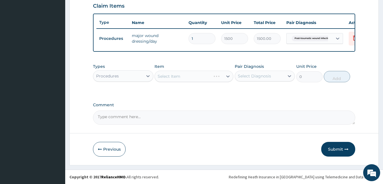
click at [196, 76] on div "Select Item" at bounding box center [193, 76] width 79 height 11
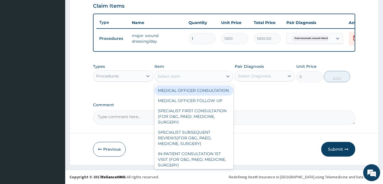
click at [185, 76] on div "Select Item" at bounding box center [189, 76] width 68 height 9
click at [184, 96] on div "MEDICAL OFFICER CONSULTATION" at bounding box center [193, 91] width 79 height 10
type input "1500"
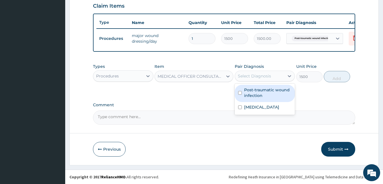
click at [252, 74] on div "Select Diagnosis" at bounding box center [254, 76] width 33 height 6
click at [254, 93] on label "Post-traumatic wound infection" at bounding box center [268, 92] width 48 height 11
checkbox input "true"
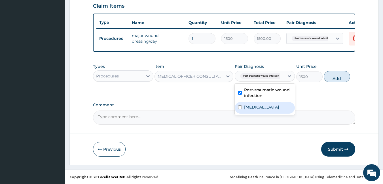
click at [254, 105] on label "Malaria" at bounding box center [261, 108] width 35 height 6
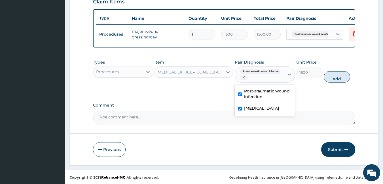
checkbox input "true"
click at [330, 78] on button "Add" at bounding box center [336, 76] width 26 height 11
type input "0"
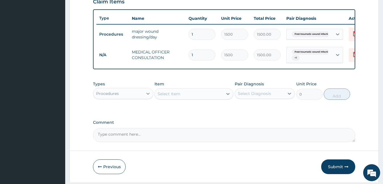
click at [143, 95] on div at bounding box center [148, 94] width 10 height 10
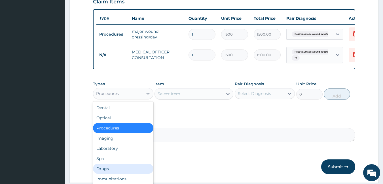
click at [115, 173] on div "Drugs" at bounding box center [123, 169] width 60 height 10
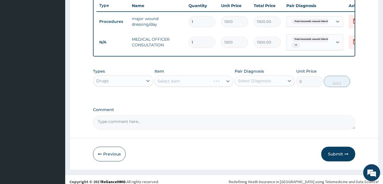
scroll to position [223, 0]
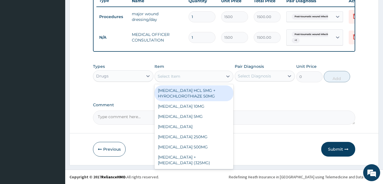
click at [188, 74] on div "Select Item" at bounding box center [189, 76] width 68 height 9
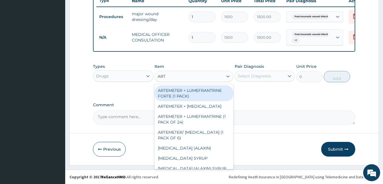
type input "ARTE"
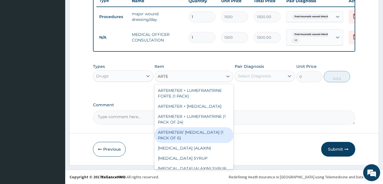
click at [198, 135] on div "ARTEMETER/ ARTESUNATE (1 PACK OF 6)" at bounding box center [193, 135] width 79 height 16
type input "450"
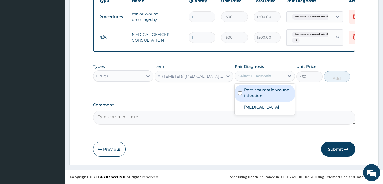
click at [280, 75] on div "Select Diagnosis" at bounding box center [260, 76] width 50 height 9
click at [268, 96] on label "Post-traumatic wound infection" at bounding box center [268, 92] width 48 height 11
checkbox input "true"
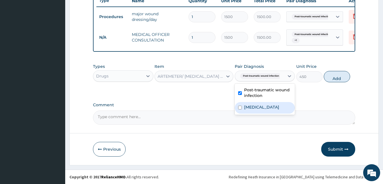
click at [264, 111] on div "Malaria" at bounding box center [265, 108] width 60 height 12
checkbox input "true"
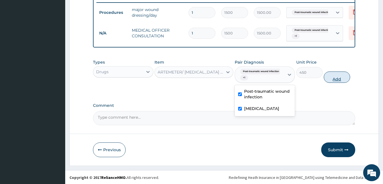
click at [341, 81] on button "Add" at bounding box center [336, 77] width 26 height 11
type input "0"
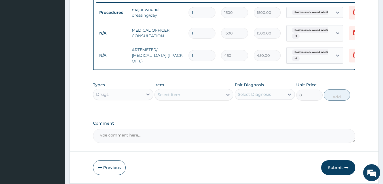
click at [199, 97] on div "Select Item" at bounding box center [189, 94] width 68 height 9
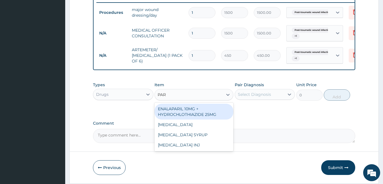
type input "PARA"
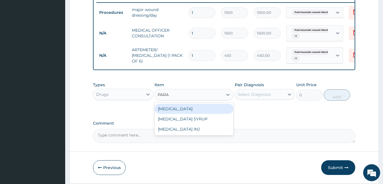
click at [199, 111] on div "PARACETAMOL" at bounding box center [193, 109] width 79 height 10
type input "15"
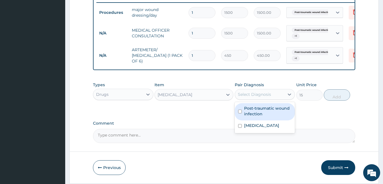
click at [269, 97] on div "Select Diagnosis" at bounding box center [254, 95] width 33 height 6
click at [263, 121] on div "Post-traumatic wound infection" at bounding box center [265, 111] width 60 height 17
checkbox input "true"
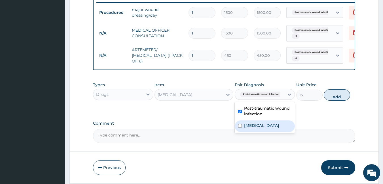
click at [260, 132] on div "Malaria" at bounding box center [265, 127] width 60 height 12
checkbox input "true"
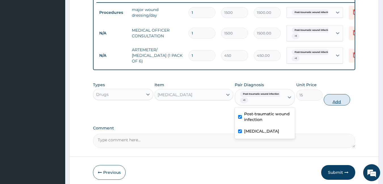
click at [336, 105] on button "Add" at bounding box center [336, 99] width 26 height 11
type input "0"
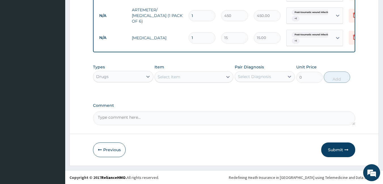
scroll to position [268, 0]
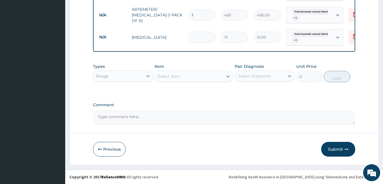
type input "0.00"
type input "2"
type input "30.00"
type input "24"
type input "360.00"
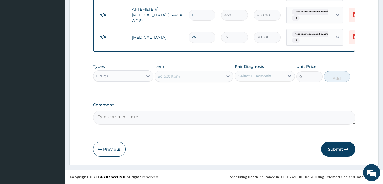
type input "24"
click at [336, 148] on button "Submit" at bounding box center [338, 149] width 34 height 15
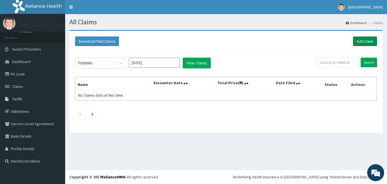
click at [363, 44] on link "Add Claim" at bounding box center [365, 42] width 24 height 10
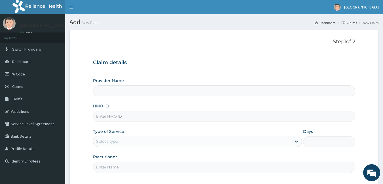
type input "[GEOGRAPHIC_DATA]"
click at [107, 116] on input "HMO ID" at bounding box center [224, 116] width 262 height 11
type input "XER/10002/A"
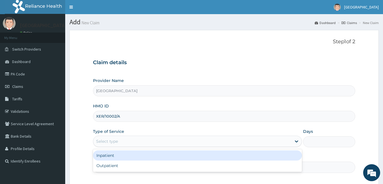
click at [117, 142] on div "Select type" at bounding box center [107, 142] width 22 height 6
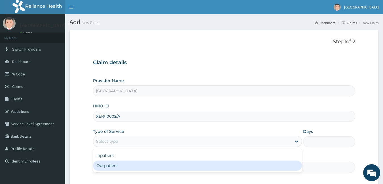
click at [118, 163] on div "Outpatient" at bounding box center [197, 166] width 209 height 10
type input "1"
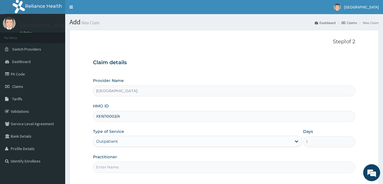
click at [118, 166] on input "Practitioner" at bounding box center [224, 167] width 262 height 11
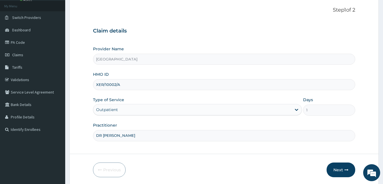
scroll to position [52, 0]
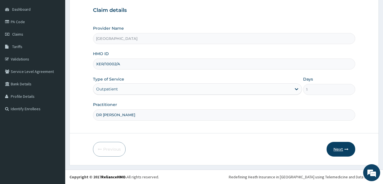
type input "DR [PERSON_NAME]"
click at [342, 150] on button "Next" at bounding box center [340, 149] width 29 height 15
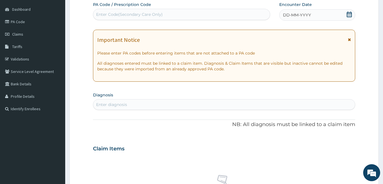
click at [112, 13] on div "Enter Code(Secondary Care Only)" at bounding box center [129, 15] width 67 height 6
type input "PA/DFF8E8"
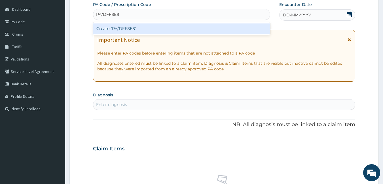
click at [141, 28] on div "Create "PA/DFF8E8"" at bounding box center [181, 29] width 177 height 10
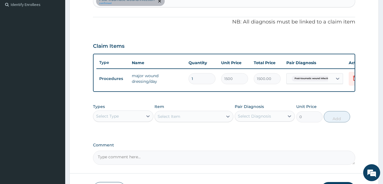
scroll to position [185, 0]
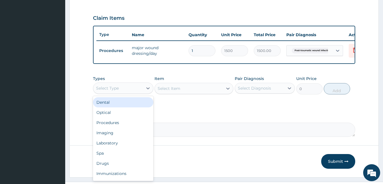
click at [136, 89] on div "Select Type" at bounding box center [118, 88] width 50 height 9
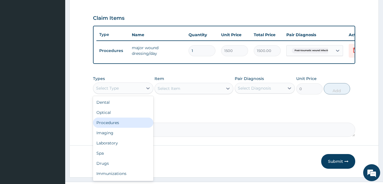
click at [131, 127] on div "Procedures" at bounding box center [123, 123] width 60 height 10
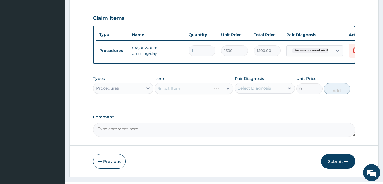
click at [179, 92] on div "Select Item" at bounding box center [193, 88] width 79 height 11
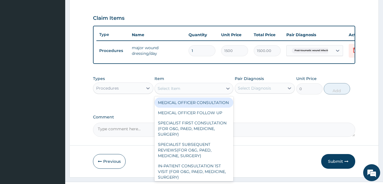
click at [179, 91] on div "Select Item" at bounding box center [168, 89] width 23 height 6
click at [180, 108] on div "MEDICAL OFFICER CONSULTATION" at bounding box center [193, 103] width 79 height 10
type input "1500"
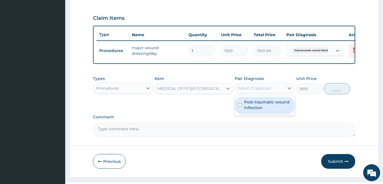
click at [263, 91] on div "Select Diagnosis" at bounding box center [254, 89] width 33 height 6
click at [262, 106] on label "Post-traumatic wound infection" at bounding box center [268, 104] width 48 height 11
checkbox input "true"
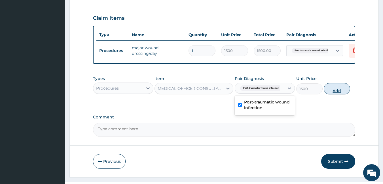
click at [335, 90] on button "Add" at bounding box center [336, 88] width 26 height 11
type input "0"
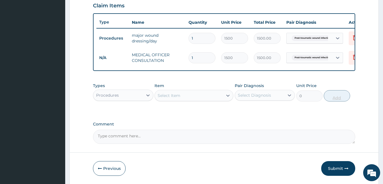
scroll to position [221, 0]
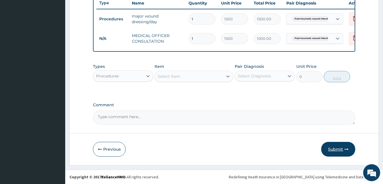
click at [337, 145] on button "Submit" at bounding box center [338, 149] width 34 height 15
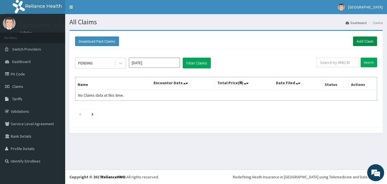
click at [362, 41] on link "Add Claim" at bounding box center [365, 42] width 24 height 10
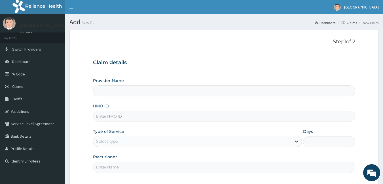
type input "[GEOGRAPHIC_DATA]"
type input "XER/10002/A"
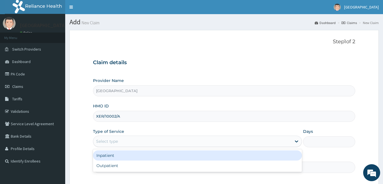
click at [135, 136] on div "Select type" at bounding box center [197, 141] width 209 height 11
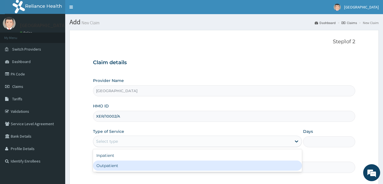
click at [131, 166] on div "Outpatient" at bounding box center [197, 166] width 209 height 10
type input "1"
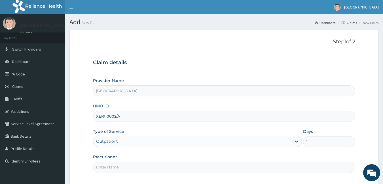
click at [118, 164] on input "Practitioner" at bounding box center [224, 167] width 262 height 11
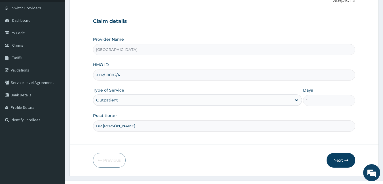
scroll to position [52, 0]
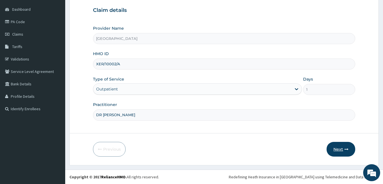
type input "DR [PERSON_NAME]"
click at [342, 148] on button "Next" at bounding box center [340, 149] width 29 height 15
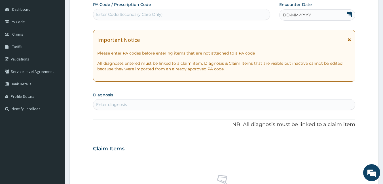
click at [138, 11] on div "Enter Code(Secondary Care Only)" at bounding box center [181, 14] width 177 height 9
type input "PA/D9F245"
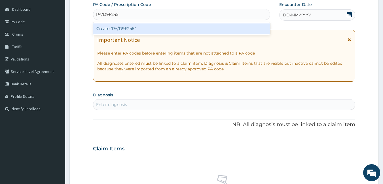
click at [141, 28] on div "Create "PA/D9F245"" at bounding box center [181, 29] width 177 height 10
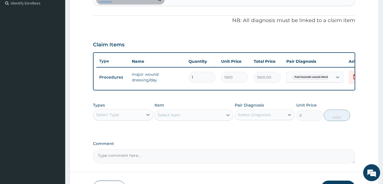
scroll to position [201, 0]
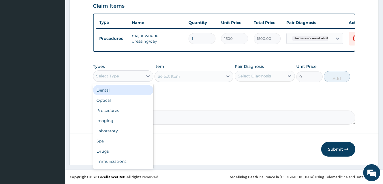
click at [128, 73] on div "Select Type" at bounding box center [118, 76] width 50 height 9
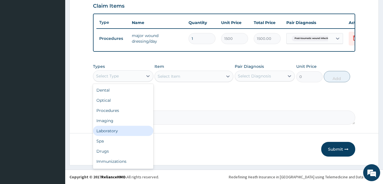
click at [124, 131] on div "Laboratory" at bounding box center [123, 131] width 60 height 10
click at [126, 77] on div "Laboratory" at bounding box center [118, 76] width 50 height 9
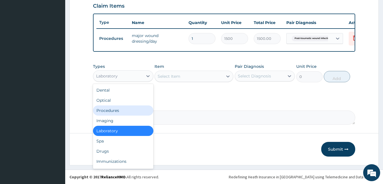
click at [129, 113] on div "Procedures" at bounding box center [123, 111] width 60 height 10
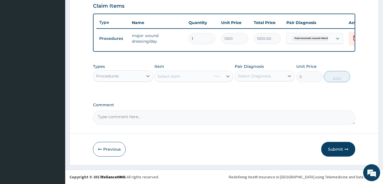
click at [186, 77] on div "Select Item" at bounding box center [193, 76] width 79 height 11
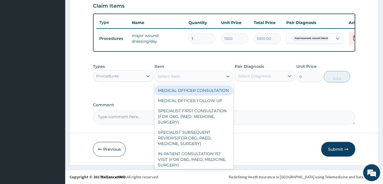
click at [186, 77] on div "Select Item" at bounding box center [189, 76] width 68 height 9
click at [188, 93] on div "MEDICAL OFFICER CONSULTATION" at bounding box center [193, 91] width 79 height 10
type input "1500"
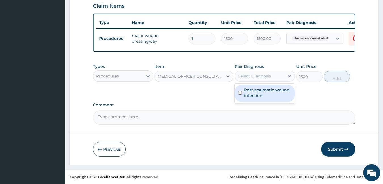
click at [251, 76] on div "Select Diagnosis" at bounding box center [254, 76] width 33 height 6
click at [259, 92] on label "Post-traumatic wound infection" at bounding box center [268, 92] width 48 height 11
checkbox input "true"
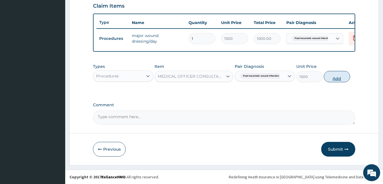
click at [342, 78] on button "Add" at bounding box center [336, 76] width 26 height 11
type input "0"
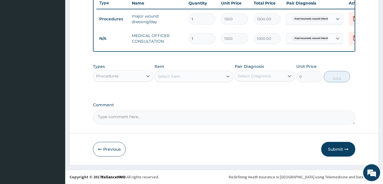
scroll to position [221, 0]
click at [341, 153] on button "Submit" at bounding box center [338, 149] width 34 height 15
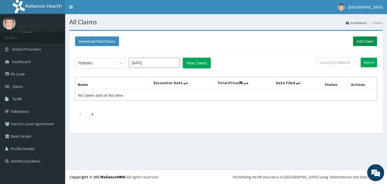
click at [369, 38] on link "Add Claim" at bounding box center [365, 42] width 24 height 10
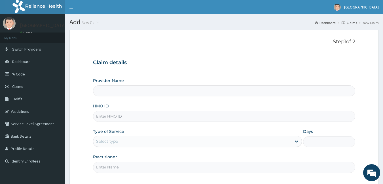
click at [107, 115] on input "HMO ID" at bounding box center [224, 116] width 262 height 11
type input "[GEOGRAPHIC_DATA]"
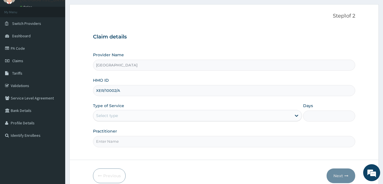
scroll to position [52, 0]
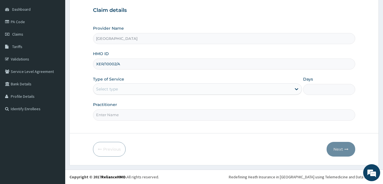
type input "XER/10002/A"
click at [118, 90] on div "Select type" at bounding box center [192, 89] width 198 height 9
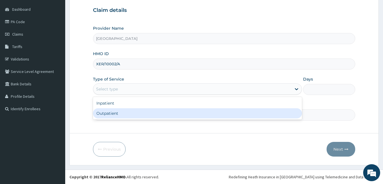
click at [121, 114] on div "Outpatient" at bounding box center [197, 113] width 209 height 10
type input "1"
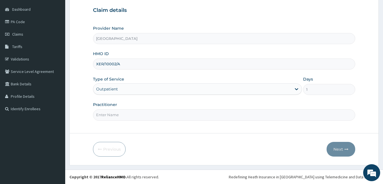
click at [121, 114] on input "Practitioner" at bounding box center [224, 115] width 262 height 11
type input "DR [PERSON_NAME]"
click at [336, 149] on button "Next" at bounding box center [340, 149] width 29 height 15
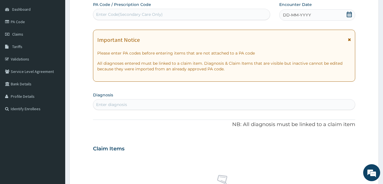
click at [131, 14] on div "Enter Code(Secondary Care Only)" at bounding box center [129, 15] width 67 height 6
type input "PA/92F56E"
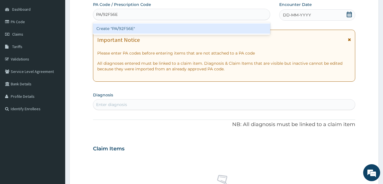
click at [150, 27] on div "Create "PA/92F56E"" at bounding box center [181, 29] width 177 height 10
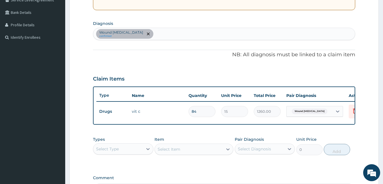
scroll to position [147, 0]
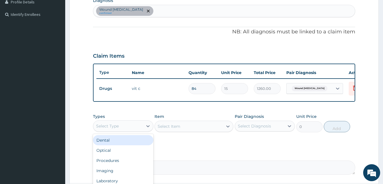
click at [120, 131] on div "Select Type" at bounding box center [118, 126] width 50 height 9
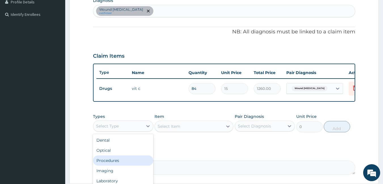
click at [123, 166] on div "Procedures" at bounding box center [123, 161] width 60 height 10
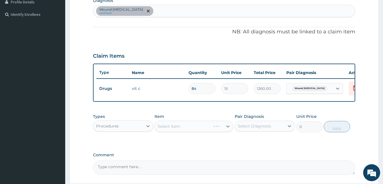
click at [178, 130] on div "Select Item" at bounding box center [193, 126] width 79 height 11
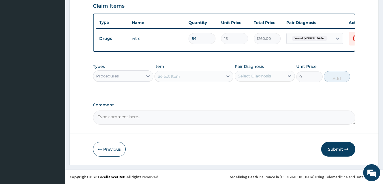
scroll to position [201, 0]
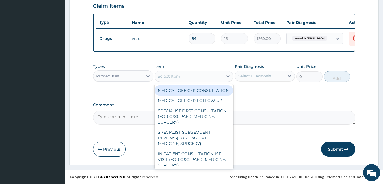
click at [166, 79] on div "Select Item" at bounding box center [189, 76] width 68 height 9
click at [168, 93] on div "MEDICAL OFFICER CONSULTATION" at bounding box center [193, 91] width 79 height 10
type input "1500"
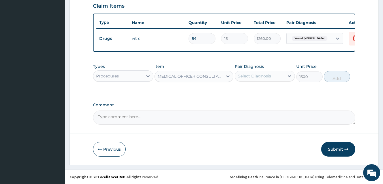
click at [248, 75] on div "Select Diagnosis" at bounding box center [254, 76] width 33 height 6
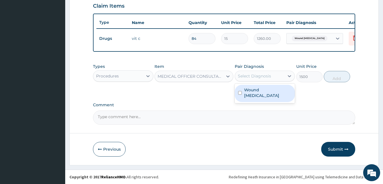
click at [257, 95] on div "Wound [MEDICAL_DATA]" at bounding box center [265, 93] width 60 height 17
checkbox input "true"
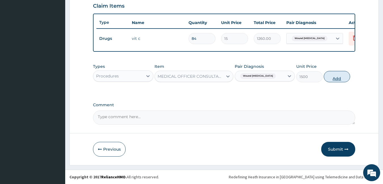
click at [337, 81] on button "Add" at bounding box center [336, 76] width 26 height 11
type input "0"
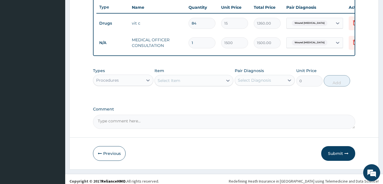
scroll to position [221, 0]
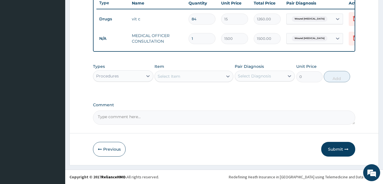
click at [206, 78] on div "Select Item" at bounding box center [189, 76] width 68 height 9
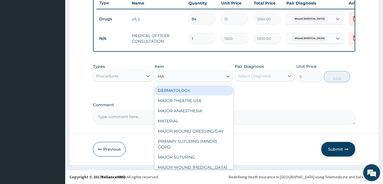
type input "MAJ"
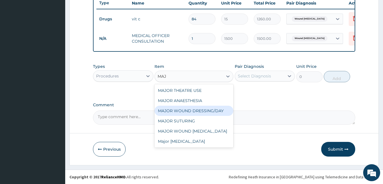
click at [204, 108] on div "MAJOR WOUND DRESSING/DAY" at bounding box center [193, 111] width 79 height 10
type input "1500"
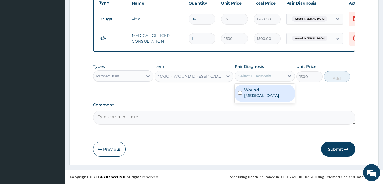
click at [269, 72] on div "Select Diagnosis" at bounding box center [260, 76] width 50 height 9
click at [268, 93] on label "Wound [MEDICAL_DATA]" at bounding box center [268, 92] width 48 height 11
checkbox input "true"
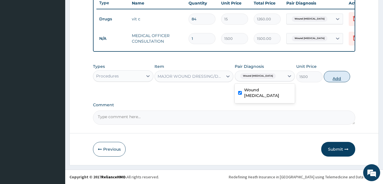
click at [337, 74] on button "Add" at bounding box center [336, 76] width 26 height 11
type input "0"
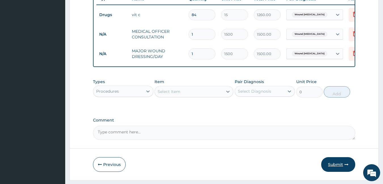
click at [343, 166] on button "Submit" at bounding box center [338, 164] width 34 height 15
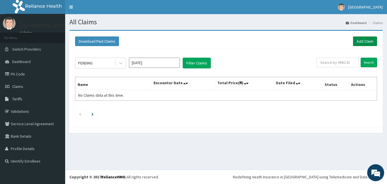
click at [365, 41] on link "Add Claim" at bounding box center [365, 42] width 24 height 10
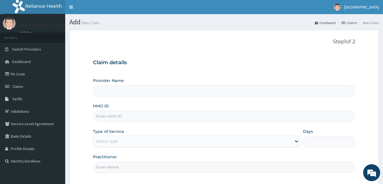
type input "[GEOGRAPHIC_DATA]"
click at [145, 121] on input "HMO ID" at bounding box center [224, 116] width 262 height 11
type input "XER/10002/A"
click at [131, 136] on div "Select type" at bounding box center [197, 141] width 209 height 11
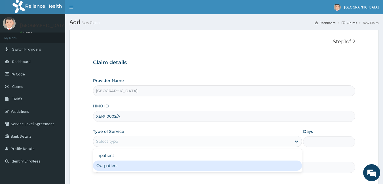
click at [131, 164] on div "Outpatient" at bounding box center [197, 166] width 209 height 10
type input "1"
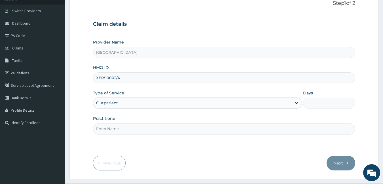
scroll to position [52, 0]
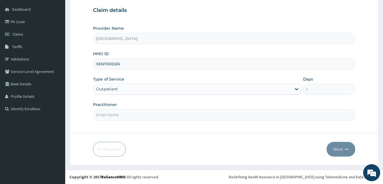
click at [127, 115] on input "Practitioner" at bounding box center [224, 115] width 262 height 11
type input "DR [PERSON_NAME]"
click at [344, 148] on icon "button" at bounding box center [346, 150] width 4 height 4
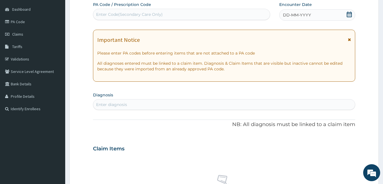
click at [114, 12] on div "Enter Code(Secondary Care Only)" at bounding box center [129, 15] width 67 height 6
type input "PA/89284F"
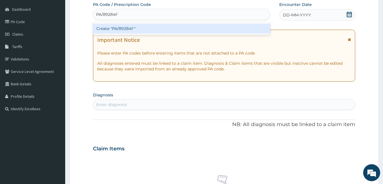
click at [144, 24] on div "Create "PA/89284F"" at bounding box center [181, 29] width 177 height 10
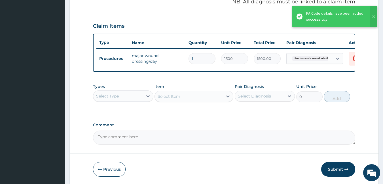
scroll to position [177, 0]
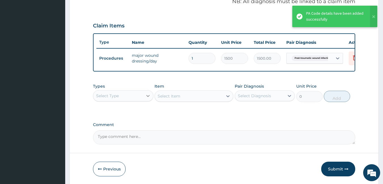
click at [144, 95] on div at bounding box center [148, 96] width 10 height 10
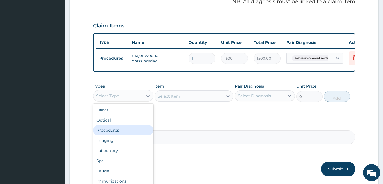
click at [127, 134] on div "Procedures" at bounding box center [123, 130] width 60 height 10
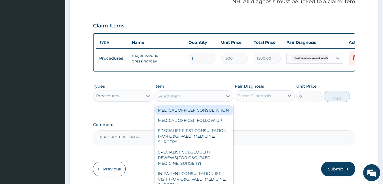
click at [179, 99] on div "Select Item" at bounding box center [168, 96] width 23 height 6
click at [186, 116] on div "MEDICAL OFFICER CONSULTATION" at bounding box center [193, 110] width 79 height 10
type input "1500"
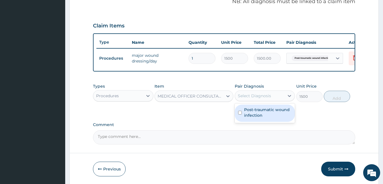
click at [266, 99] on div "Select Diagnosis" at bounding box center [254, 96] width 33 height 6
click at [267, 114] on label "Post-traumatic wound infection" at bounding box center [268, 112] width 48 height 11
checkbox input "true"
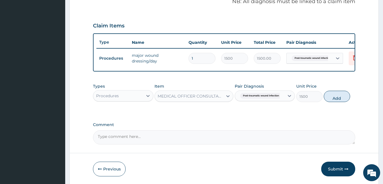
click at [336, 105] on div "Types Procedures Item MEDICAL OFFICER CONSULTATION Pair Diagnosis [MEDICAL_DATA…" at bounding box center [224, 93] width 262 height 24
click at [336, 102] on button "Add" at bounding box center [336, 96] width 26 height 11
type input "0"
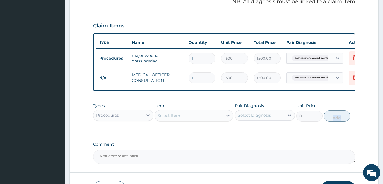
click at [336, 106] on div "Types Procedures Item Select Item Pair Diagnosis Select Diagnosis Unit Price 0 …" at bounding box center [224, 112] width 262 height 24
click at [292, 133] on div "Types Procedures Item Select Item Pair Diagnosis Select Diagnosis Unit Price 0 …" at bounding box center [224, 116] width 262 height 33
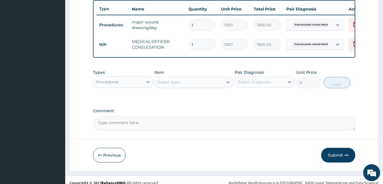
scroll to position [221, 0]
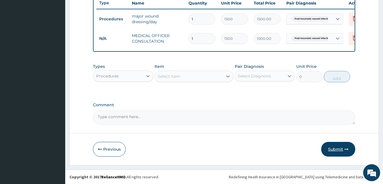
click at [334, 148] on button "Submit" at bounding box center [338, 149] width 34 height 15
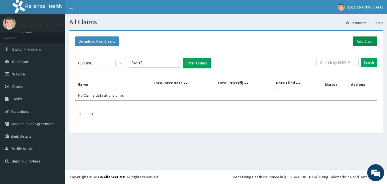
click at [370, 42] on link "Add Claim" at bounding box center [365, 42] width 24 height 10
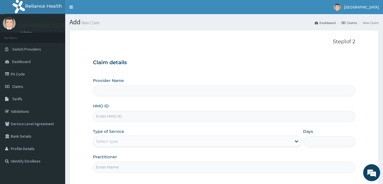
type input "[GEOGRAPHIC_DATA]"
click at [133, 116] on input "HMO ID" at bounding box center [224, 116] width 262 height 11
type input "XER/10002/A"
click at [133, 137] on div "Select type" at bounding box center [192, 141] width 198 height 9
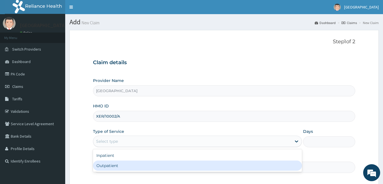
click at [129, 163] on div "Outpatient" at bounding box center [197, 166] width 209 height 10
type input "1"
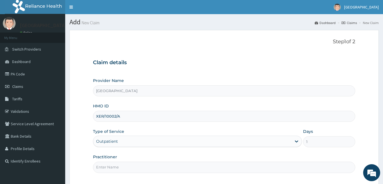
click at [127, 167] on input "Practitioner" at bounding box center [224, 167] width 262 height 11
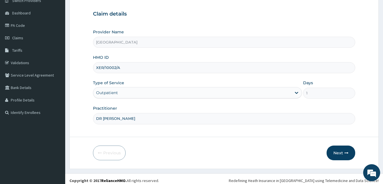
scroll to position [52, 0]
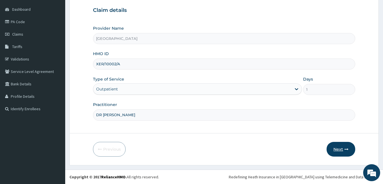
type input "DR [PERSON_NAME]"
click at [332, 148] on button "Next" at bounding box center [340, 149] width 29 height 15
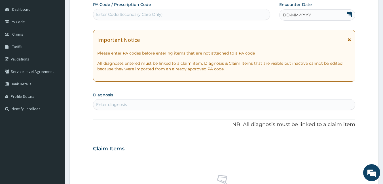
click at [158, 14] on div "Enter Code(Secondary Care Only)" at bounding box center [129, 15] width 67 height 6
type input "PA/9621AB"
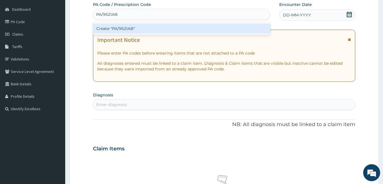
click at [161, 24] on div "Create "PA/9621AB"" at bounding box center [181, 29] width 177 height 10
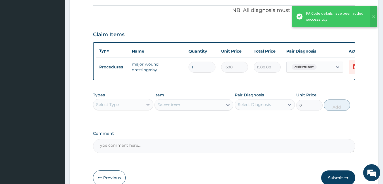
scroll to position [170, 0]
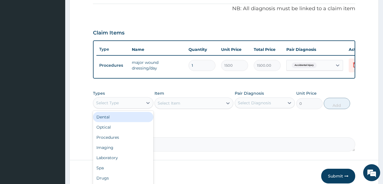
click at [135, 107] on div "Select Type" at bounding box center [118, 103] width 50 height 9
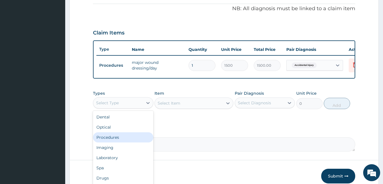
click at [130, 142] on div "Procedures" at bounding box center [123, 138] width 60 height 10
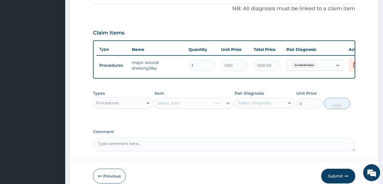
click at [177, 107] on div "Select Item" at bounding box center [193, 103] width 79 height 11
click at [177, 106] on div "Select Item" at bounding box center [168, 104] width 23 height 6
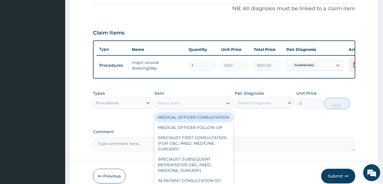
click at [180, 123] on div "MEDICAL OFFICER CONSULTATION" at bounding box center [193, 117] width 79 height 10
type input "1500"
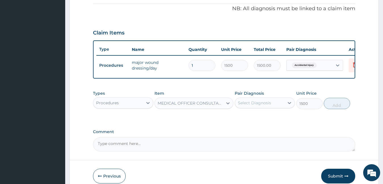
click at [258, 106] on div "Select Diagnosis" at bounding box center [254, 103] width 33 height 6
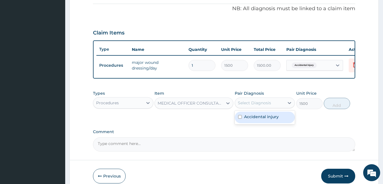
click at [258, 117] on div "Accidental injury" at bounding box center [265, 118] width 60 height 12
checkbox input "true"
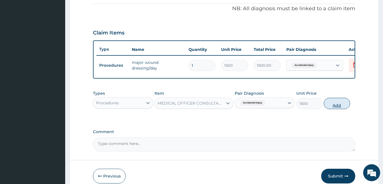
click at [340, 106] on button "Add" at bounding box center [336, 103] width 26 height 11
type input "0"
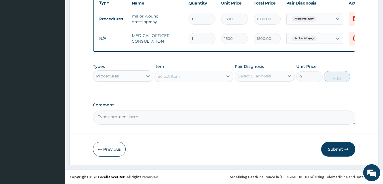
scroll to position [221, 0]
click at [331, 151] on button "Submit" at bounding box center [338, 149] width 34 height 15
